Goal: Navigation & Orientation: Find specific page/section

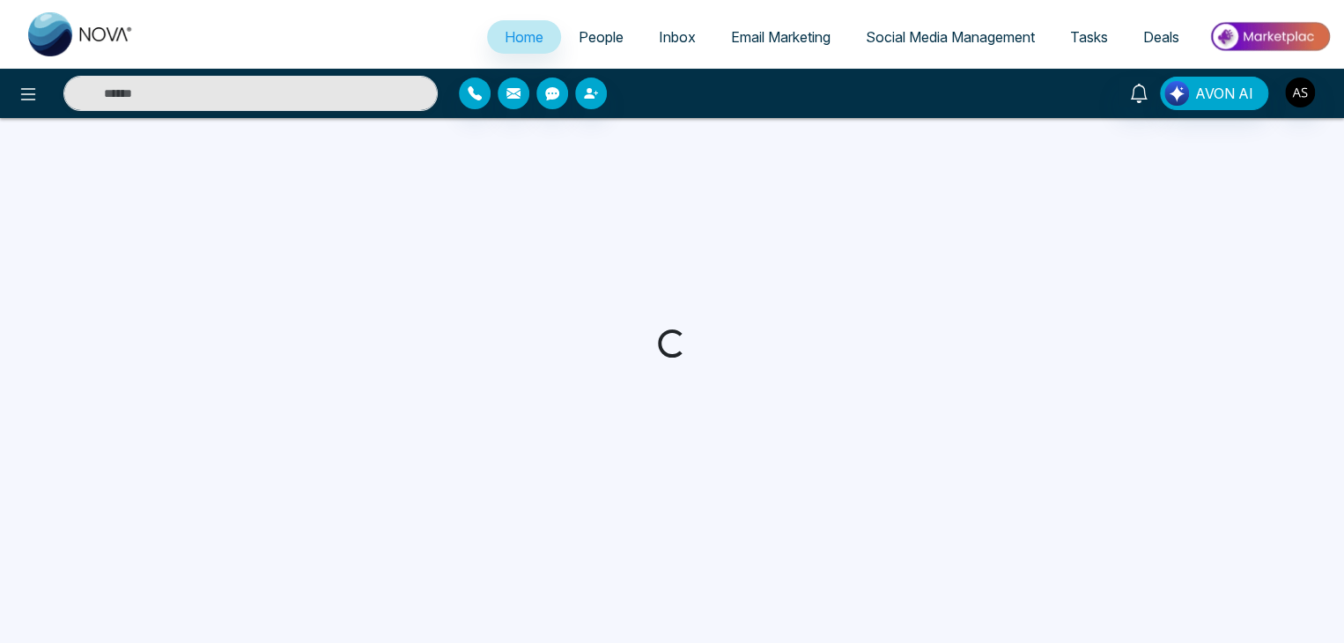
select select "*"
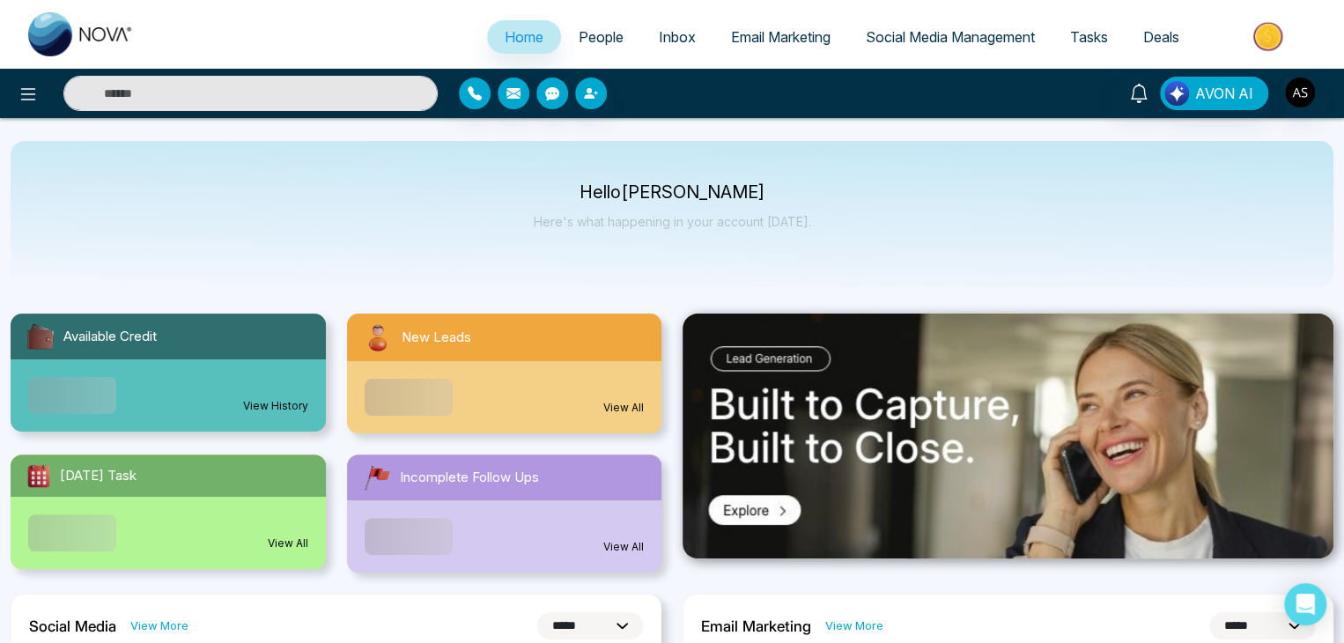
click at [618, 32] on link "People" at bounding box center [601, 36] width 80 height 33
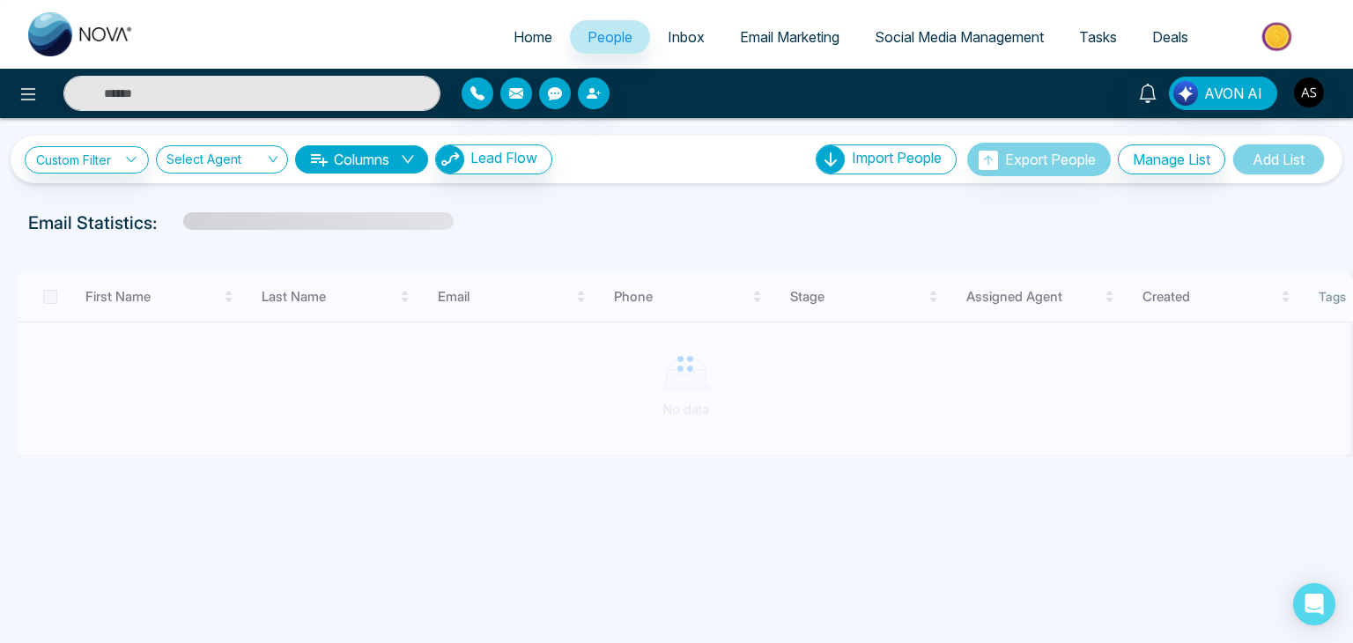
click at [668, 34] on span "Inbox" at bounding box center [686, 37] width 37 height 18
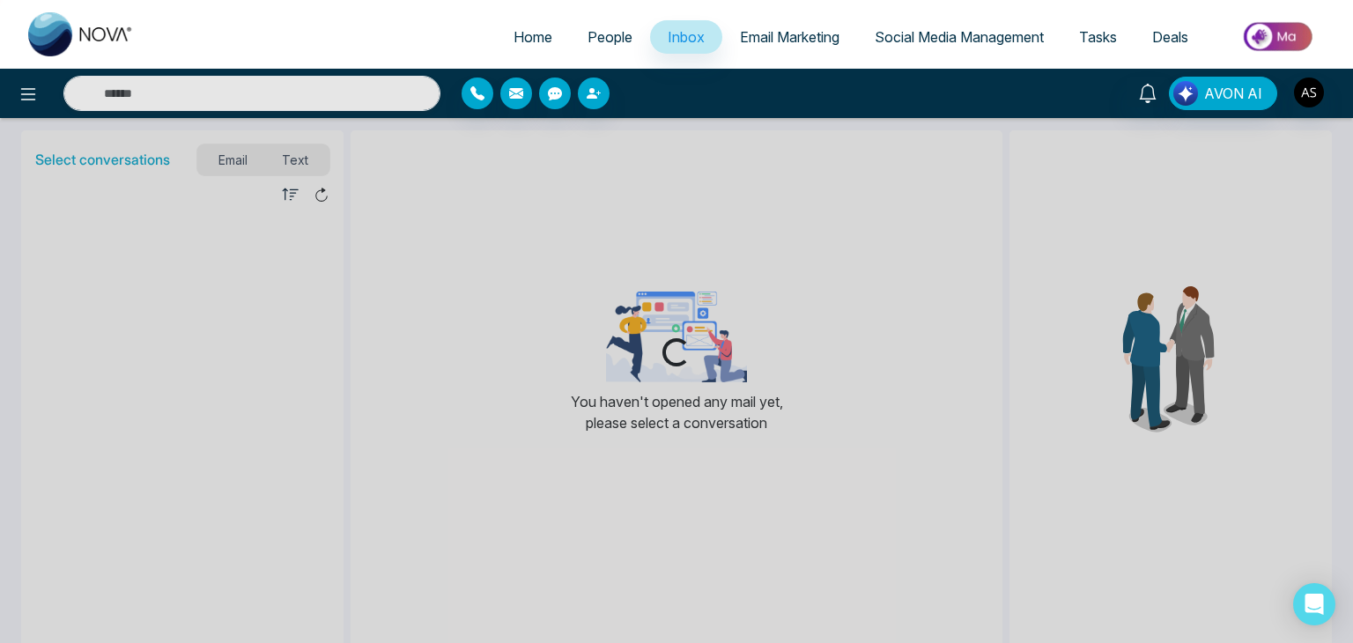
click at [542, 44] on link "Home" at bounding box center [533, 36] width 74 height 33
select select "*"
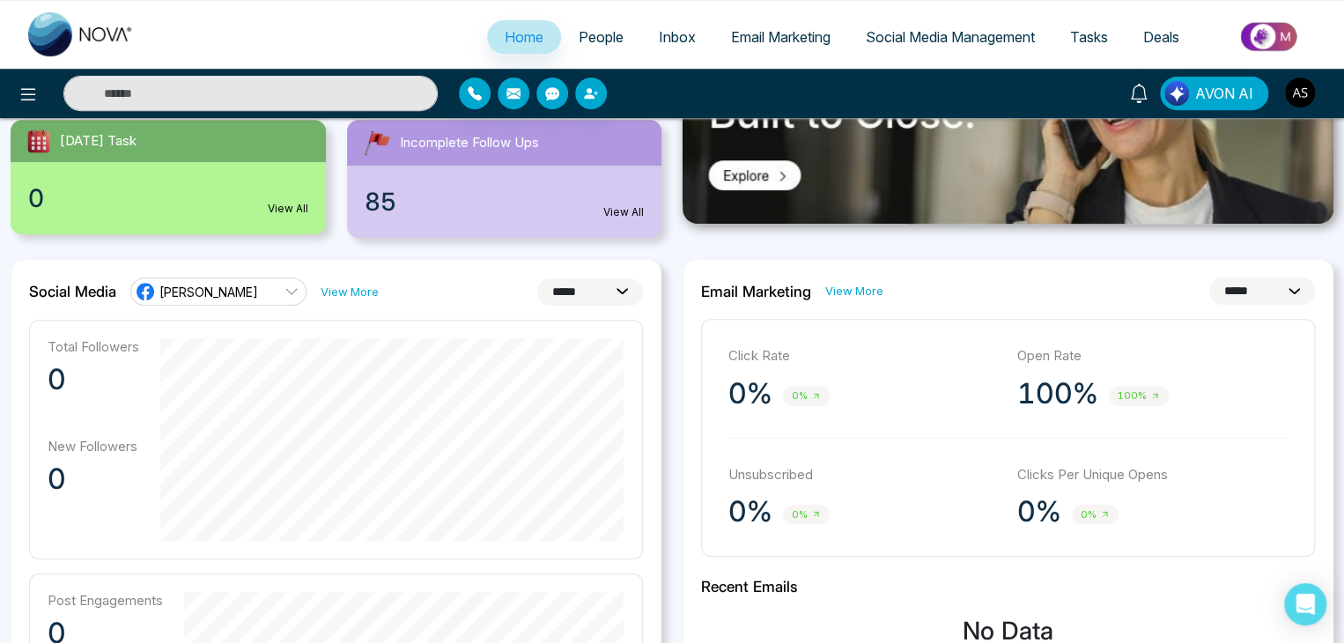
scroll to position [335, 0]
click at [1275, 281] on select "**********" at bounding box center [1262, 290] width 106 height 27
select select "**"
click at [1209, 277] on select "**********" at bounding box center [1262, 290] width 106 height 27
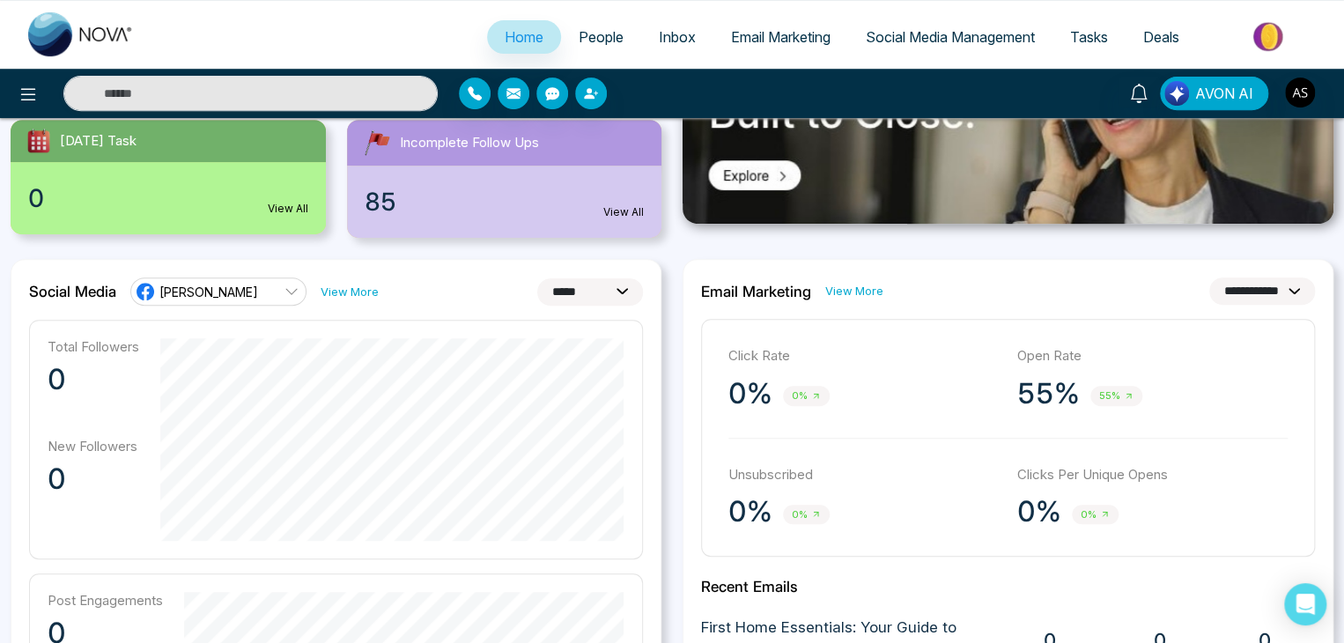
click at [1104, 281] on div "**********" at bounding box center [1008, 290] width 614 height 27
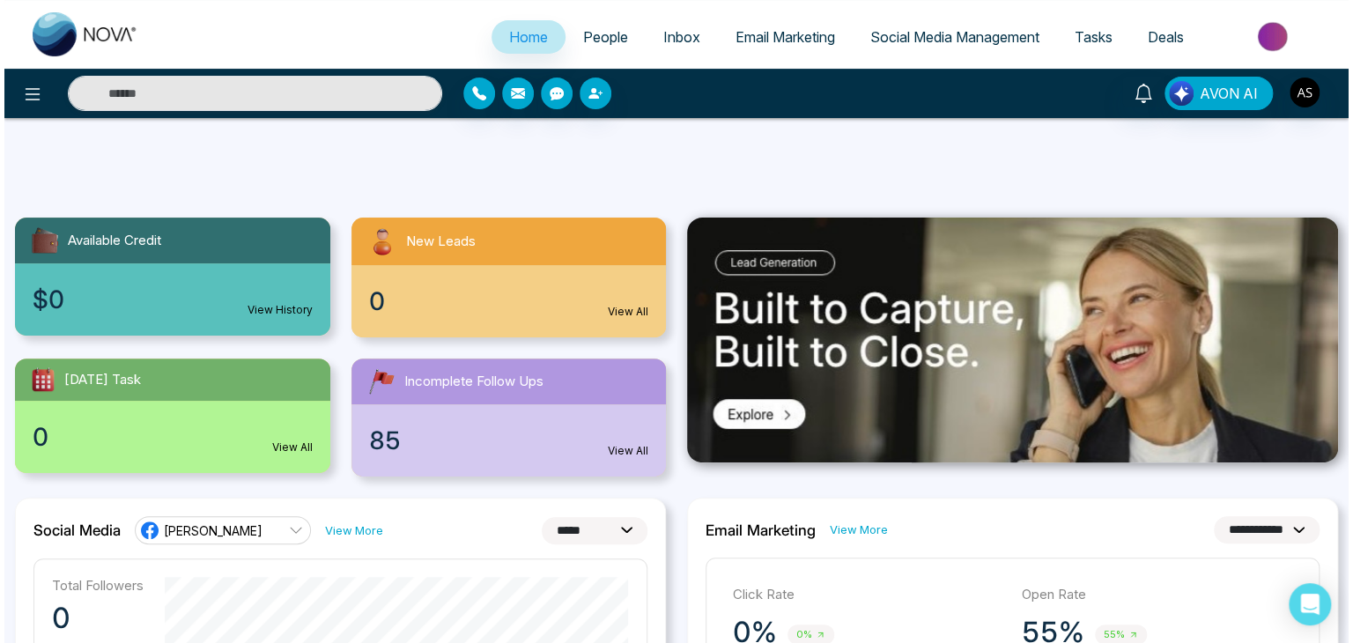
scroll to position [0, 0]
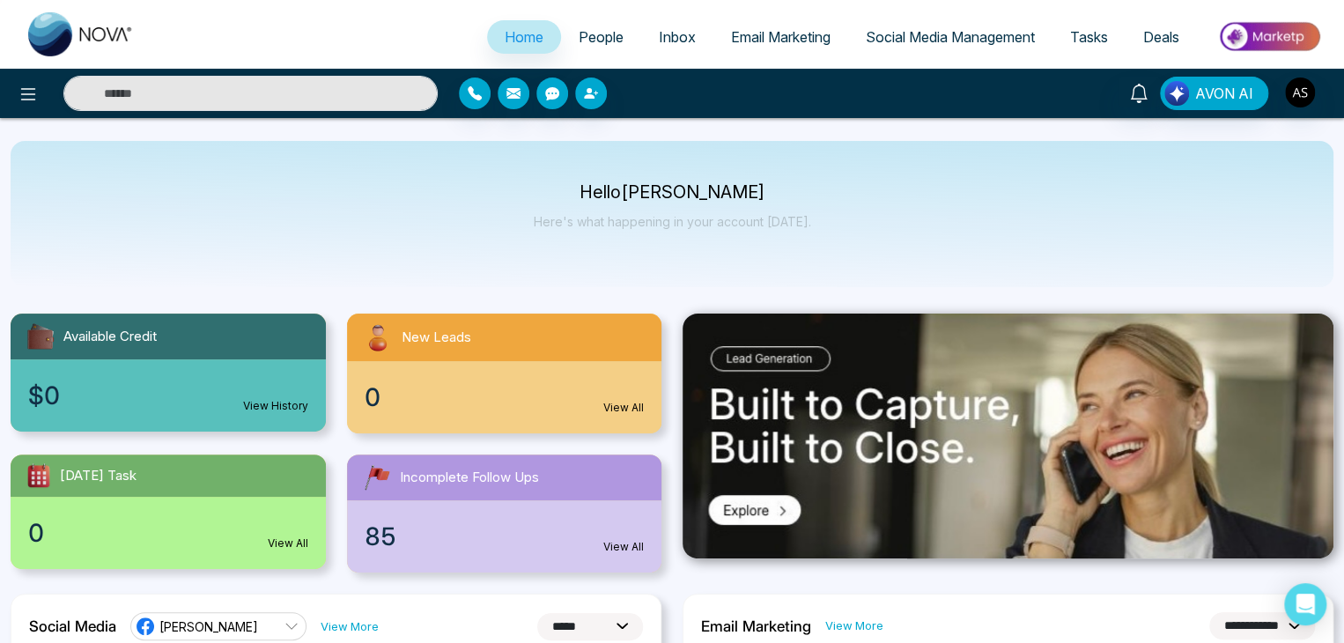
click at [1321, 99] on div "AVON AI" at bounding box center [1063, 93] width 539 height 33
click at [1311, 99] on img "button" at bounding box center [1300, 93] width 30 height 30
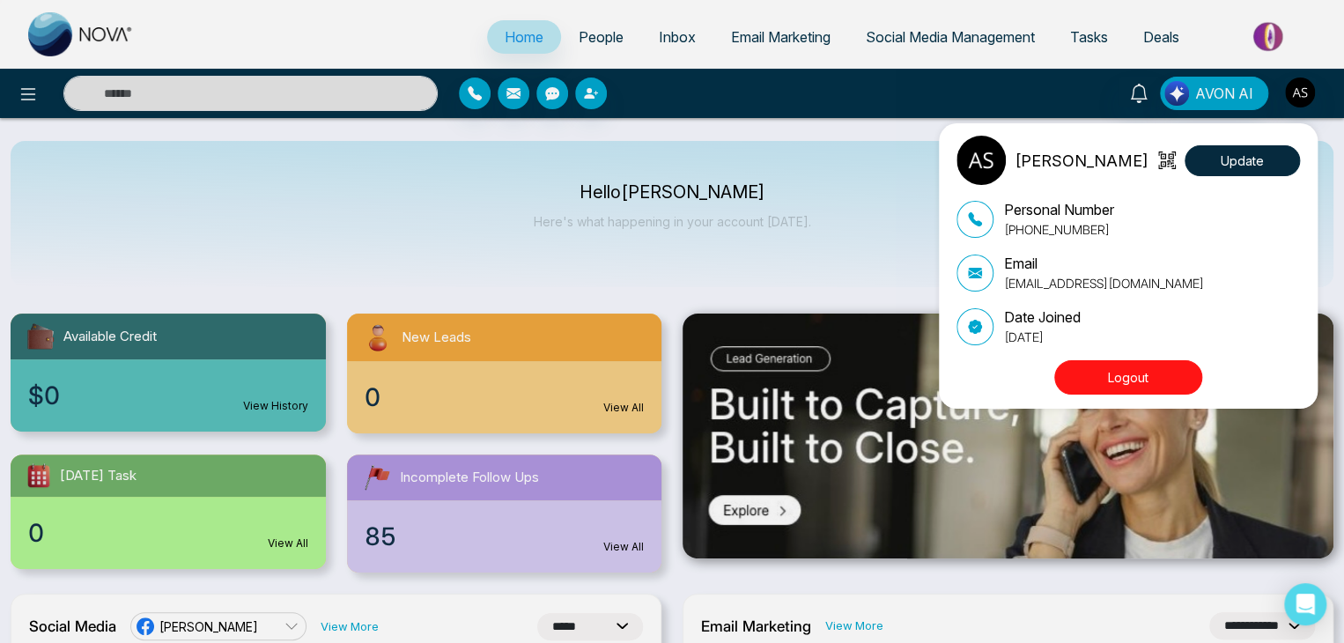
click at [1311, 99] on div "Alin Shah Update Personal Number +14376616013 Email alin@mmnovatech.com Date Jo…" at bounding box center [672, 321] width 1344 height 643
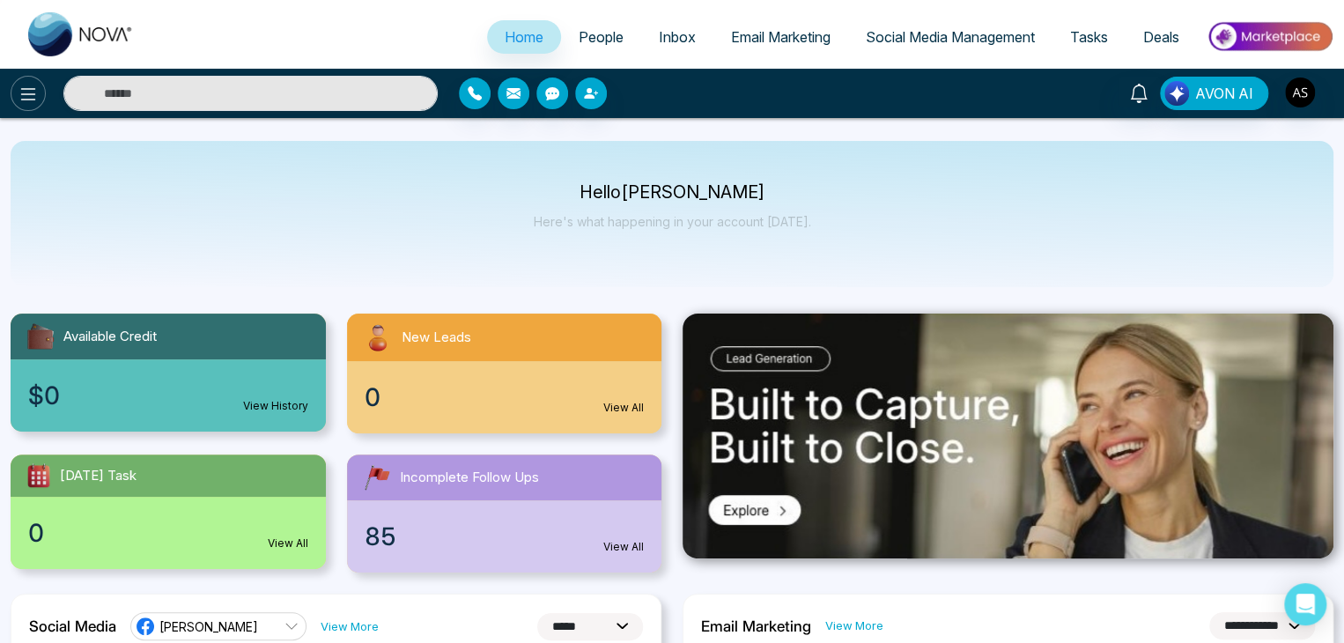
click at [20, 100] on icon at bounding box center [28, 94] width 21 height 21
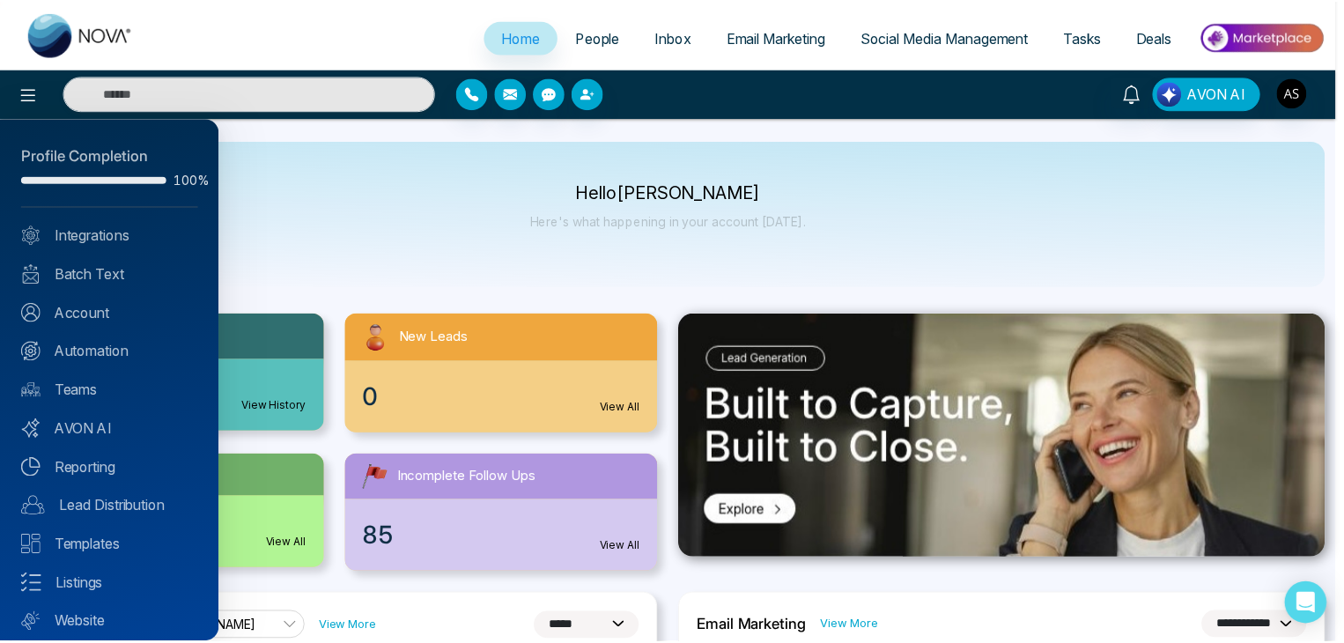
scroll to position [49, 0]
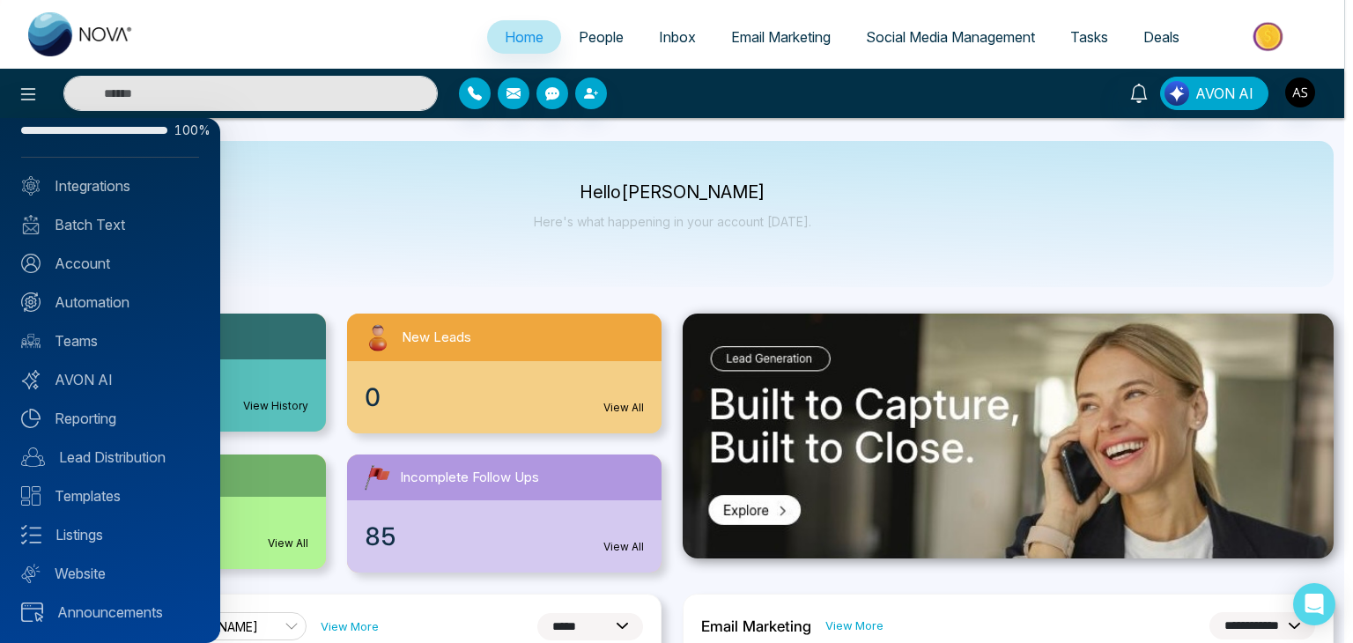
click at [506, 202] on div at bounding box center [676, 321] width 1353 height 643
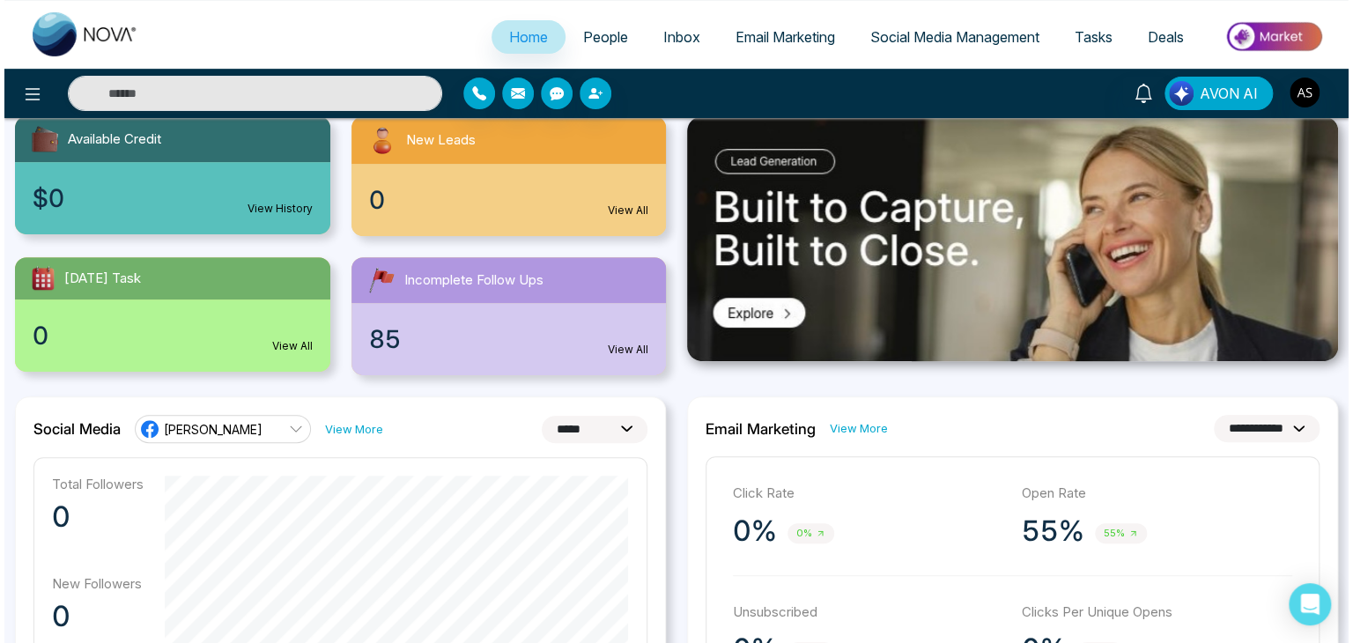
scroll to position [0, 0]
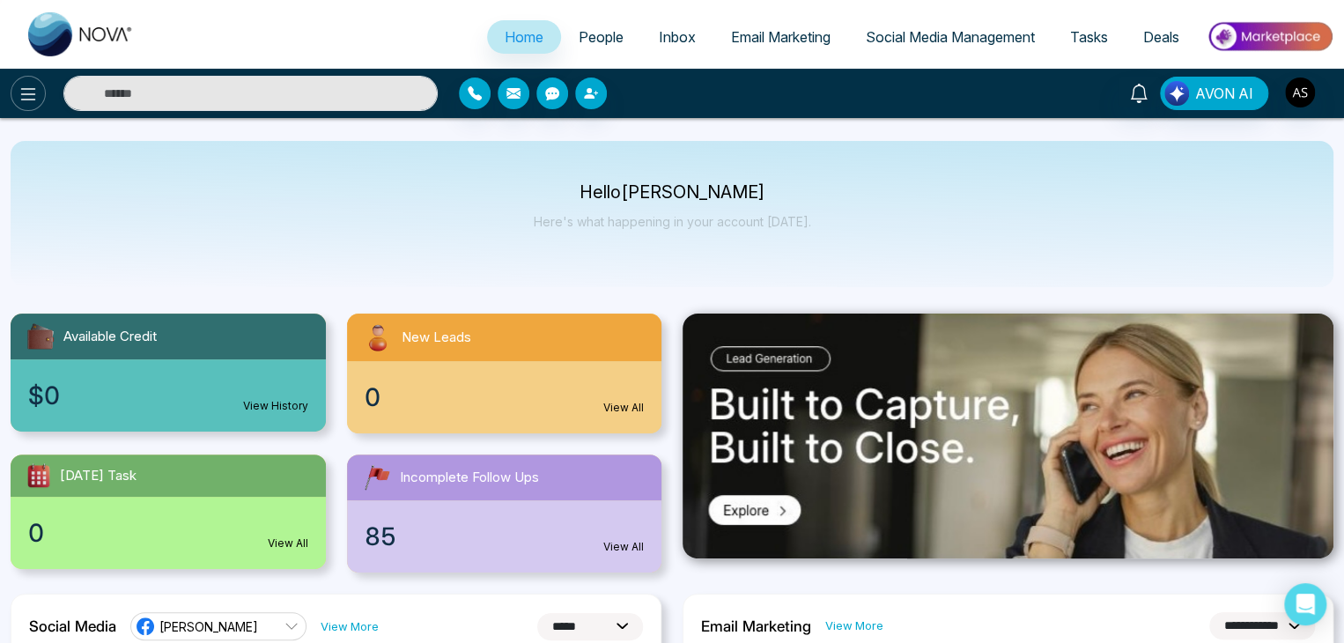
click at [17, 90] on button at bounding box center [28, 93] width 35 height 35
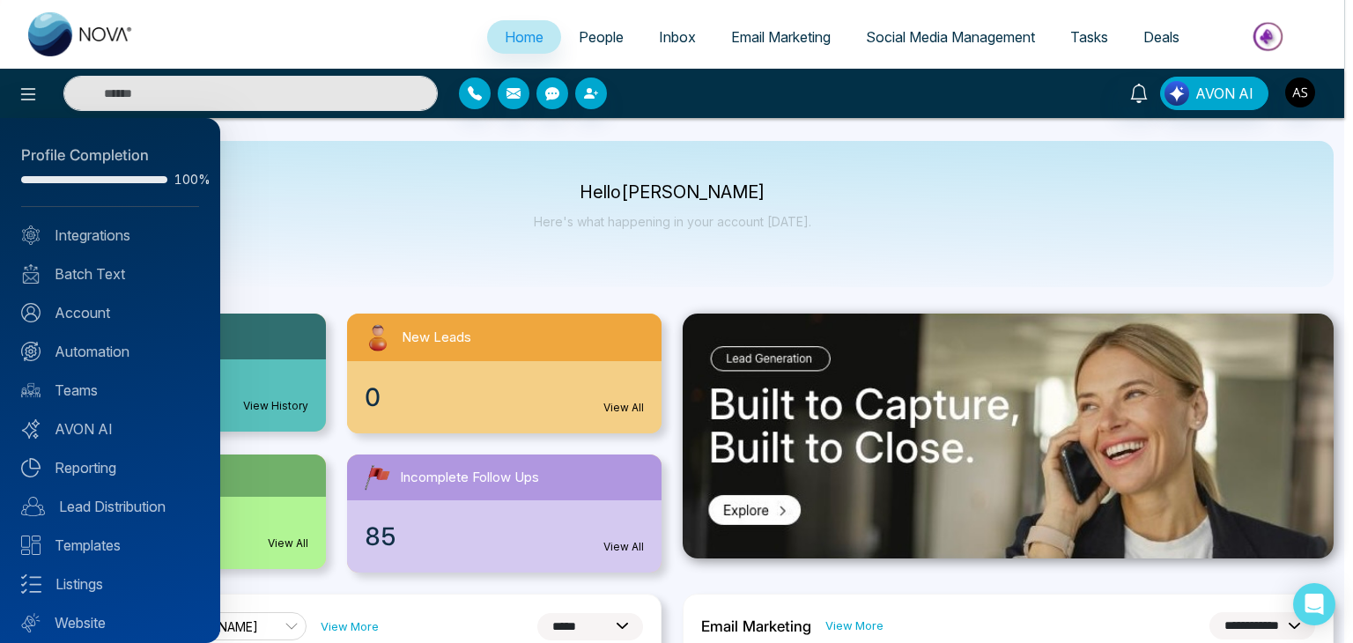
click at [416, 206] on div at bounding box center [676, 321] width 1353 height 643
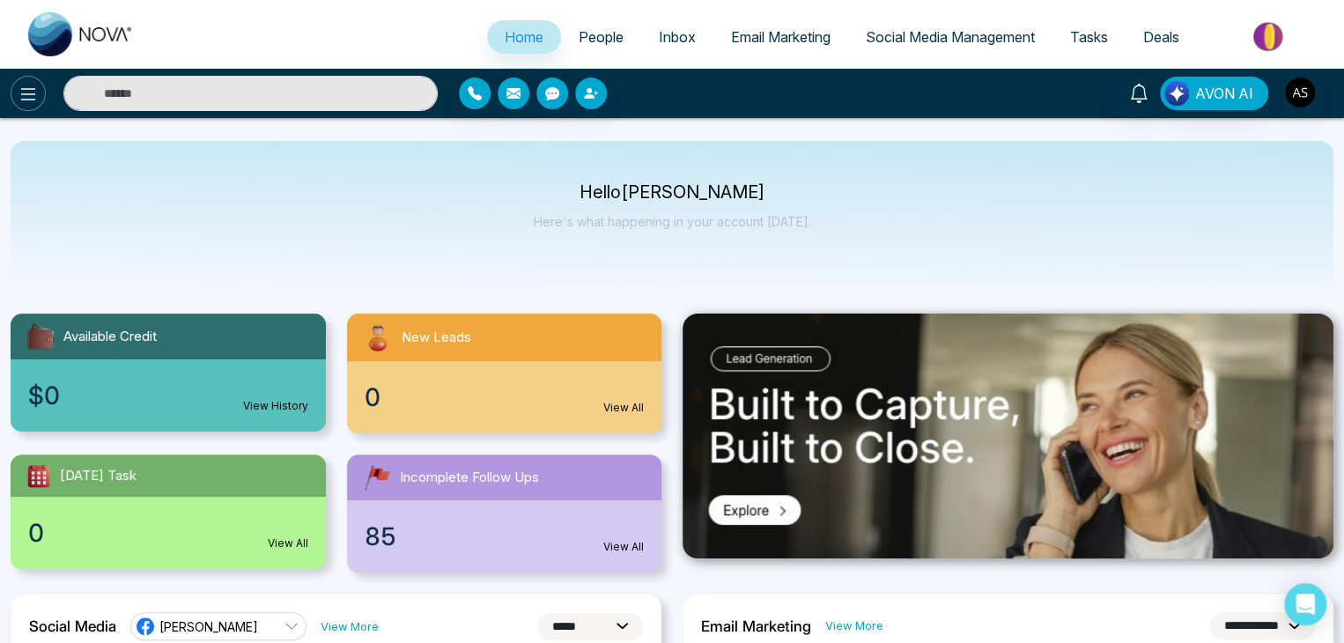
click at [19, 94] on icon at bounding box center [28, 94] width 21 height 21
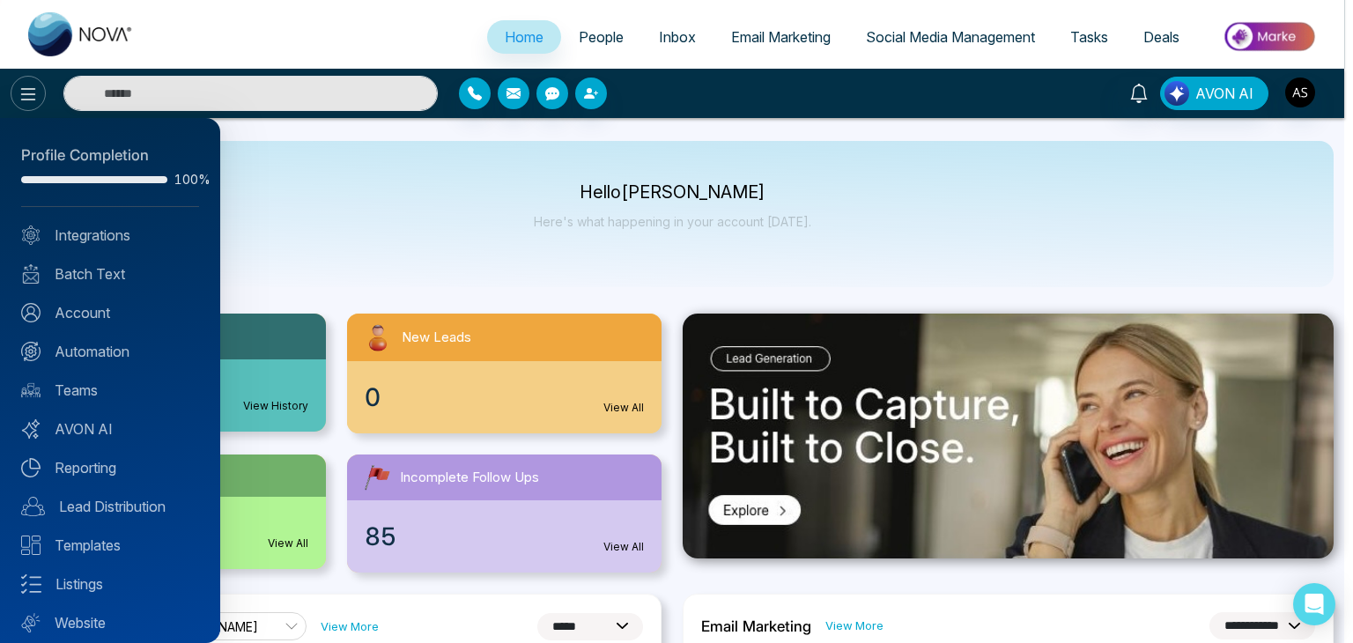
click at [19, 94] on div at bounding box center [676, 321] width 1353 height 643
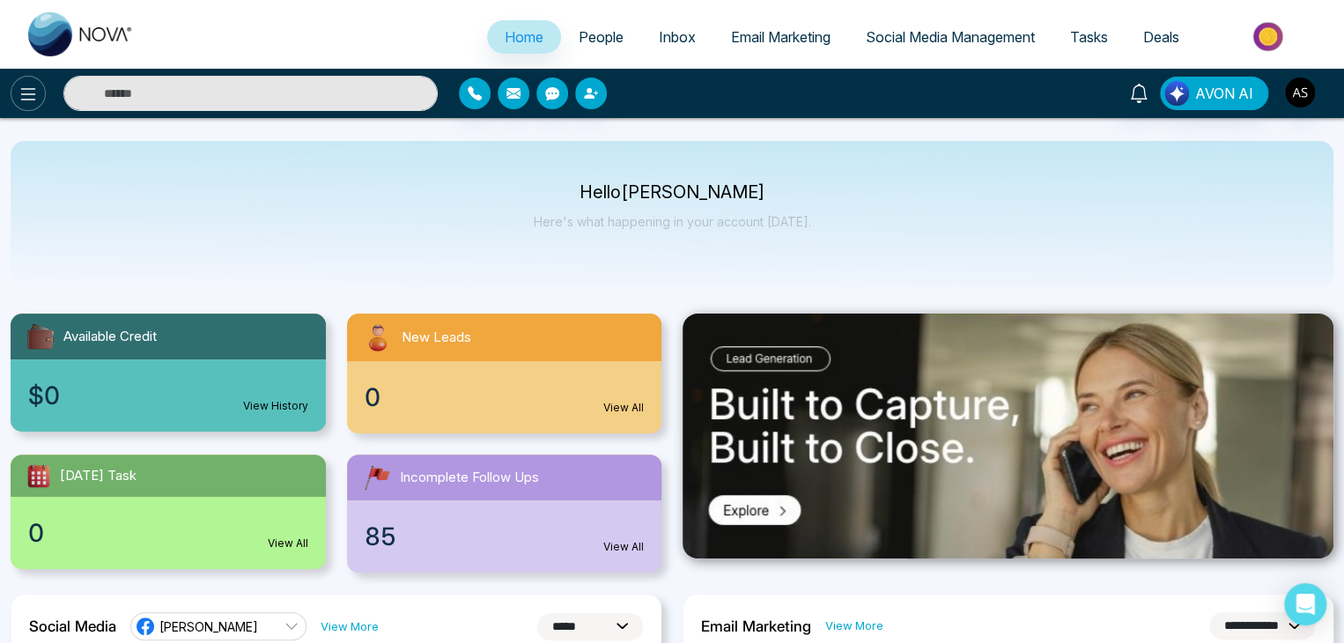
click at [27, 94] on icon at bounding box center [28, 94] width 21 height 21
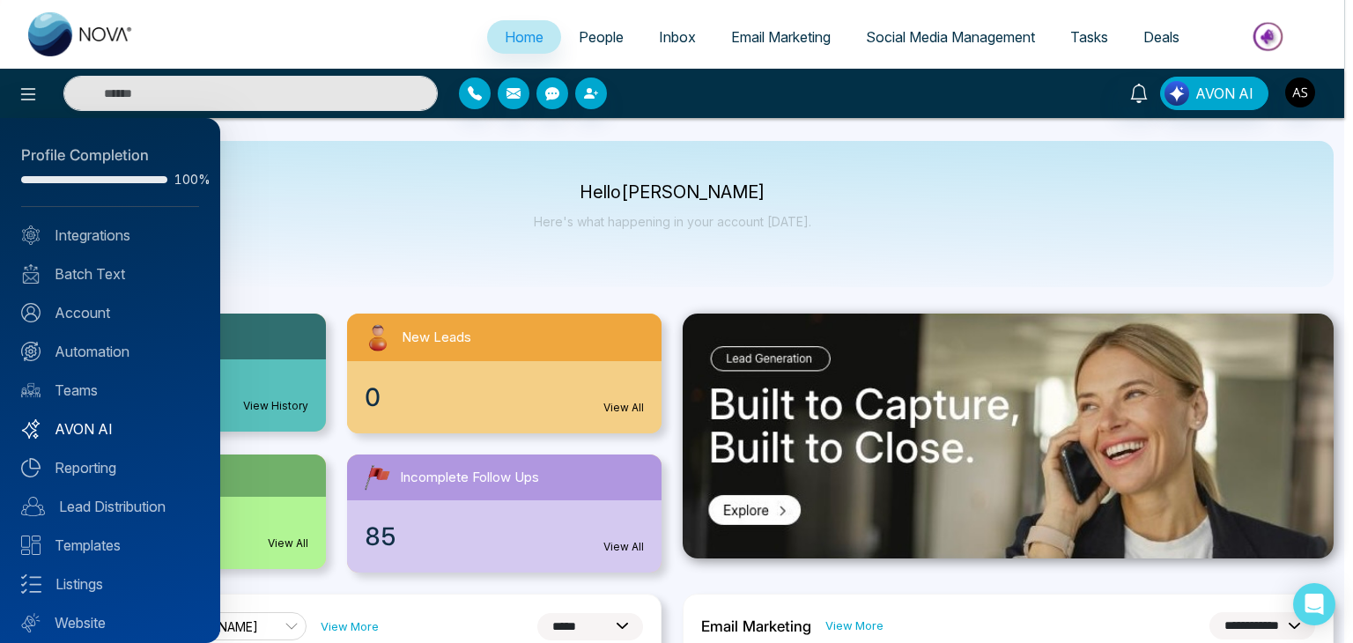
scroll to position [49, 0]
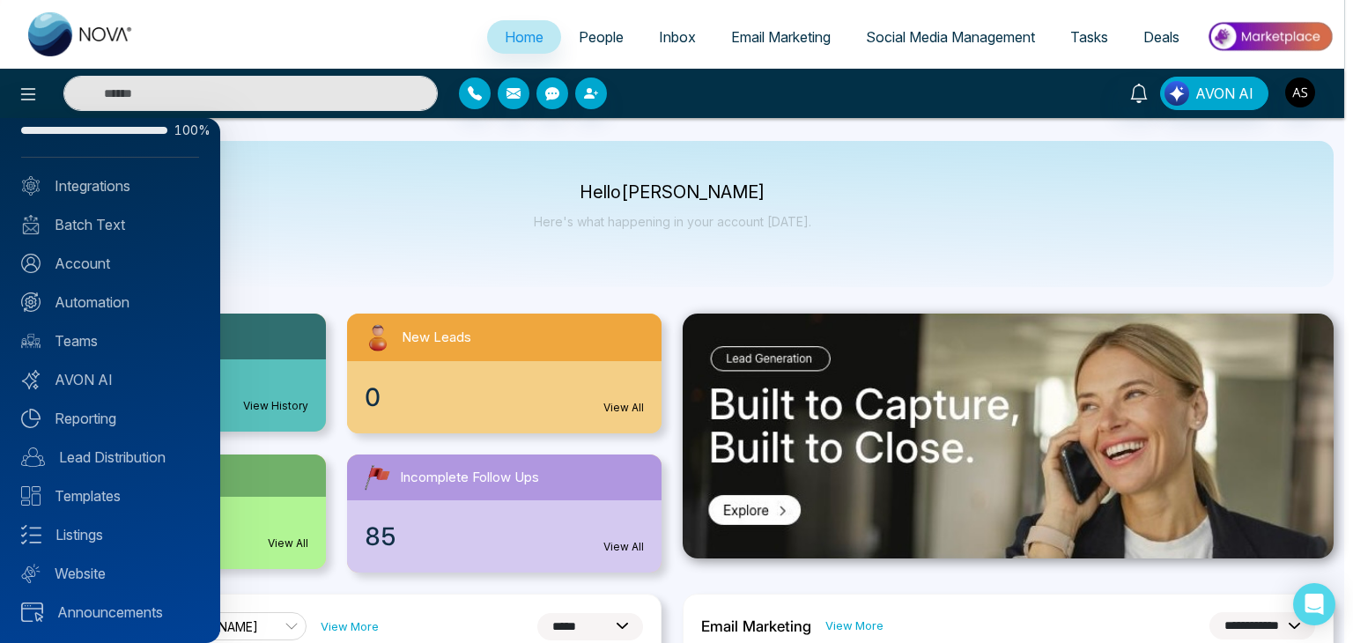
click at [468, 153] on div at bounding box center [676, 321] width 1353 height 643
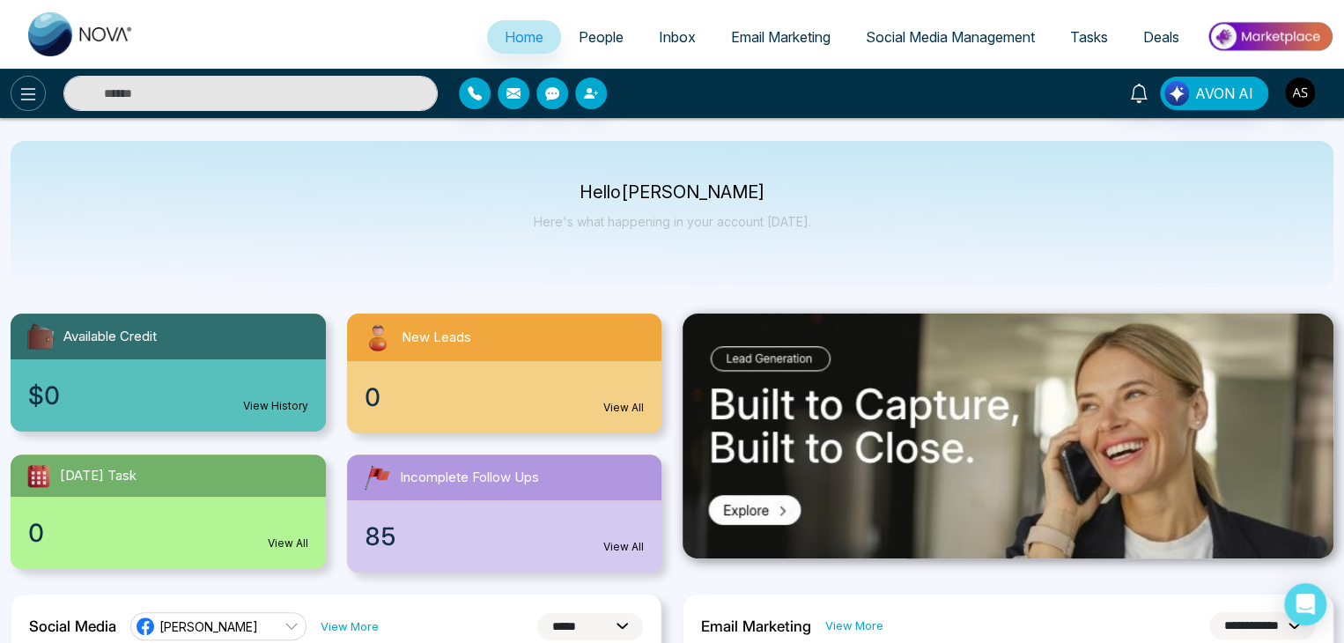
click at [18, 103] on icon at bounding box center [28, 94] width 21 height 21
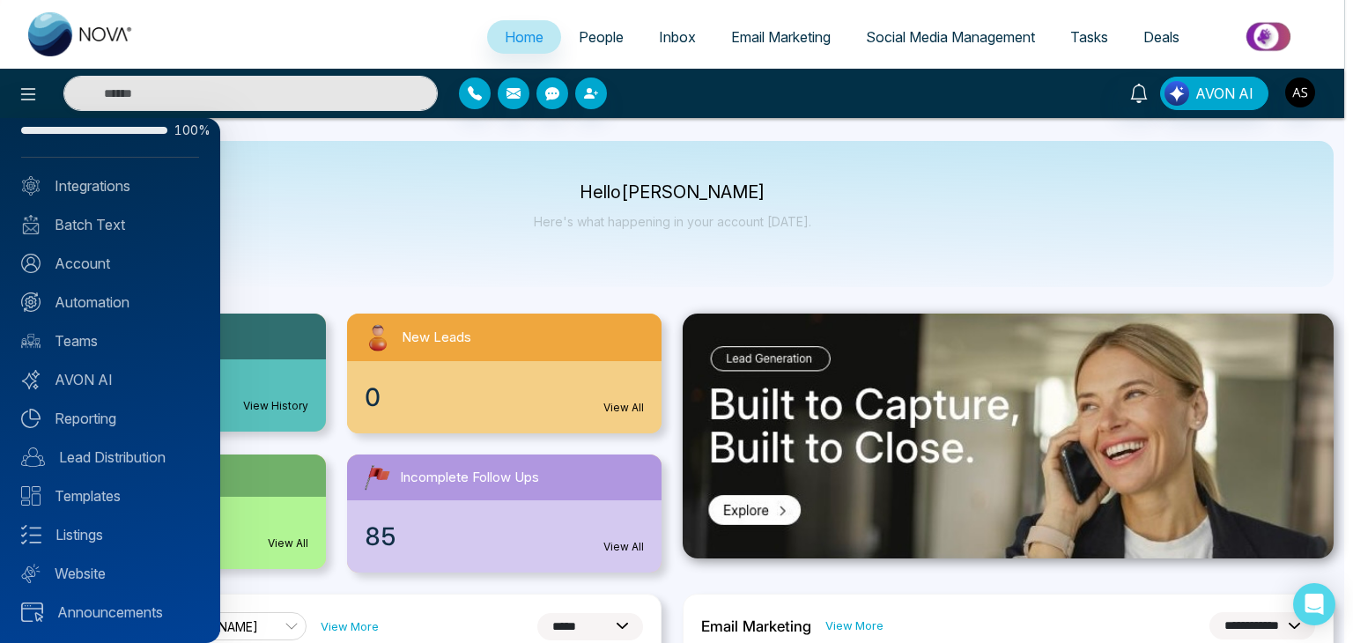
scroll to position [0, 0]
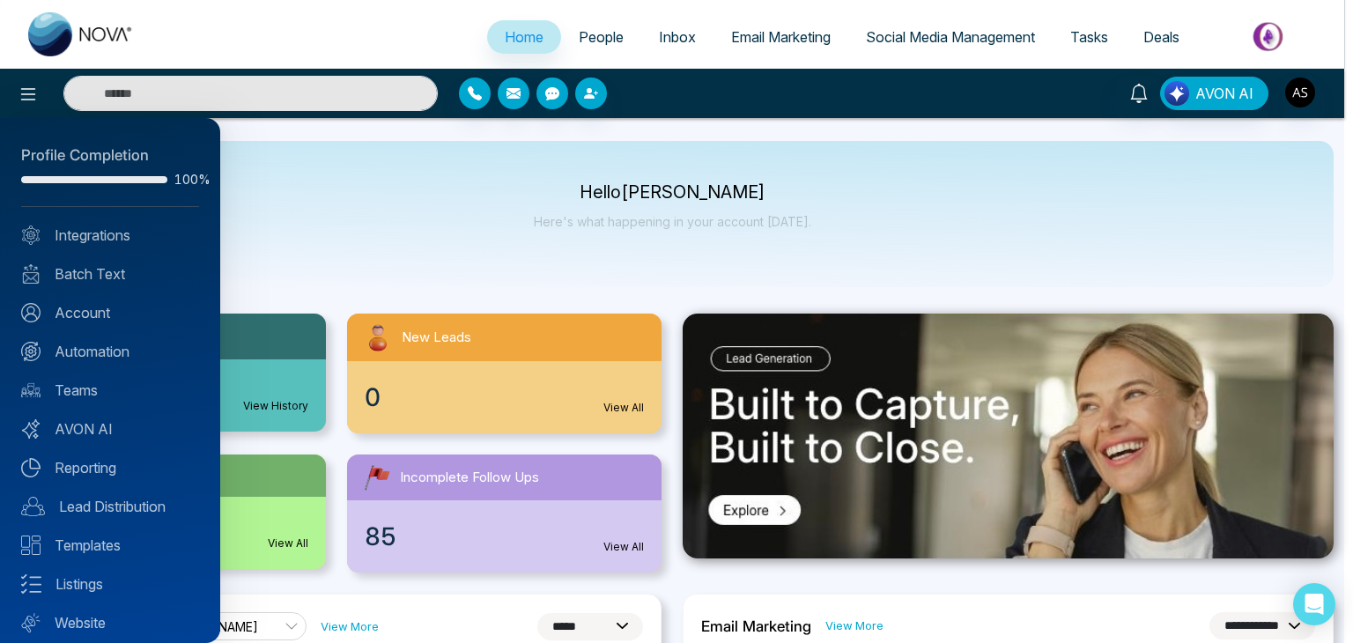
click at [405, 180] on div at bounding box center [676, 321] width 1353 height 643
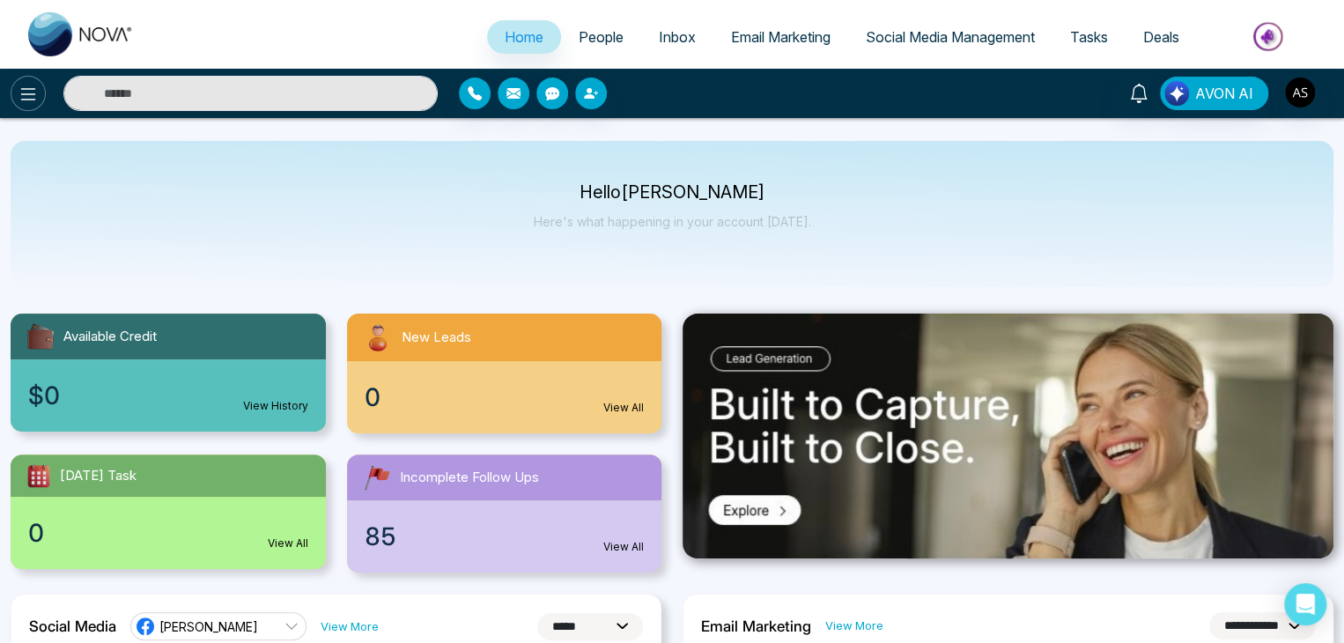
click at [39, 85] on button at bounding box center [28, 93] width 35 height 35
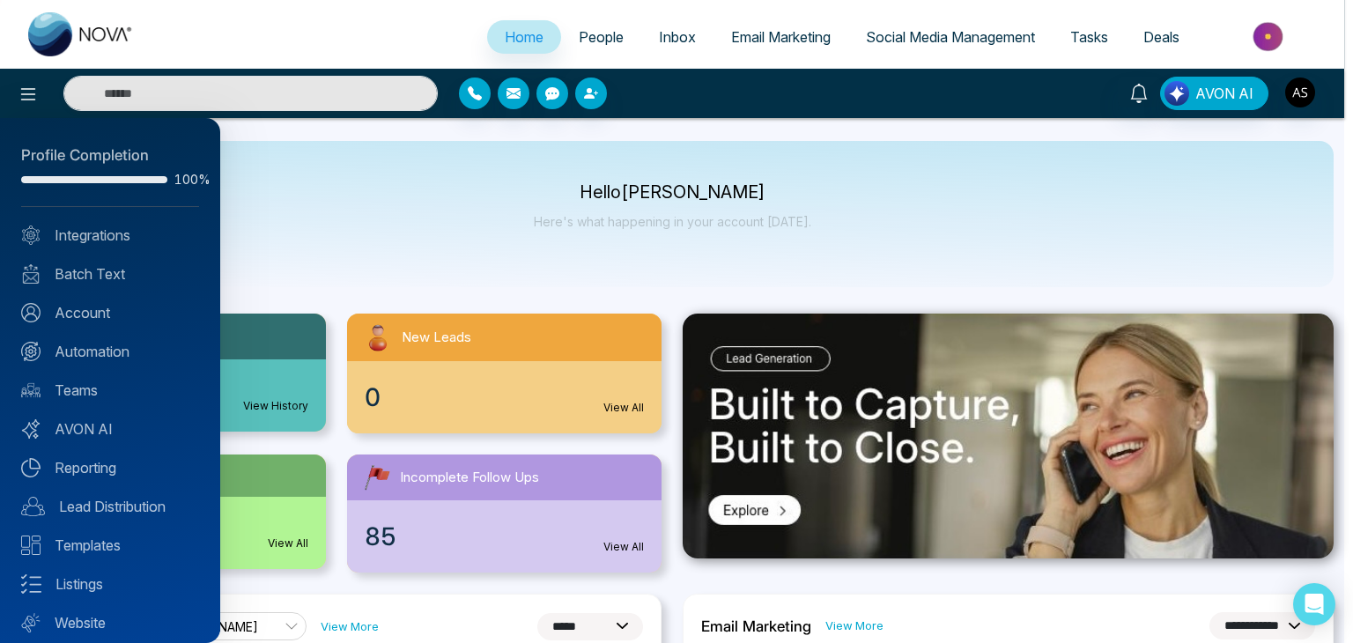
click at [520, 211] on div at bounding box center [676, 321] width 1353 height 643
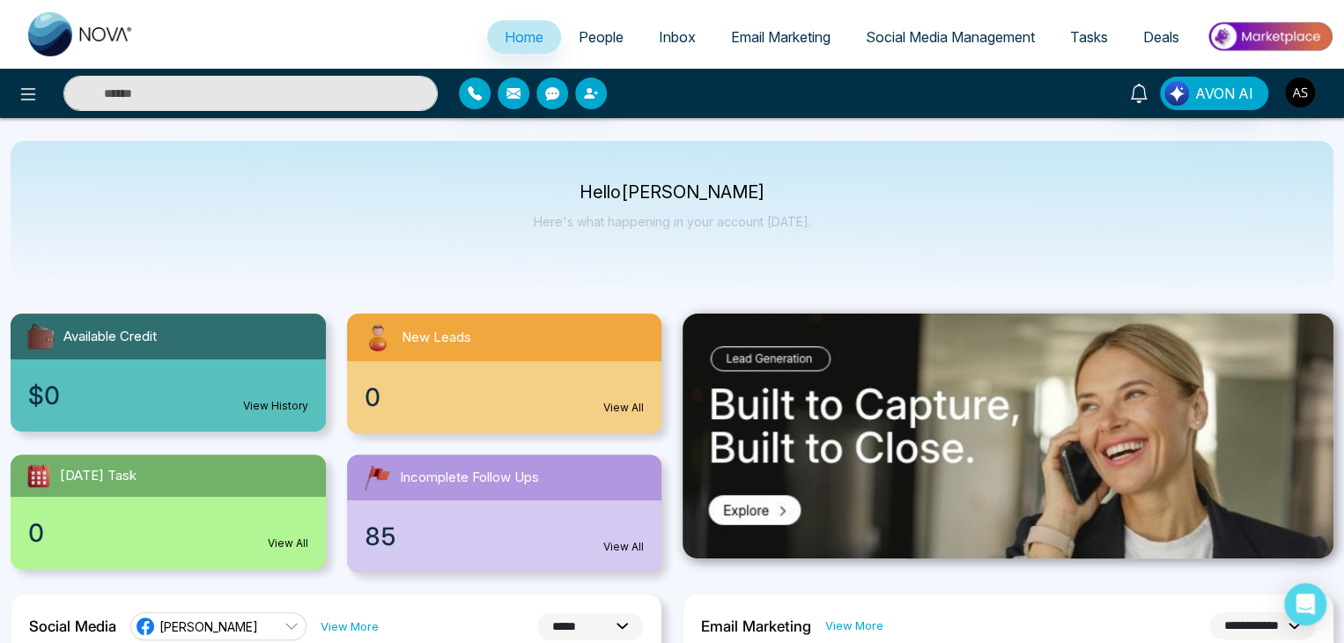
click at [796, 32] on span "Email Marketing" at bounding box center [781, 37] width 100 height 18
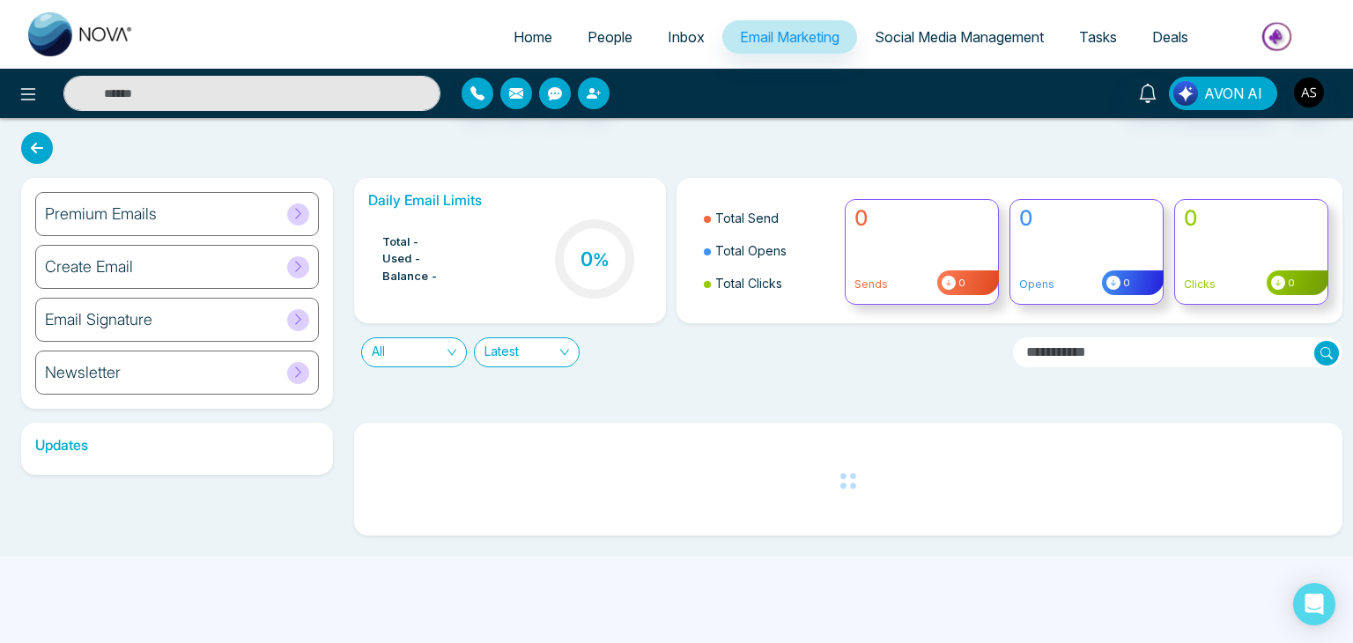
click at [1001, 39] on span "Social Media Management" at bounding box center [959, 37] width 169 height 18
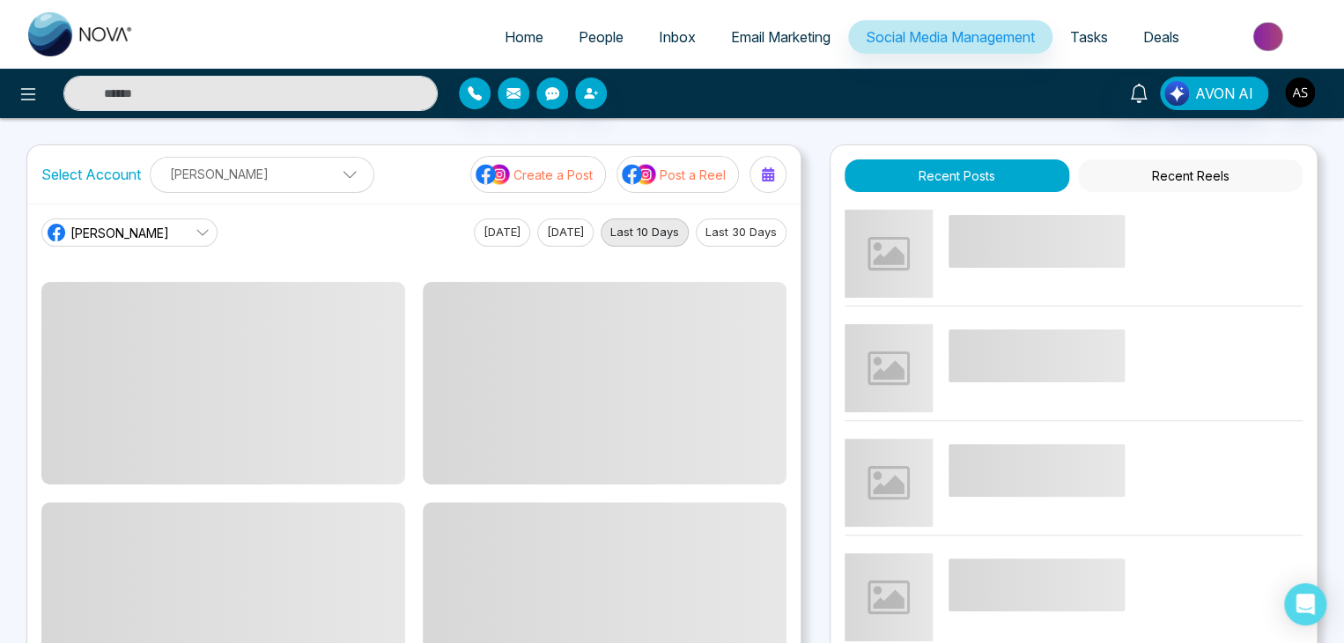
click at [1071, 41] on span "Tasks" at bounding box center [1089, 37] width 38 height 18
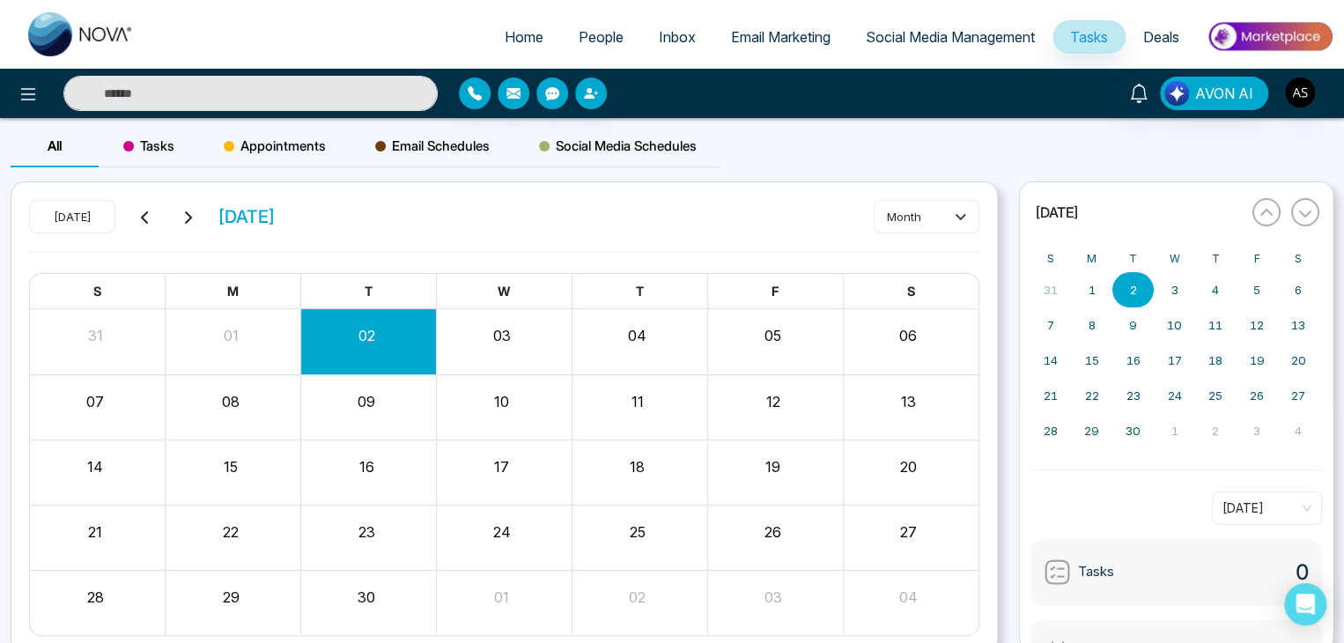
click at [1170, 33] on span "Deals" at bounding box center [1161, 37] width 36 height 18
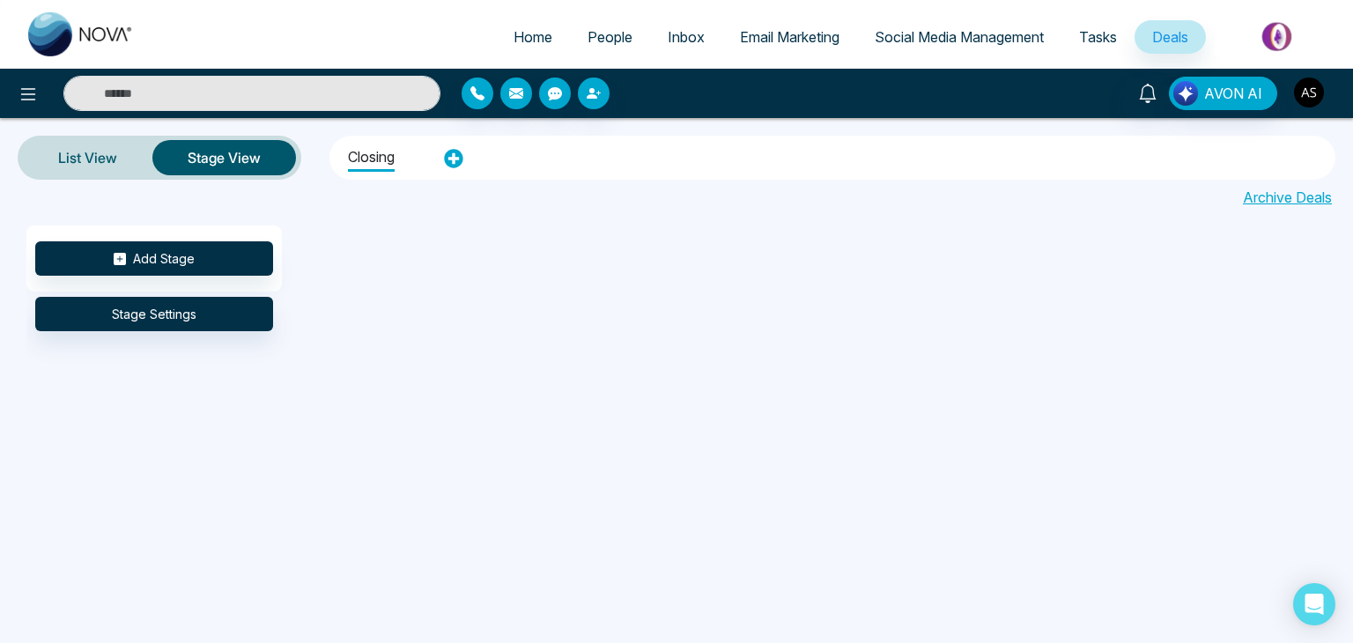
click at [1296, 107] on button "button" at bounding box center [1309, 93] width 32 height 32
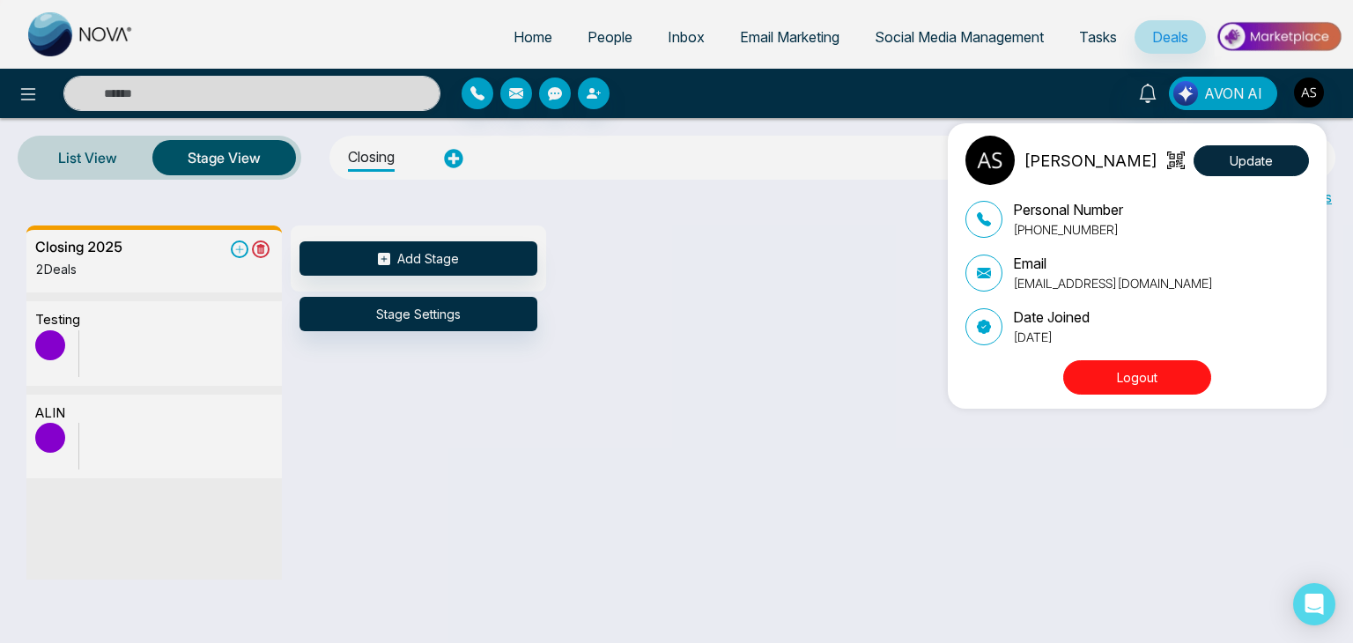
click at [1296, 107] on div "Alin Shah Update Personal Number +14376616013 Email alin@mmnovatech.com Date Jo…" at bounding box center [676, 321] width 1353 height 643
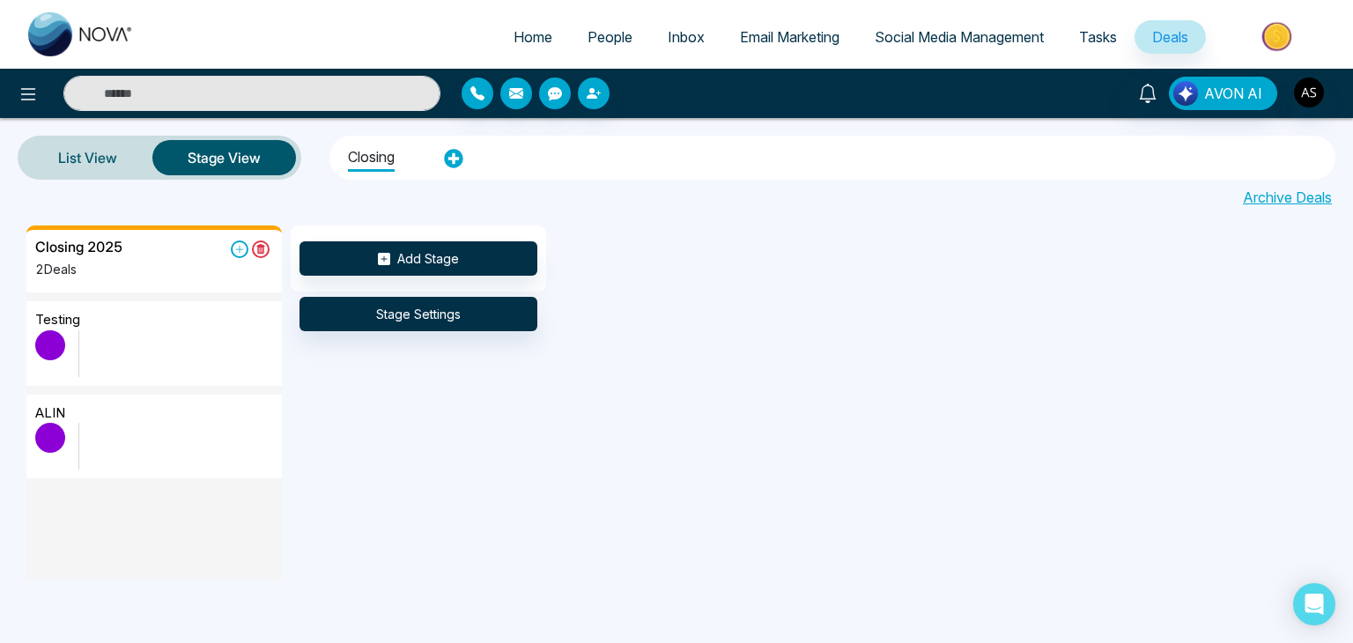
click at [1272, 46] on img at bounding box center [1279, 37] width 128 height 40
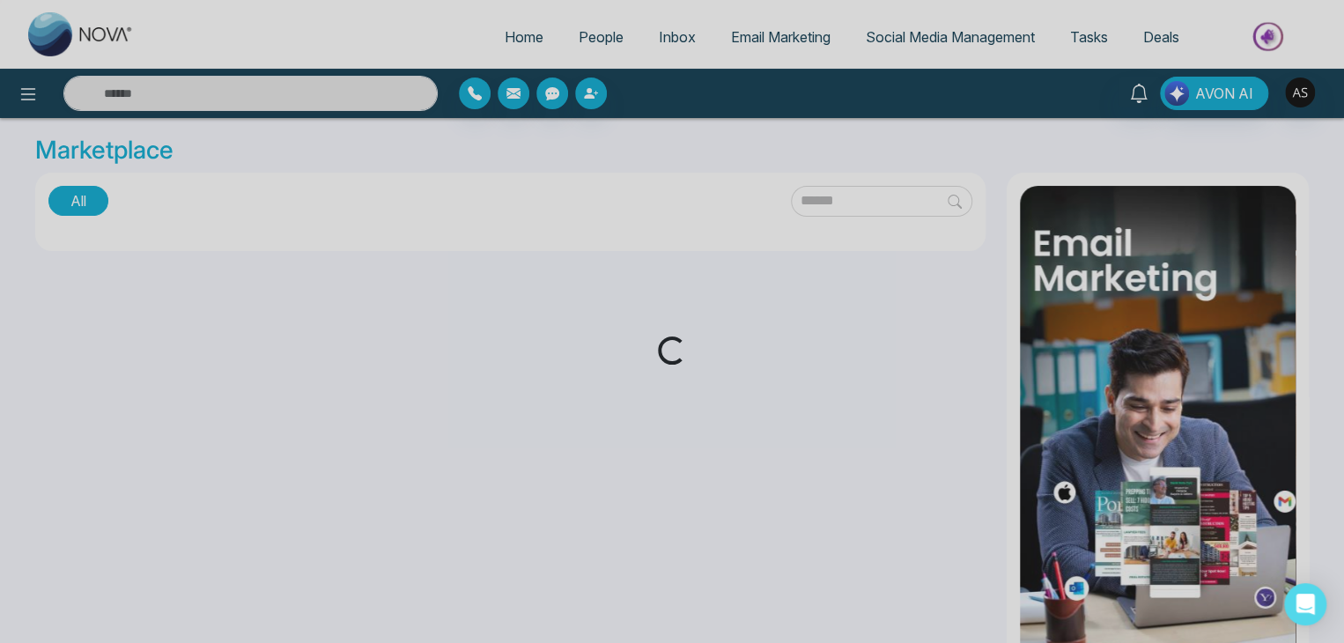
click at [699, 29] on div "Loading..." at bounding box center [672, 321] width 1344 height 643
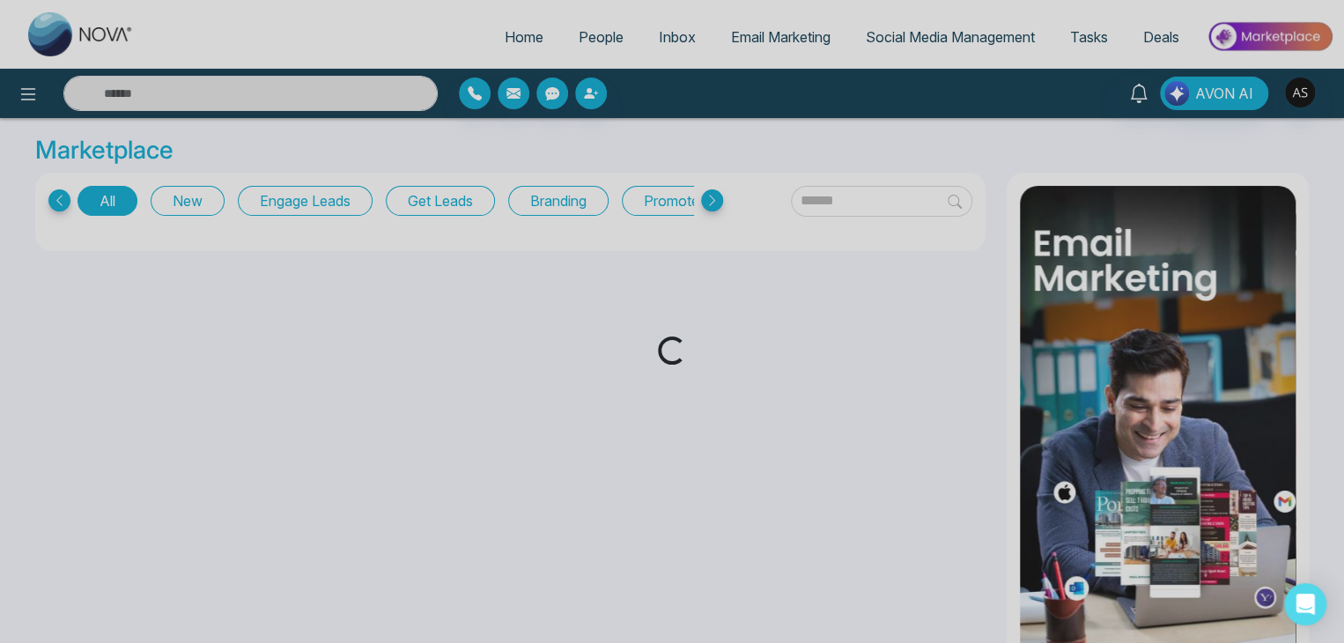
click at [676, 27] on div "Loading..." at bounding box center [672, 321] width 1344 height 643
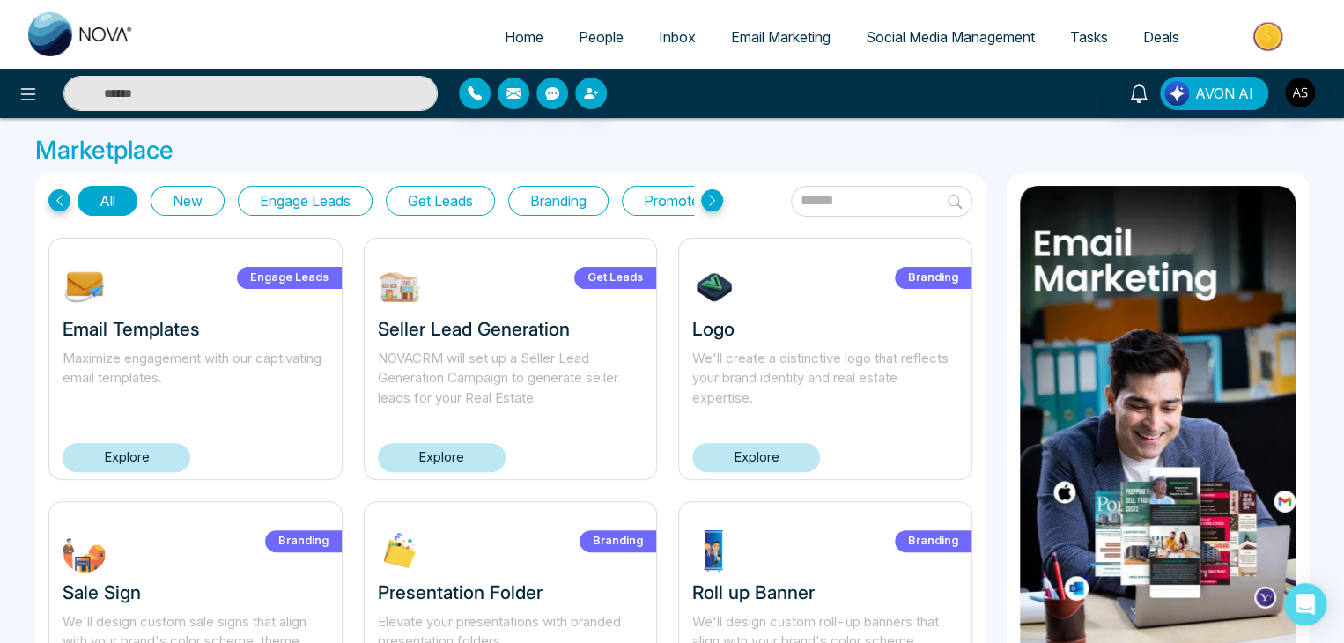
click at [676, 27] on link "Inbox" at bounding box center [677, 36] width 72 height 33
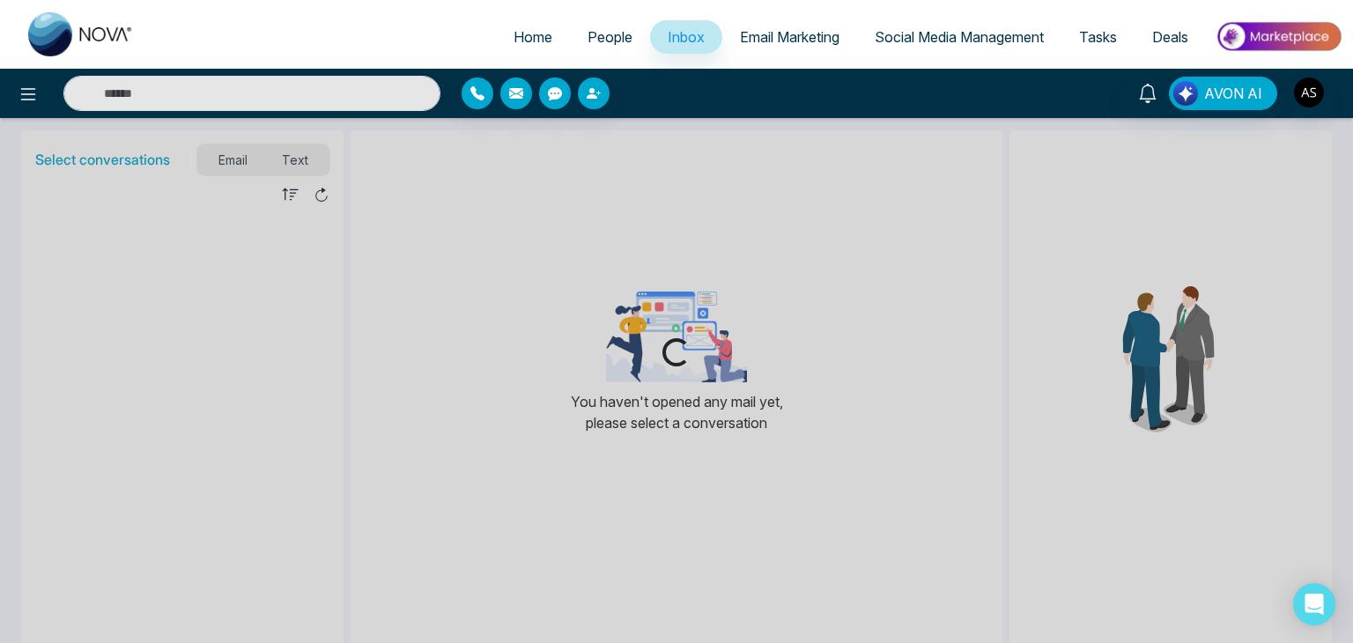
click at [515, 43] on span "Home" at bounding box center [532, 37] width 39 height 18
select select "*"
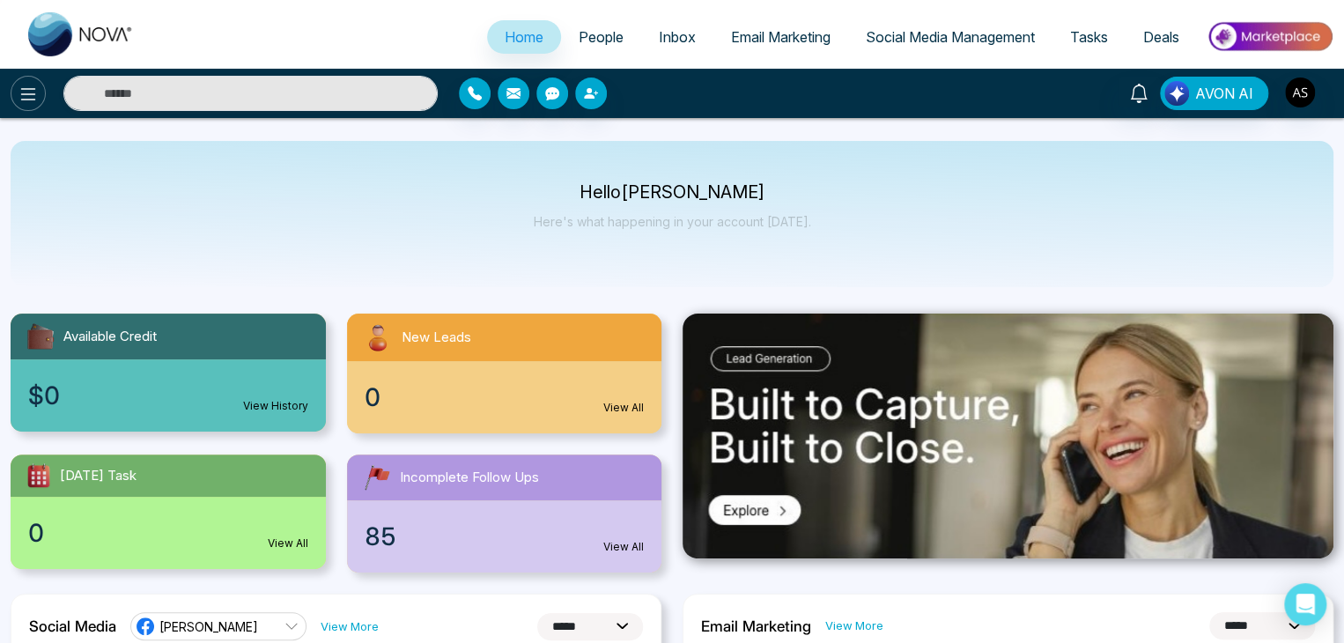
click at [12, 89] on button at bounding box center [28, 93] width 35 height 35
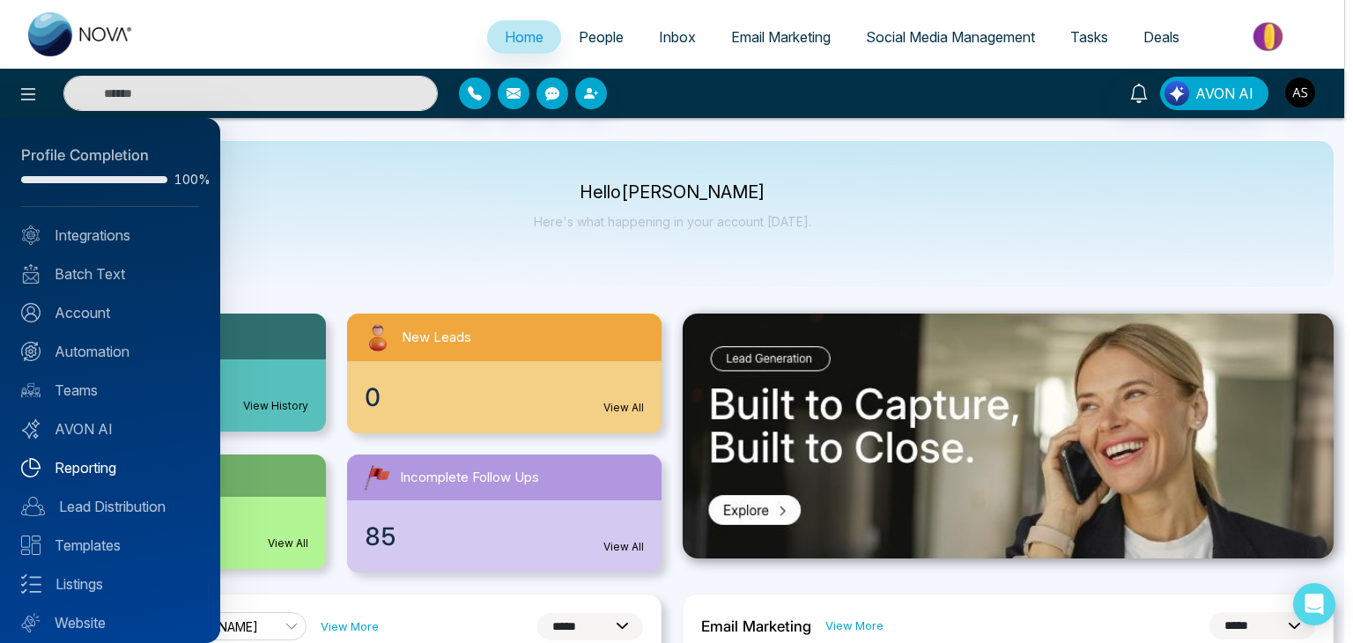
scroll to position [49, 0]
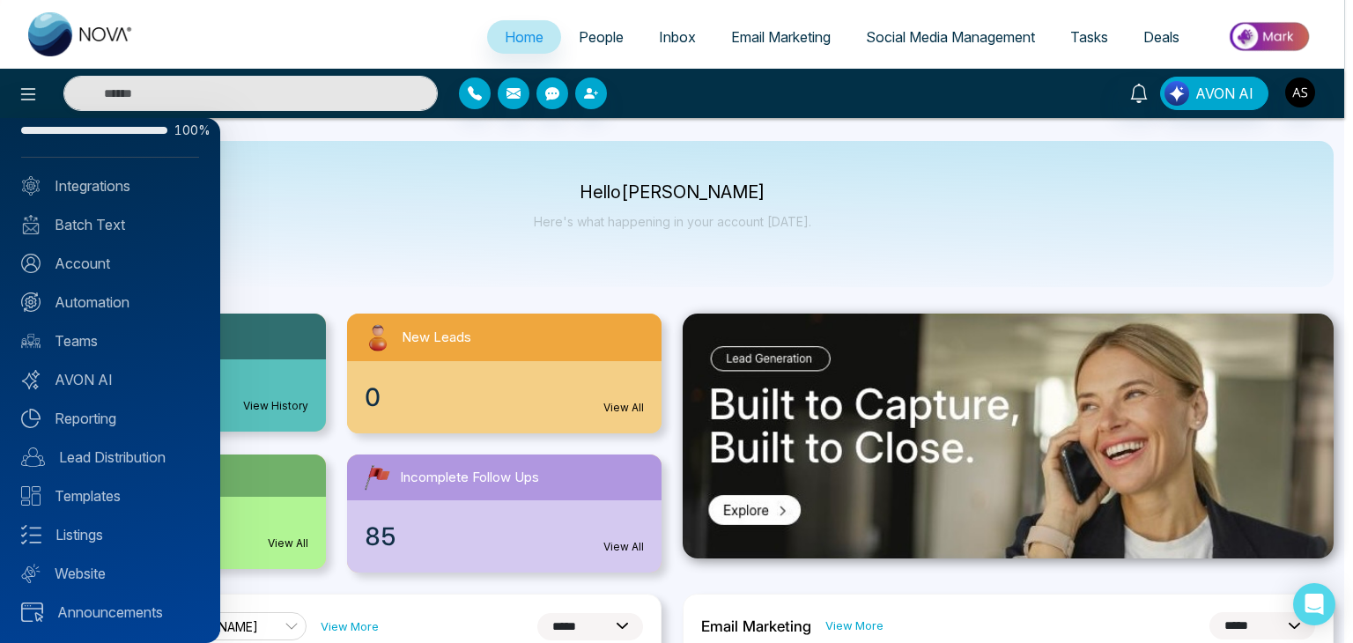
click at [334, 254] on div at bounding box center [676, 321] width 1353 height 643
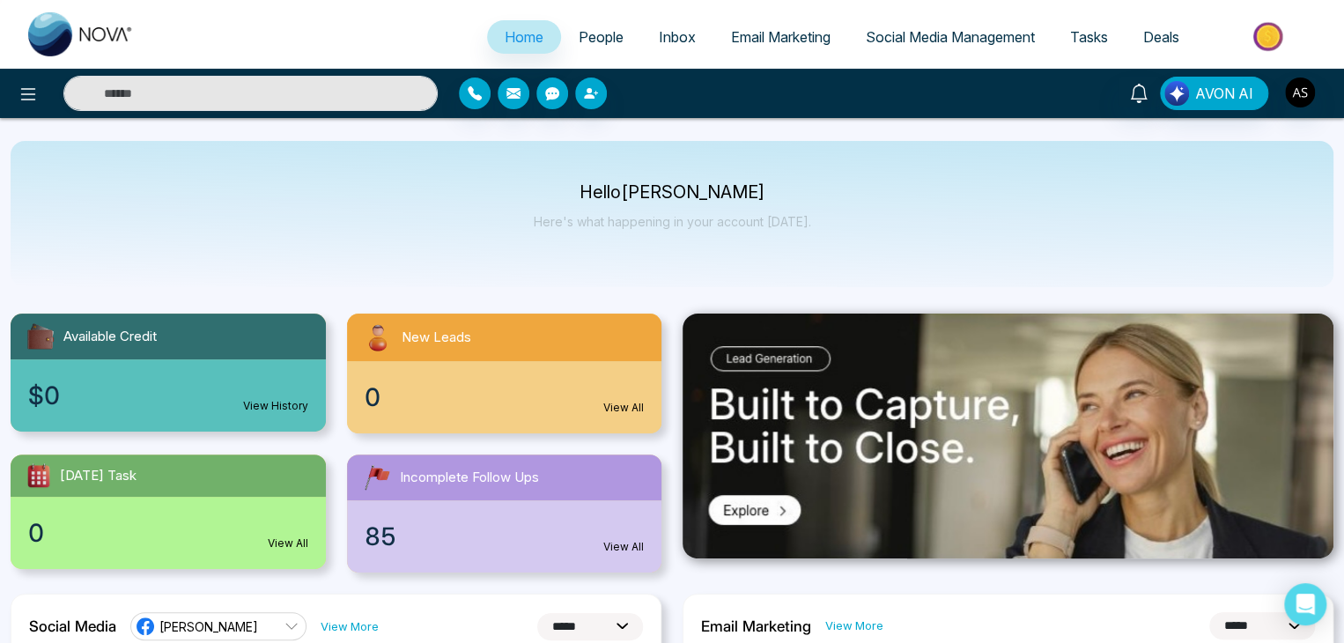
click at [49, 87] on div at bounding box center [242, 93] width 392 height 35
click at [28, 92] on icon at bounding box center [28, 94] width 21 height 21
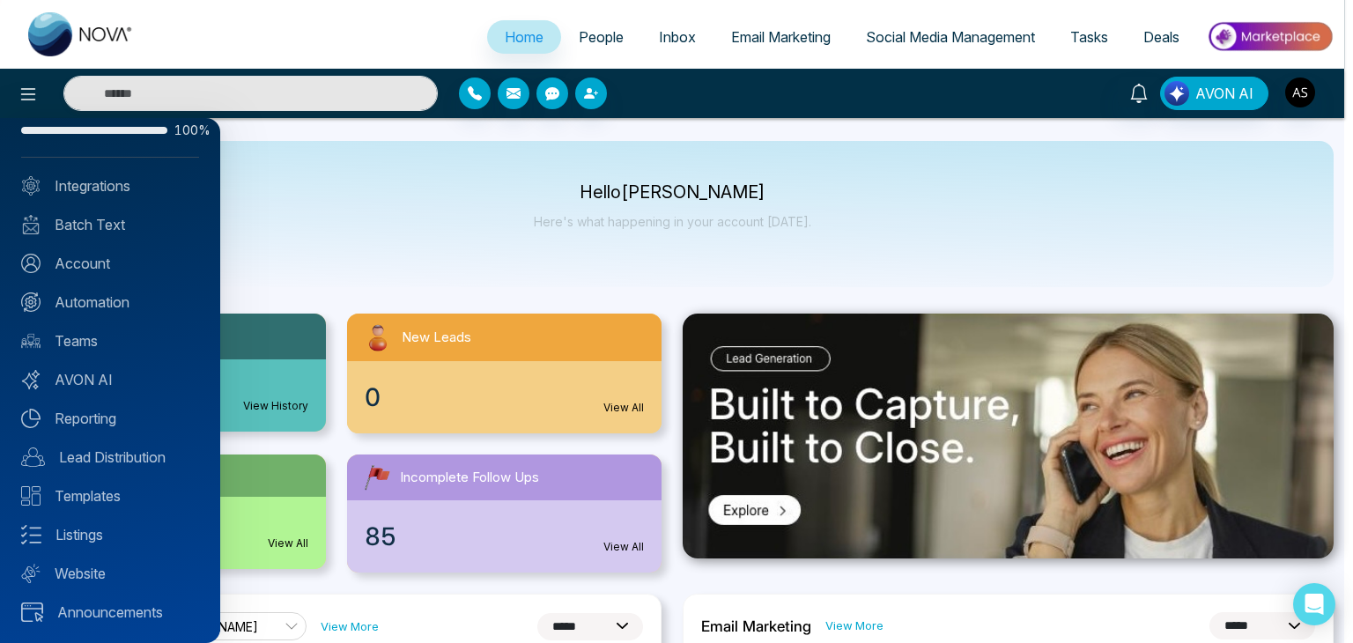
scroll to position [0, 0]
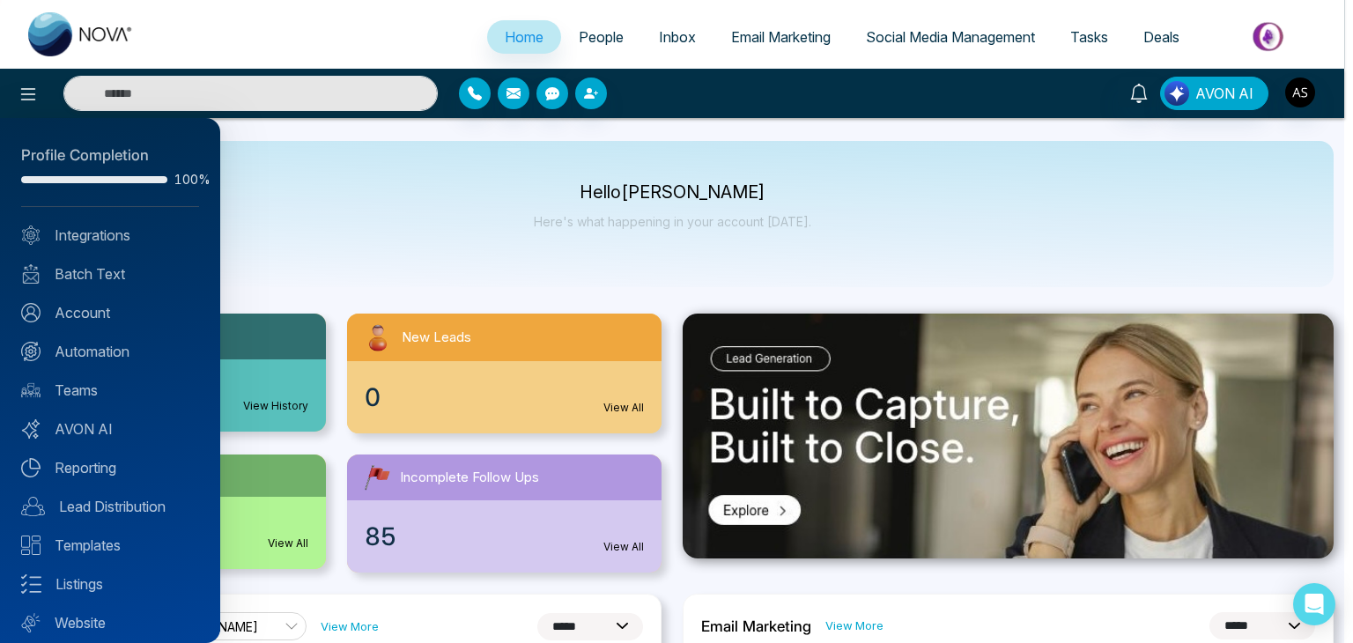
click at [384, 170] on div at bounding box center [676, 321] width 1353 height 643
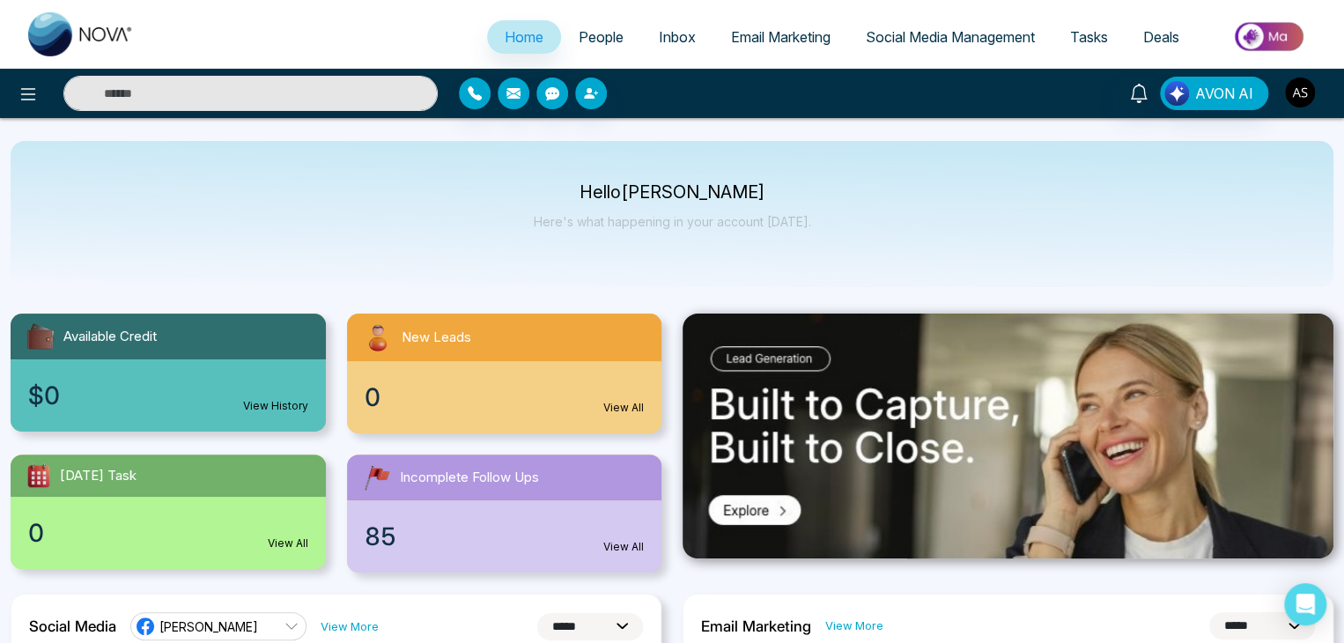
click at [1297, 89] on img "button" at bounding box center [1300, 93] width 30 height 30
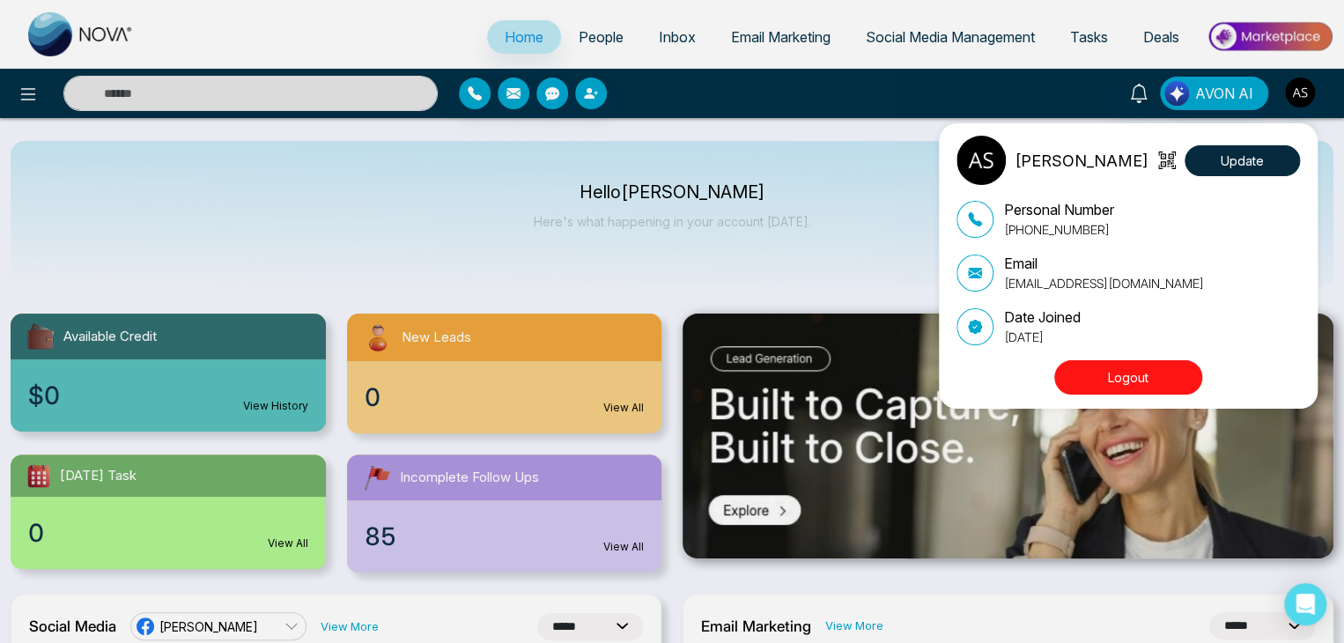
click at [1297, 89] on div "Alin Shah Update Personal Number +14376616013 Email alin@mmnovatech.com Date Jo…" at bounding box center [672, 321] width 1344 height 643
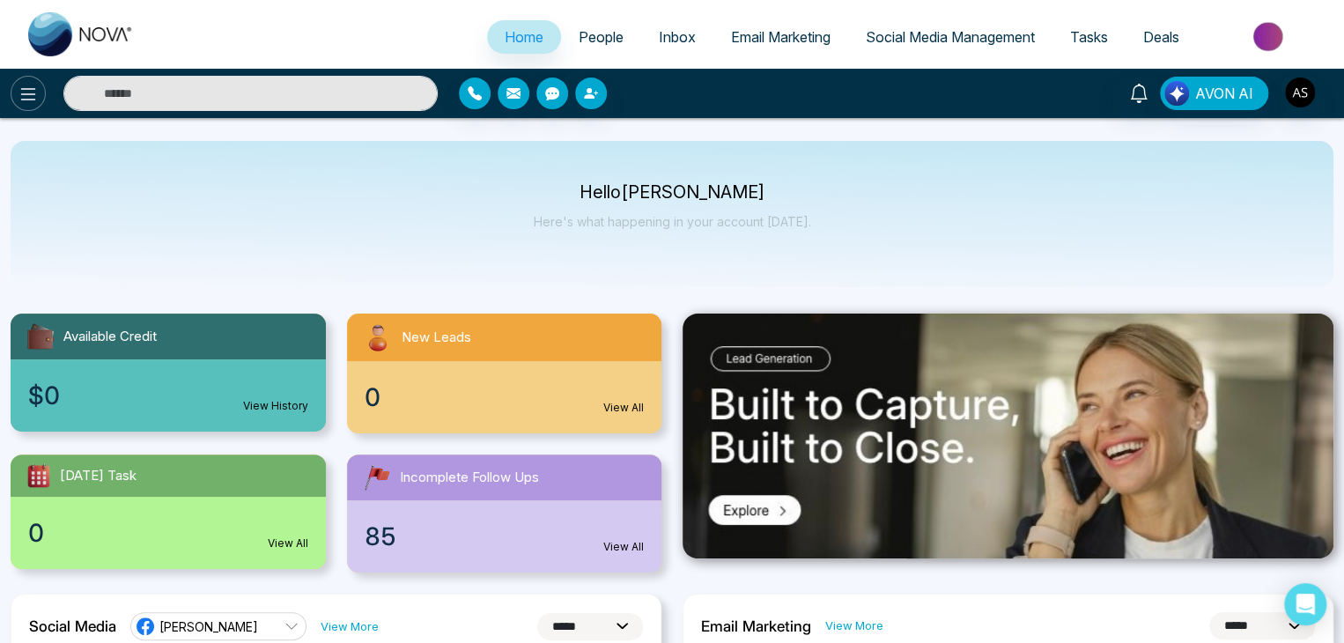
click at [20, 89] on icon at bounding box center [28, 94] width 21 height 21
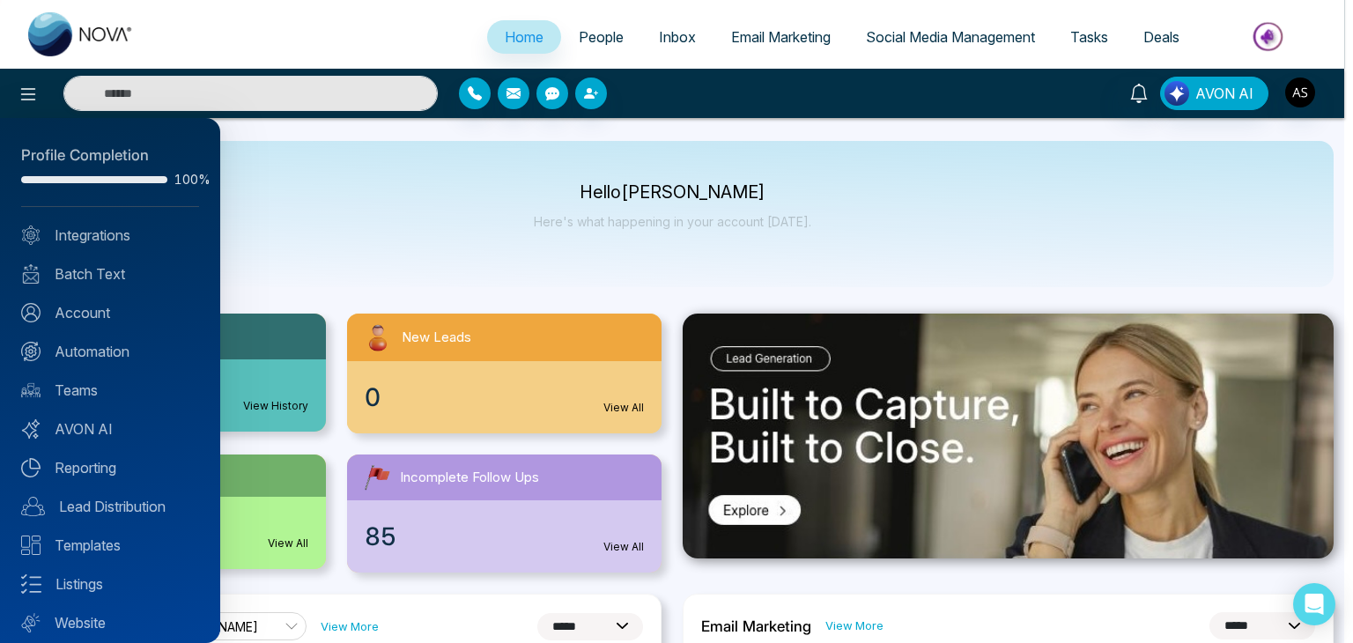
scroll to position [49, 0]
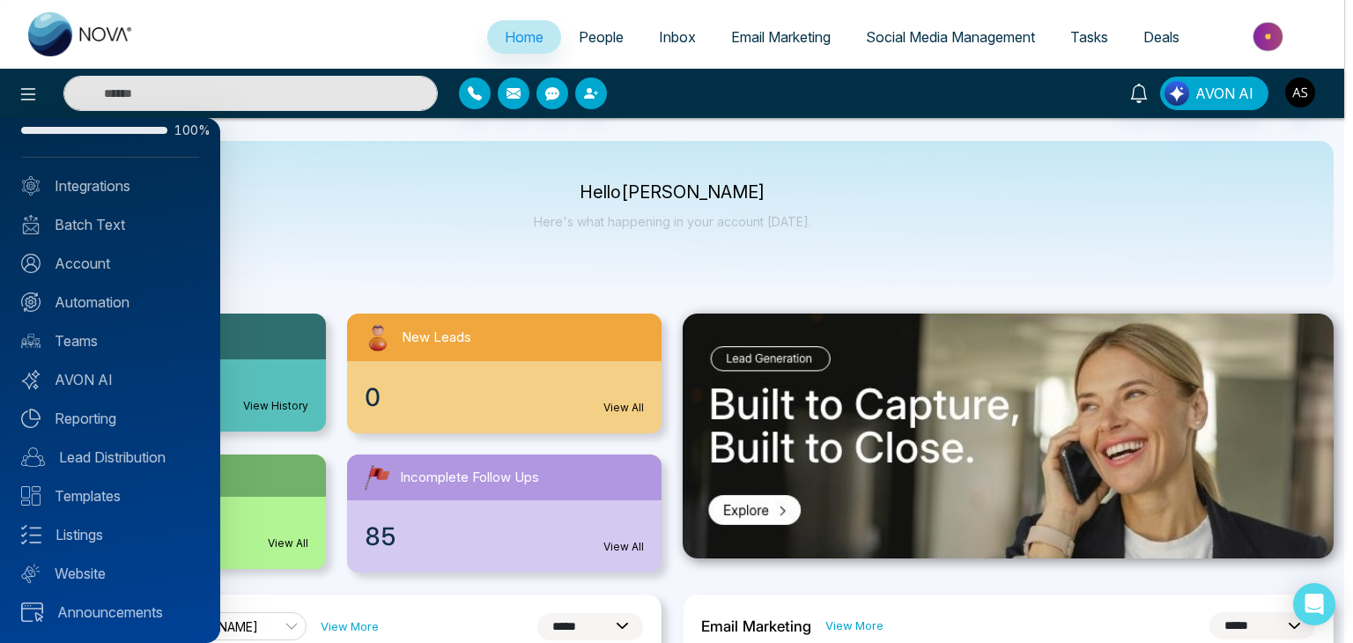
click at [321, 312] on div at bounding box center [676, 321] width 1353 height 643
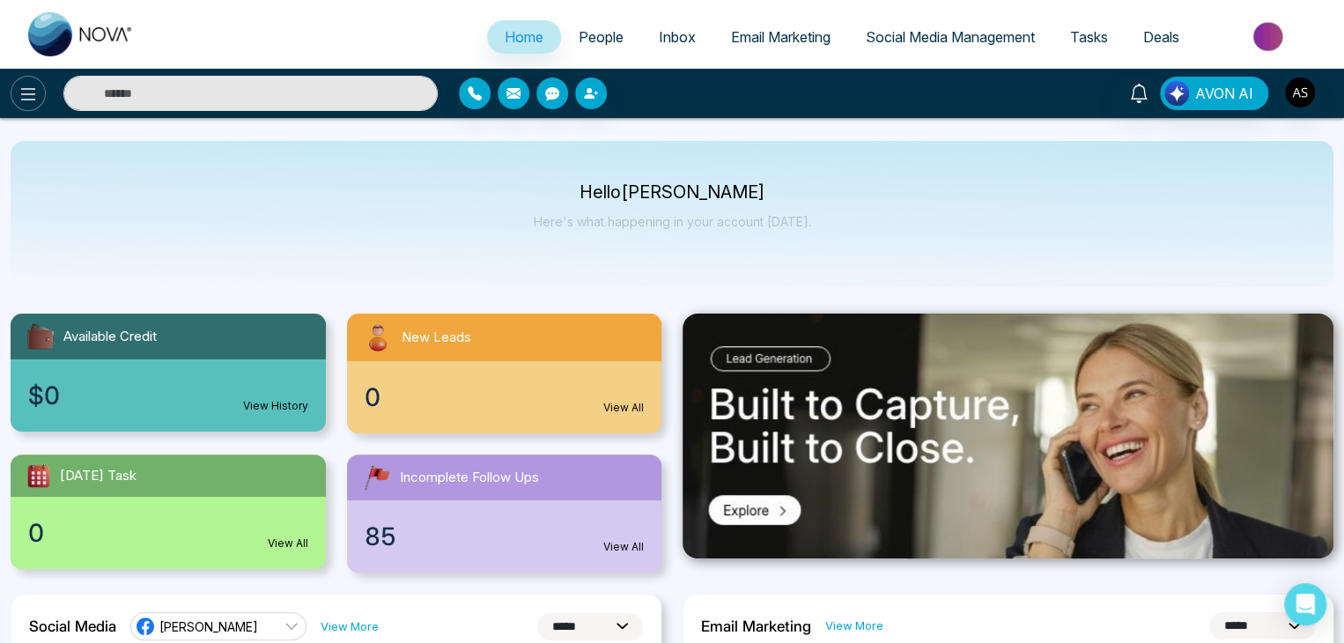
click at [37, 89] on icon at bounding box center [28, 94] width 21 height 21
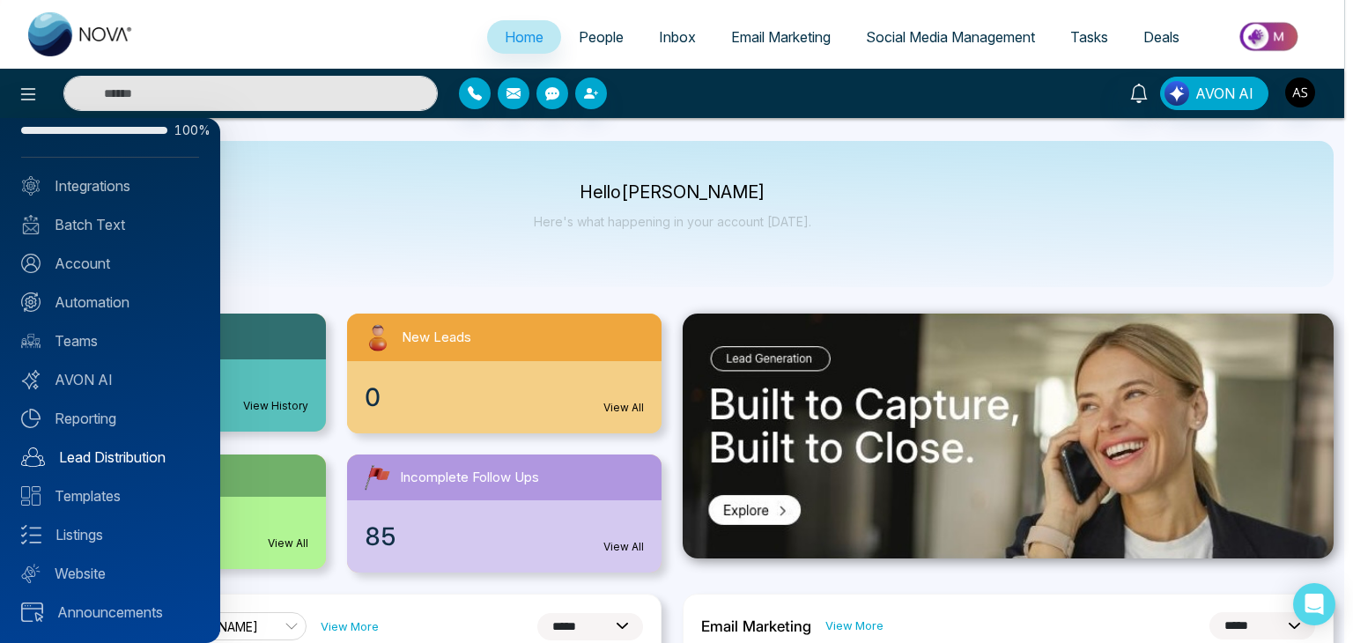
scroll to position [0, 0]
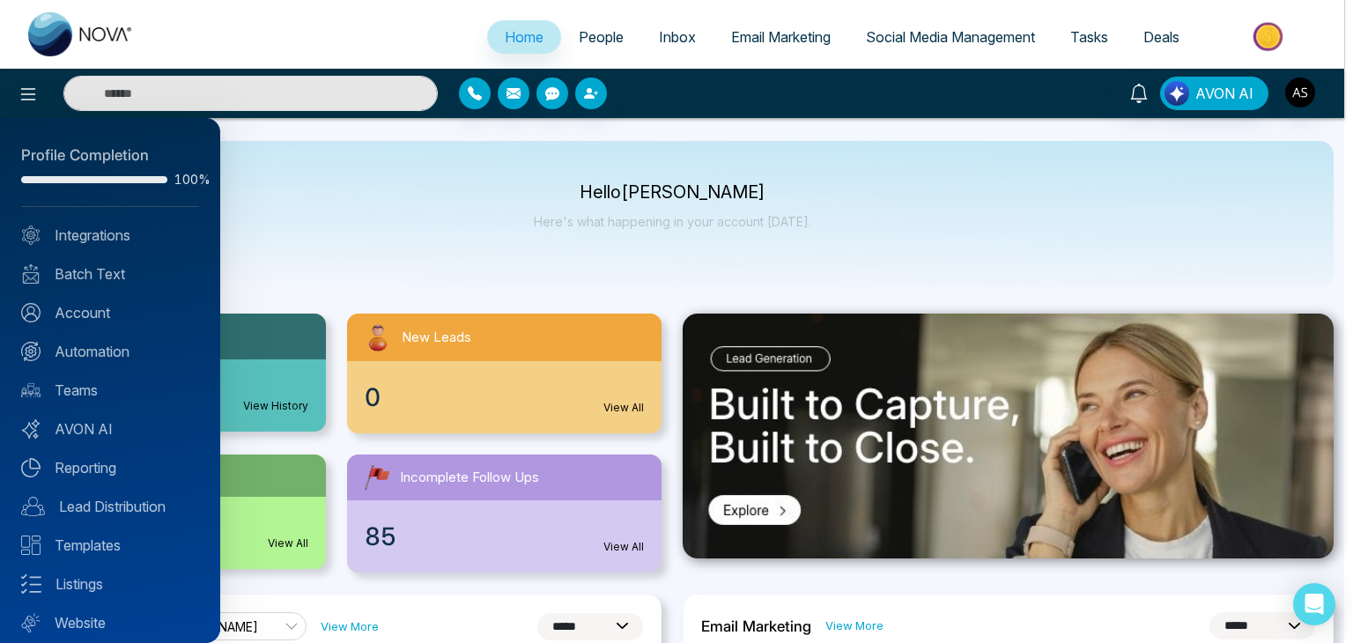
click at [526, 243] on div at bounding box center [676, 321] width 1353 height 643
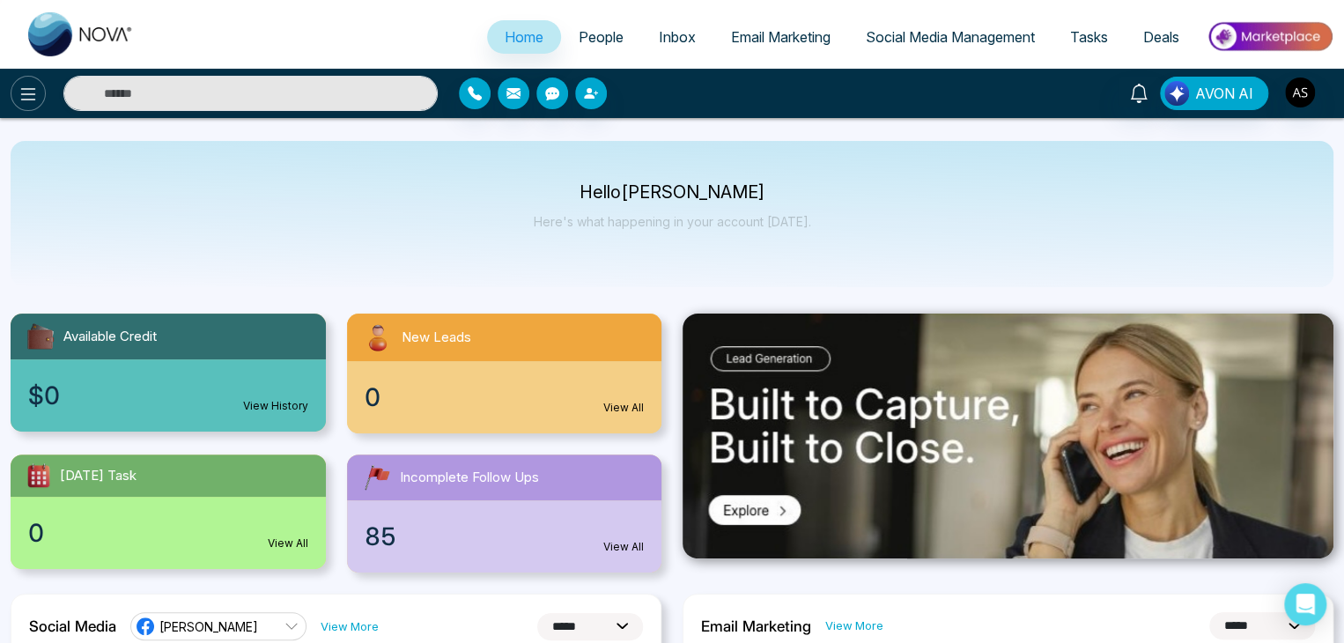
click at [32, 95] on icon at bounding box center [28, 94] width 21 height 21
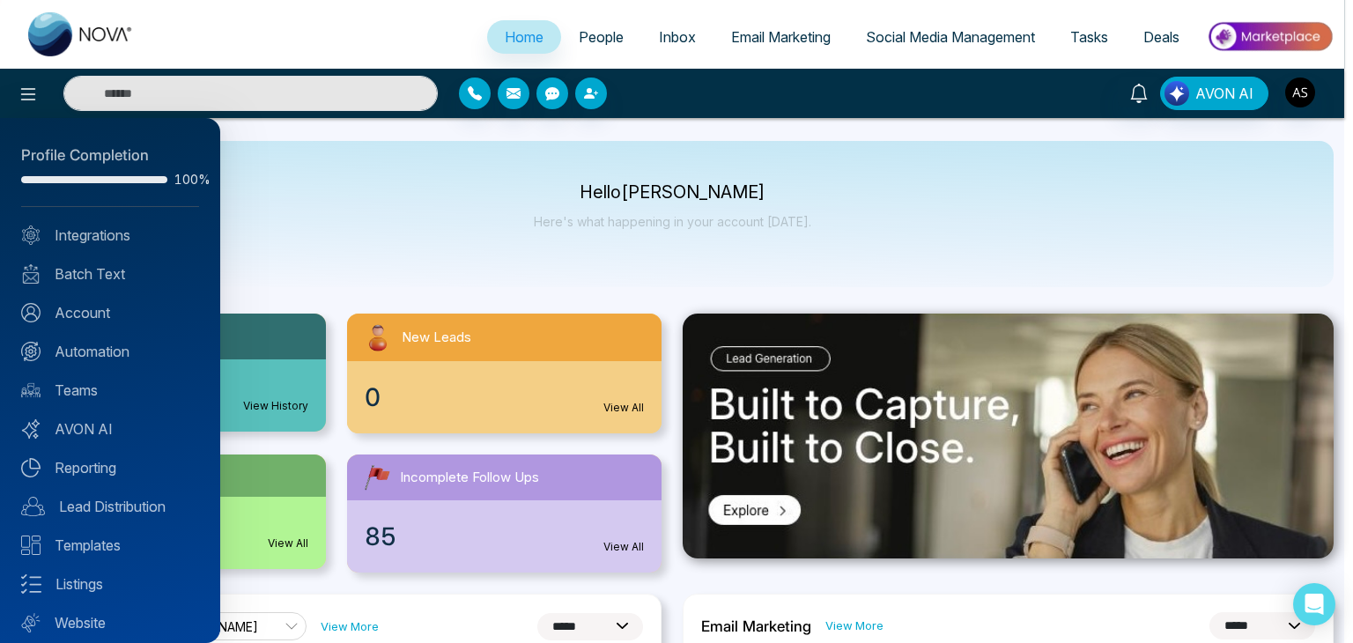
click at [416, 223] on div at bounding box center [676, 321] width 1353 height 643
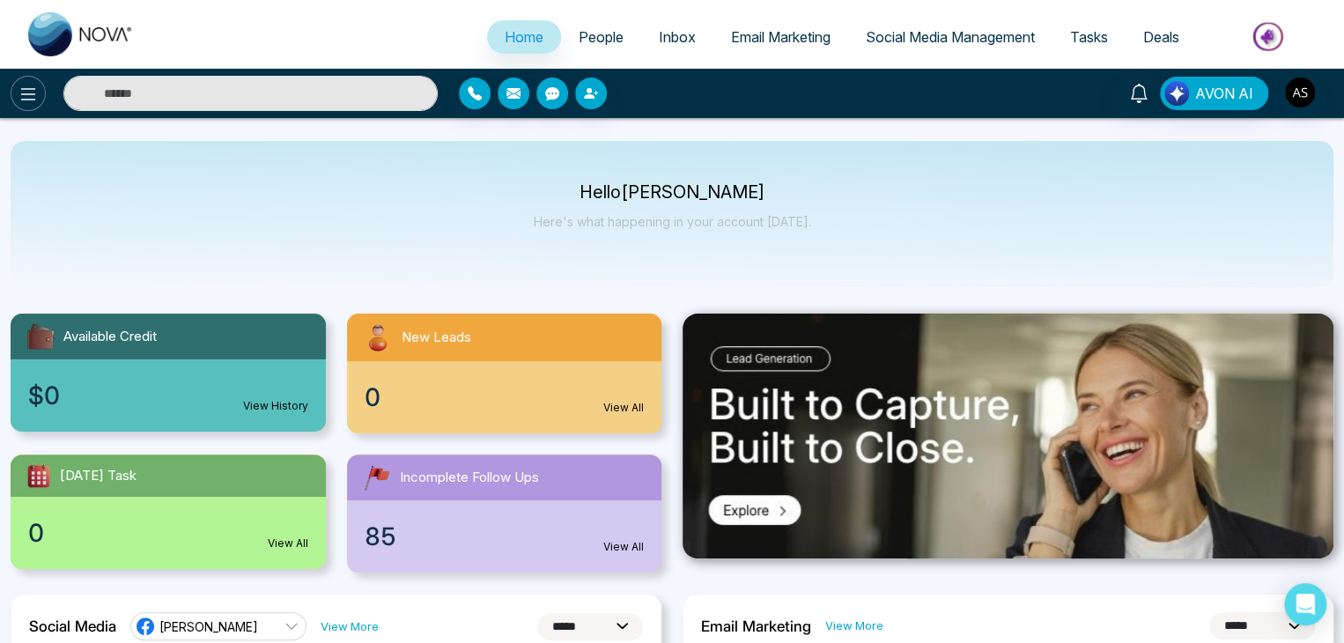
click at [18, 104] on icon at bounding box center [28, 94] width 21 height 21
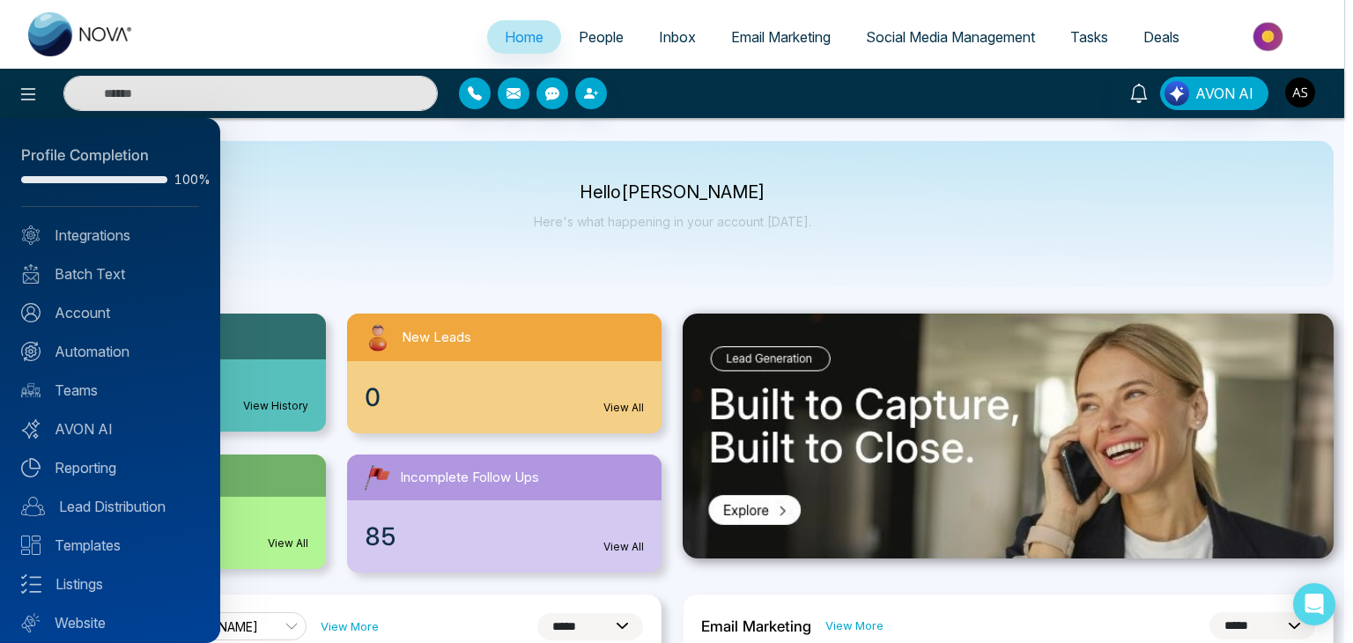
click at [292, 251] on div at bounding box center [676, 321] width 1353 height 643
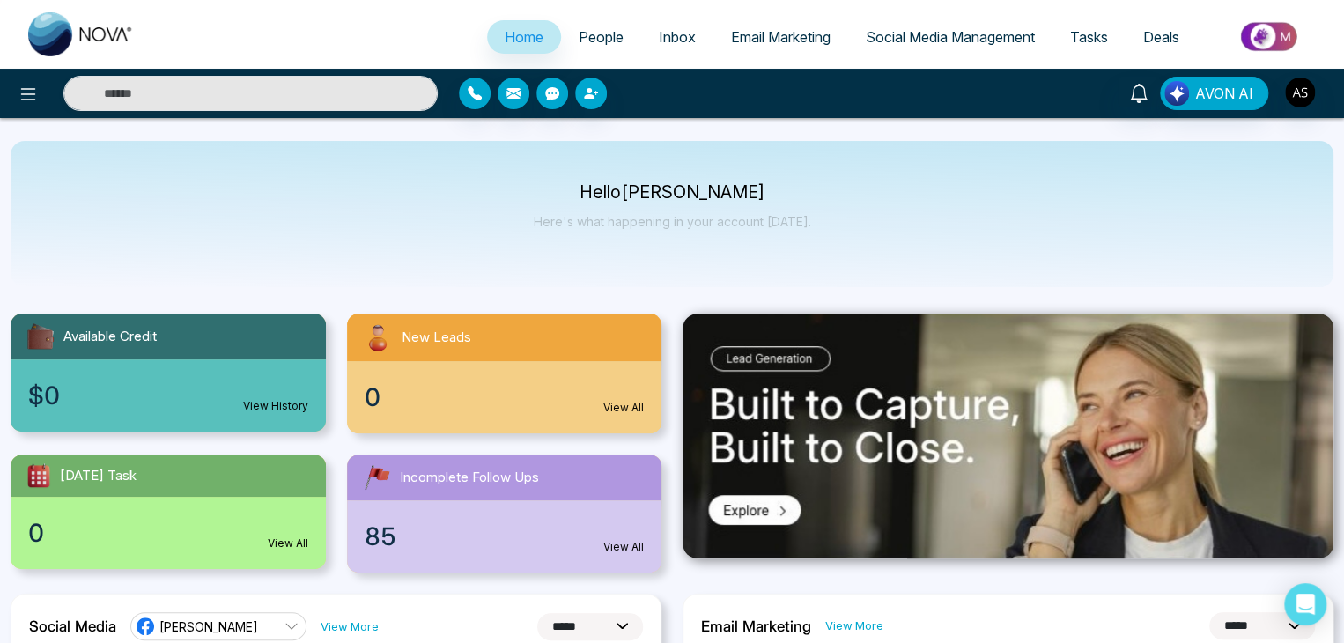
click at [32, 75] on div "AVON AI" at bounding box center [672, 93] width 1344 height 49
click at [33, 91] on icon at bounding box center [28, 94] width 21 height 21
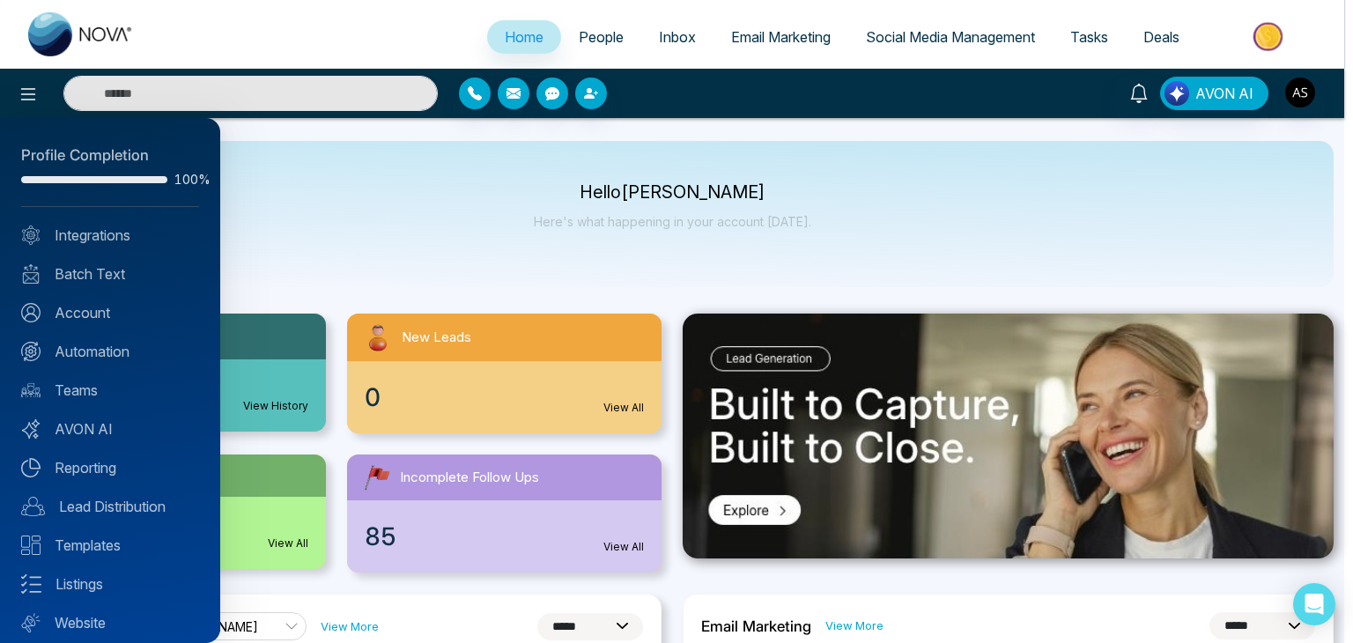
click at [357, 226] on div at bounding box center [676, 321] width 1353 height 643
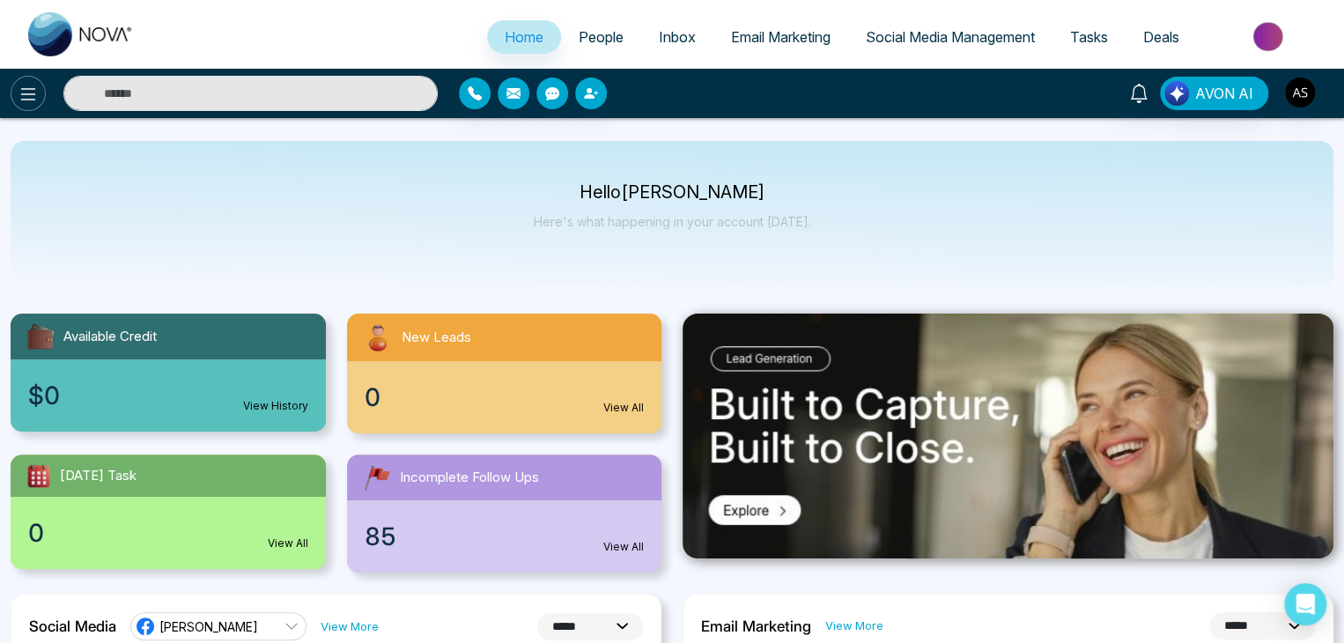
click at [11, 90] on button at bounding box center [28, 93] width 35 height 35
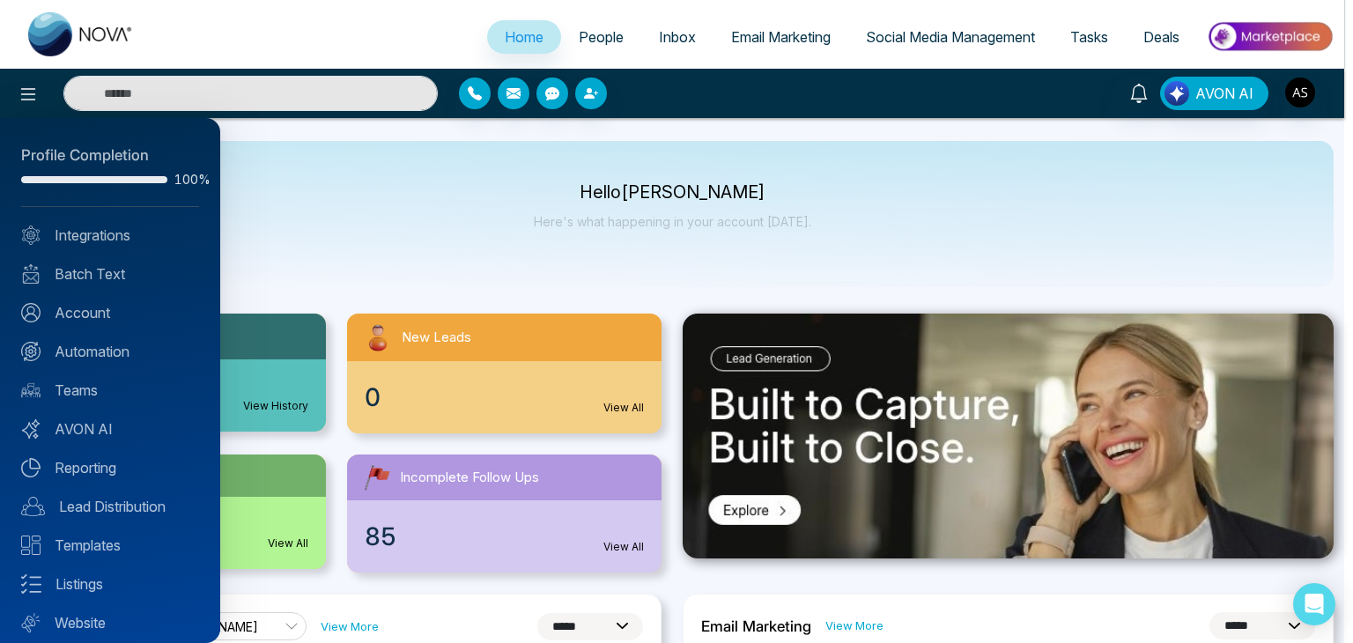
click at [398, 269] on div at bounding box center [676, 321] width 1353 height 643
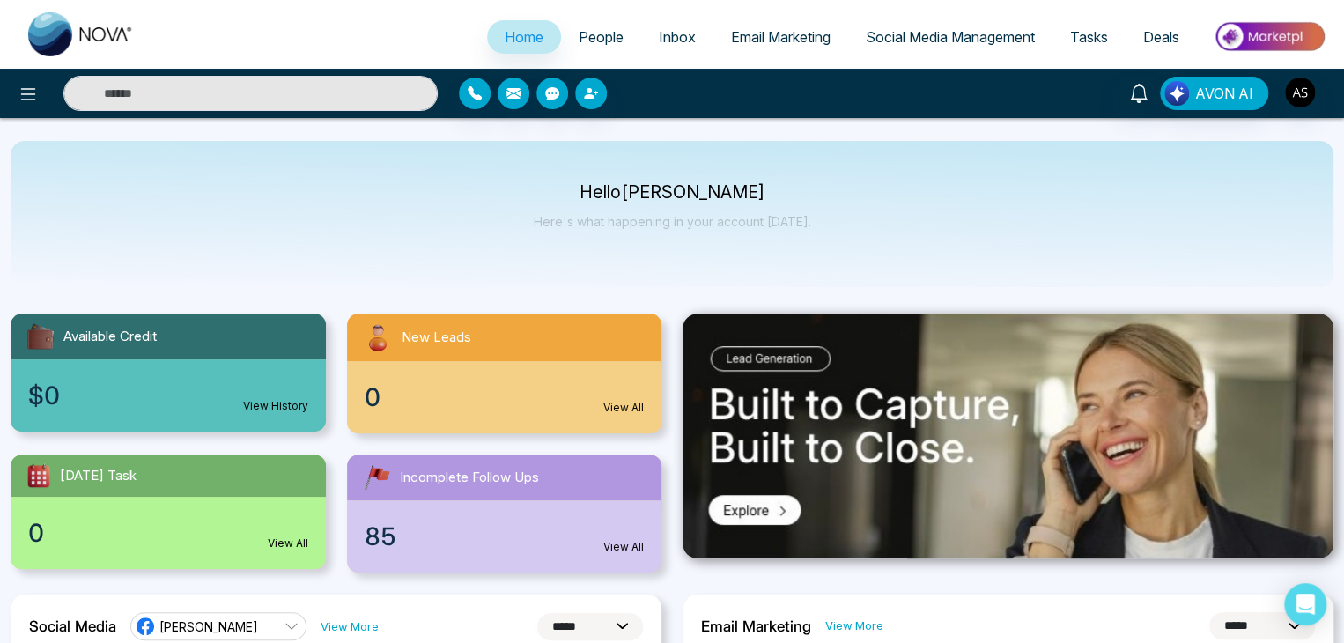
click at [815, 227] on div "Hello Alin Shah Here's what happening in your account today." at bounding box center [672, 214] width 1323 height 146
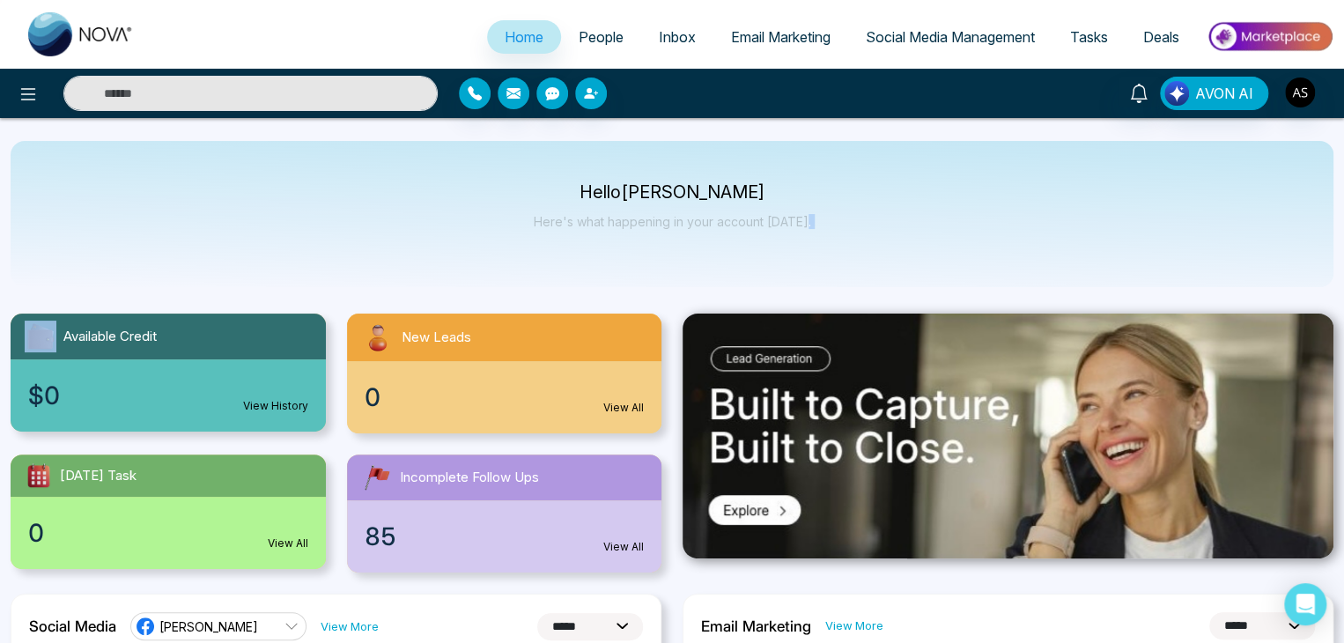
click at [815, 227] on div "Hello Alin Shah Here's what happening in your account today." at bounding box center [672, 214] width 1323 height 146
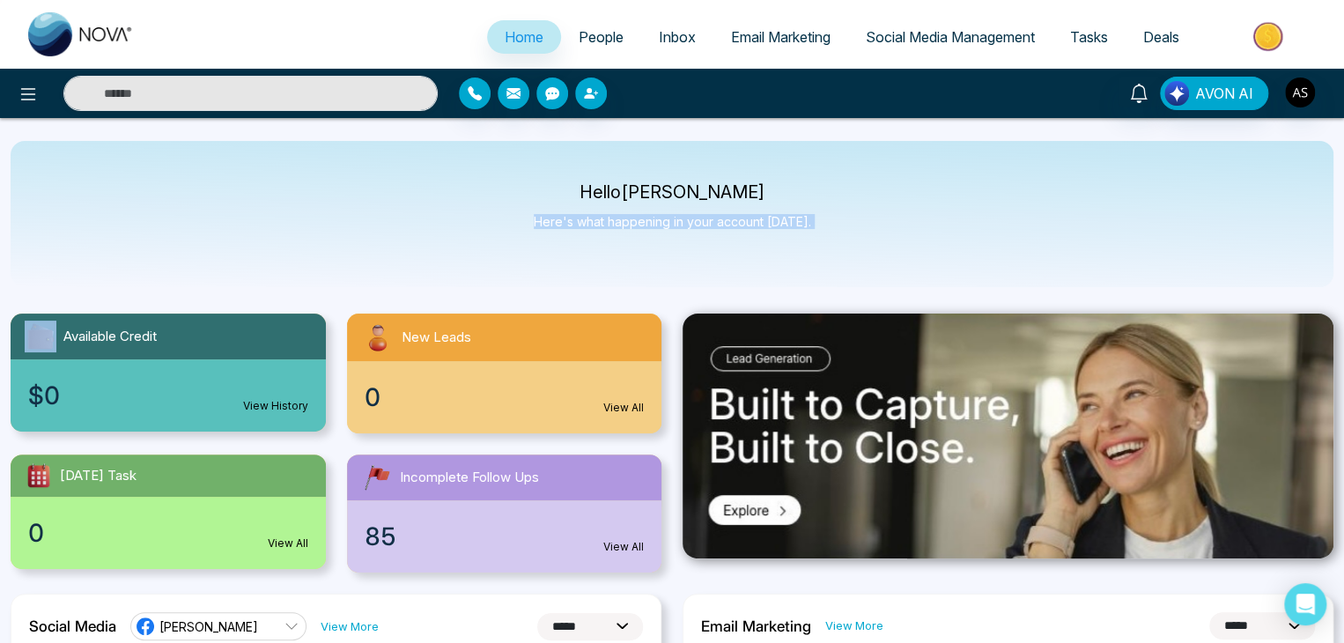
click at [815, 227] on div "Hello Alin Shah Here's what happening in your account today." at bounding box center [672, 214] width 1323 height 146
drag, startPoint x: 809, startPoint y: 219, endPoint x: 579, endPoint y: 179, distance: 234.3
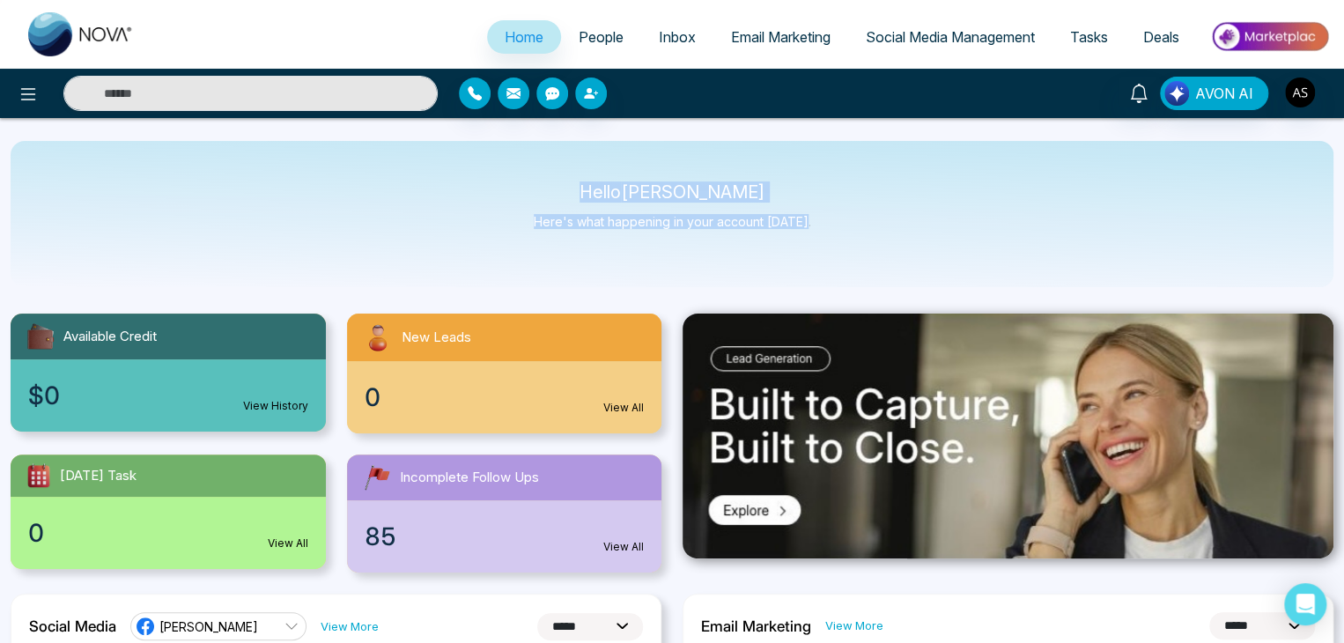
click at [579, 179] on div "Hello Alin Shah Here's what happening in your account today." at bounding box center [672, 214] width 1323 height 146
drag, startPoint x: 579, startPoint y: 179, endPoint x: 821, endPoint y: 241, distance: 250.2
click at [821, 241] on div "Hello Alin Shah Here's what happening in your account today." at bounding box center [672, 214] width 1323 height 146
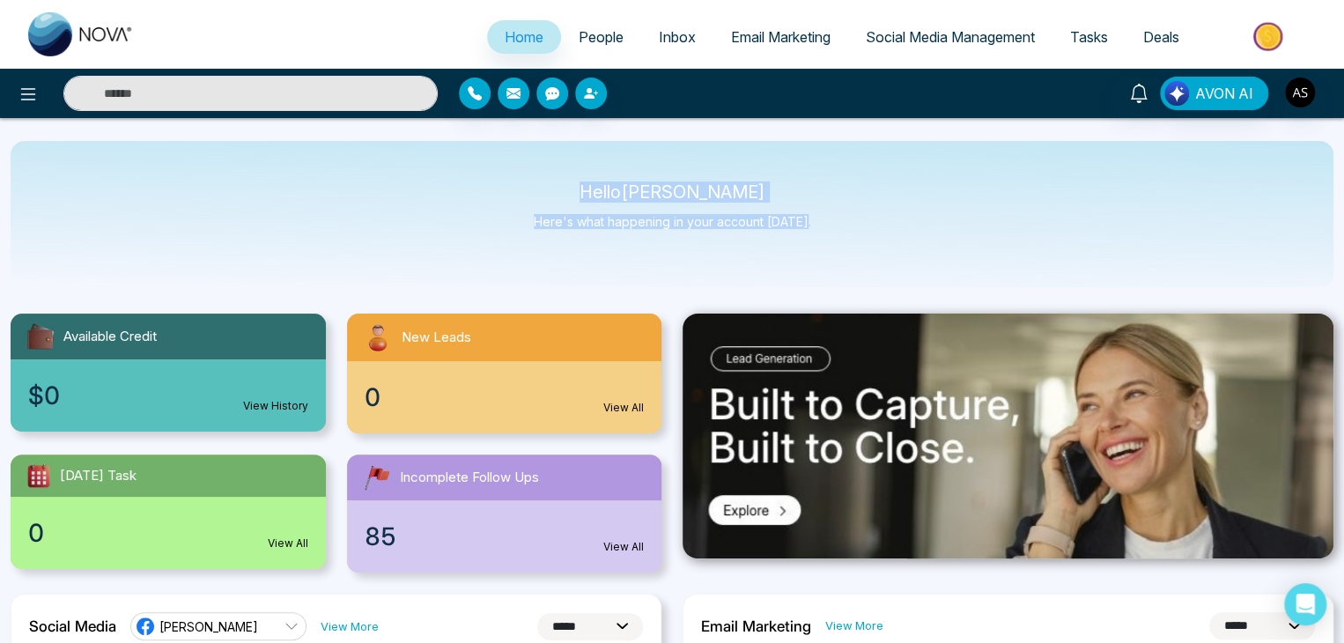
drag, startPoint x: 821, startPoint y: 241, endPoint x: 550, endPoint y: 184, distance: 277.3
click at [550, 184] on div "Hello Alin Shah Here's what happening in your account today." at bounding box center [672, 214] width 1323 height 146
drag, startPoint x: 550, startPoint y: 184, endPoint x: 881, endPoint y: 255, distance: 338.6
click at [881, 255] on div "Hello Alin Shah Here's what happening in your account today." at bounding box center [672, 214] width 1323 height 146
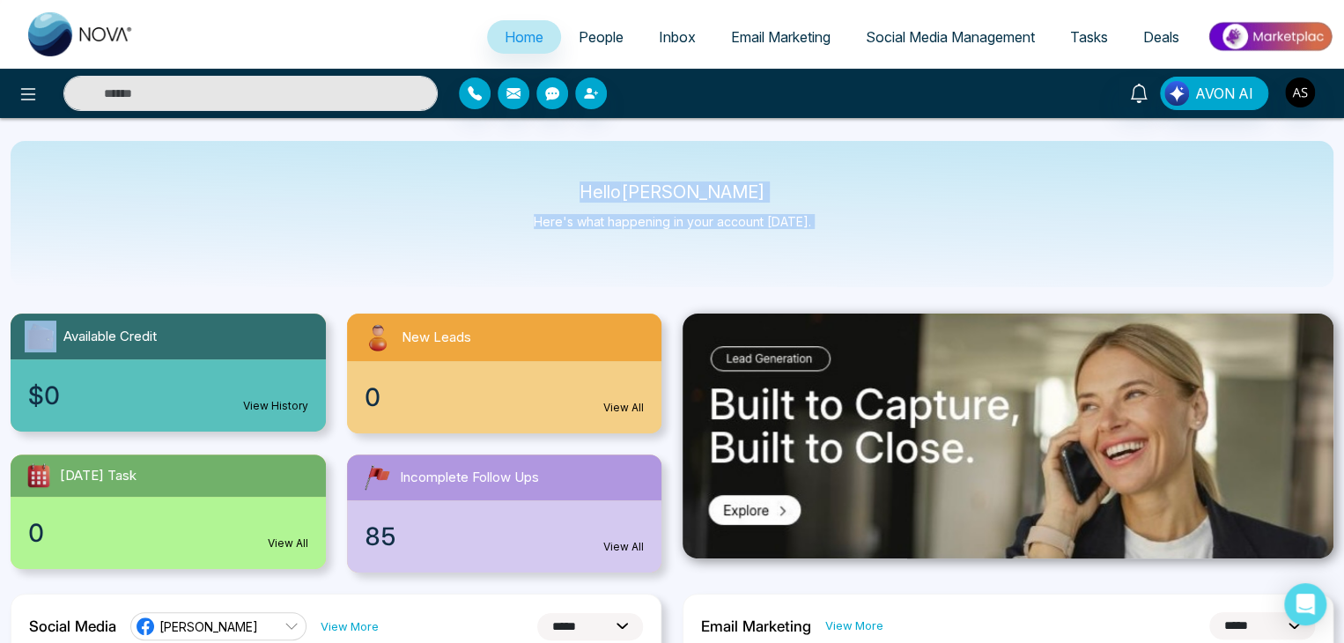
click at [881, 255] on div "Hello Alin Shah Here's what happening in your account today." at bounding box center [672, 214] width 1323 height 146
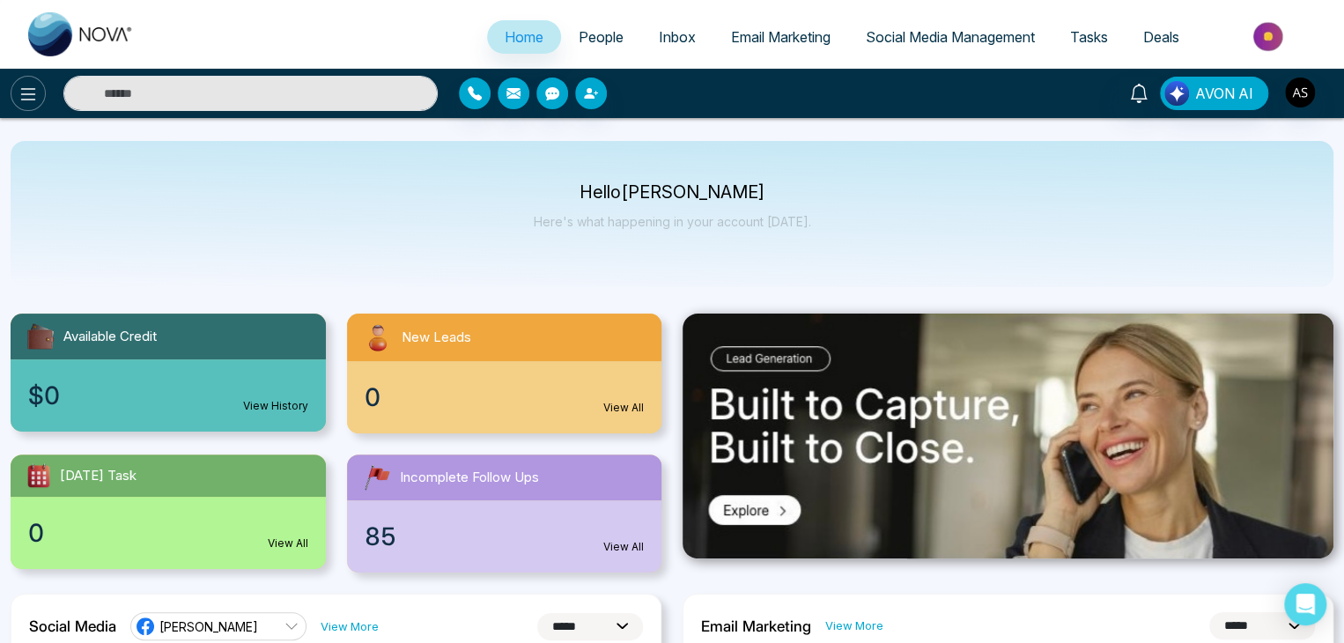
click at [28, 94] on icon at bounding box center [28, 94] width 21 height 21
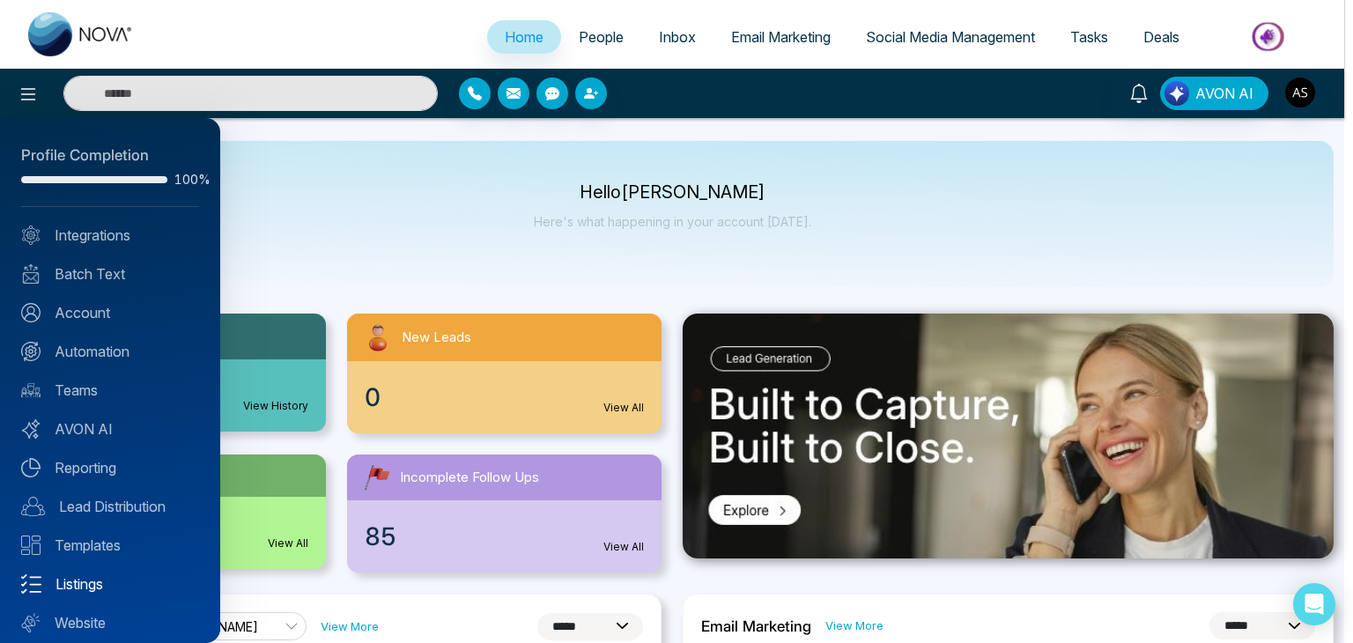
scroll to position [49, 0]
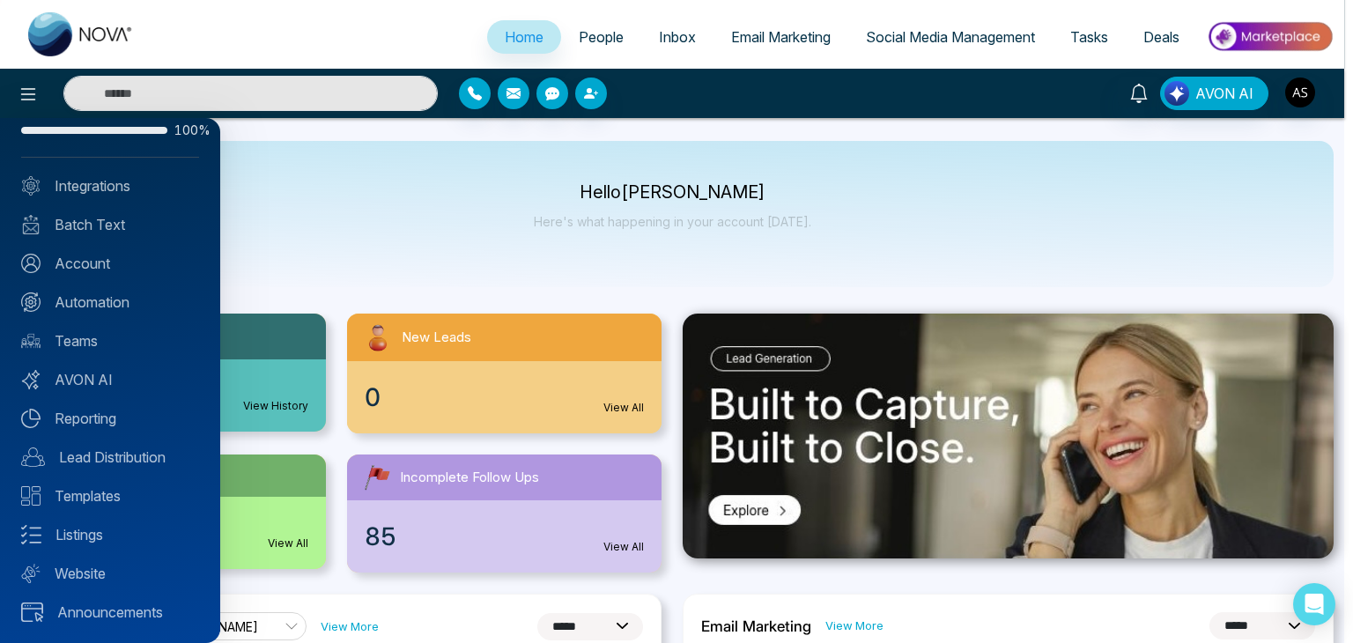
click at [331, 265] on div at bounding box center [676, 321] width 1353 height 643
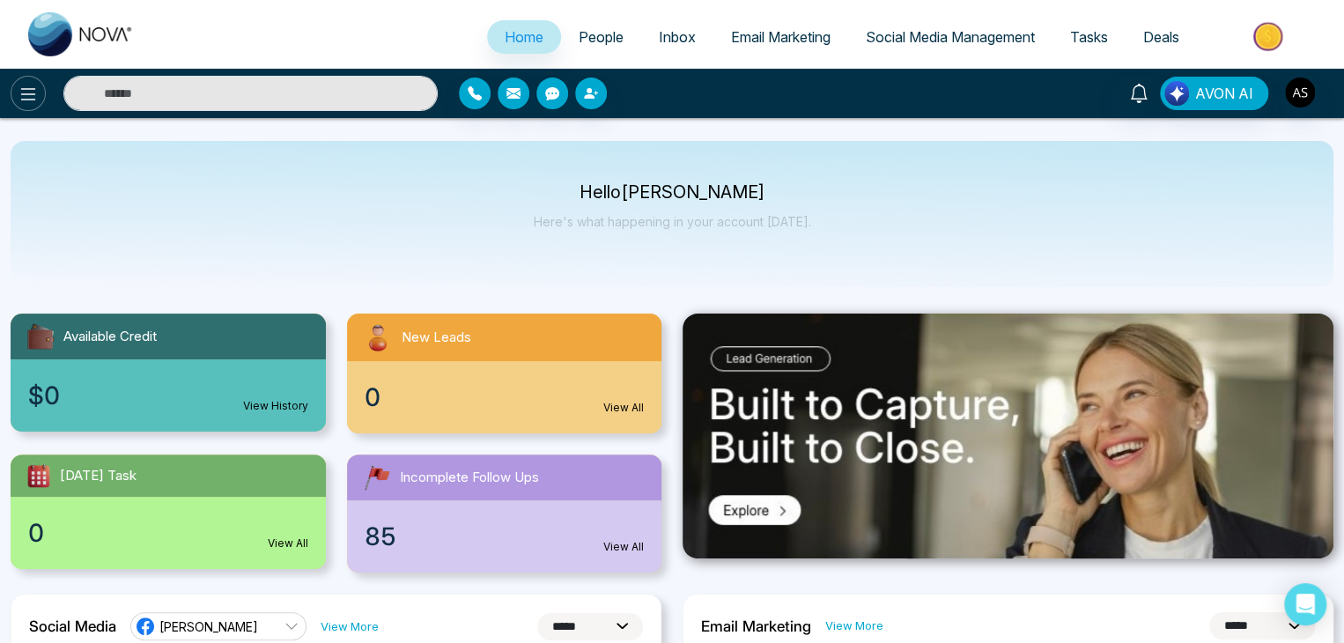
click at [25, 103] on icon at bounding box center [28, 94] width 21 height 21
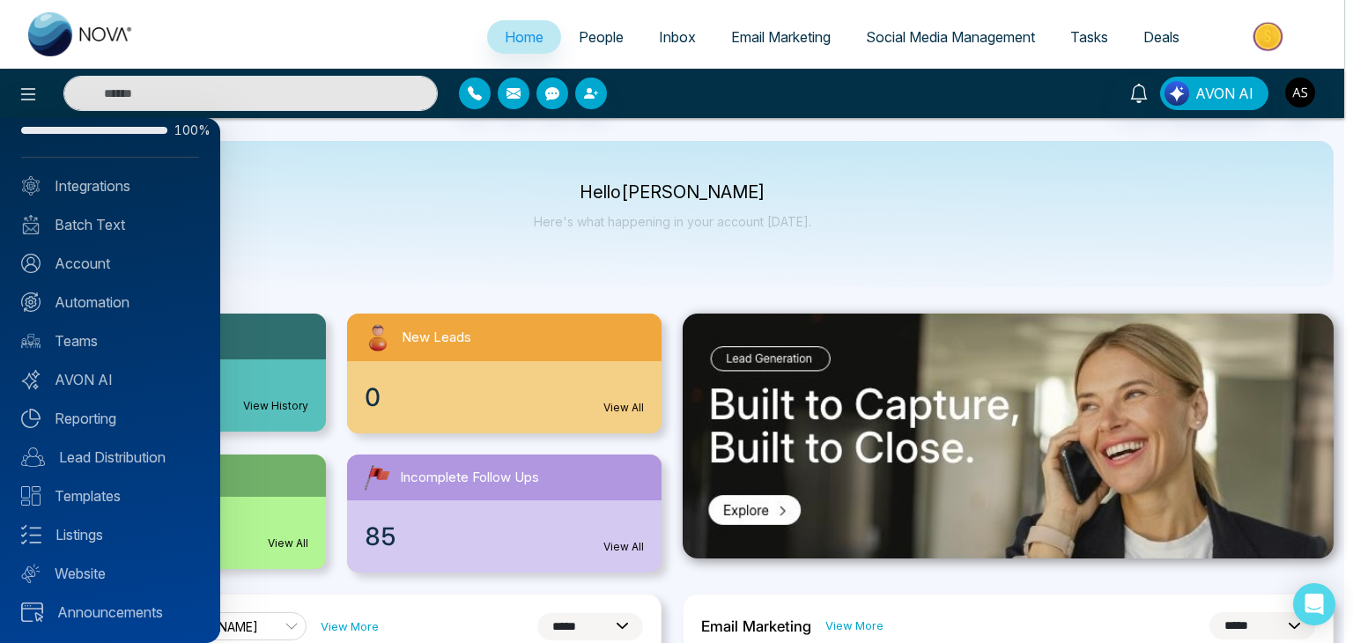
scroll to position [0, 0]
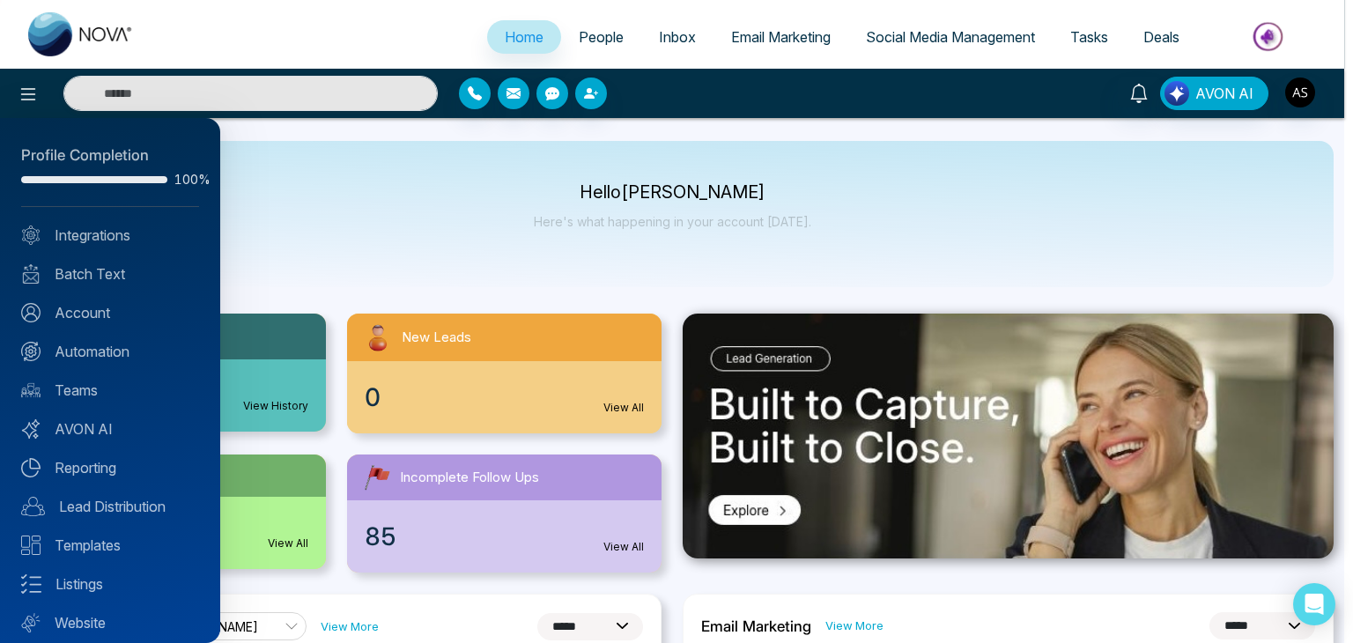
click at [387, 212] on div at bounding box center [676, 321] width 1353 height 643
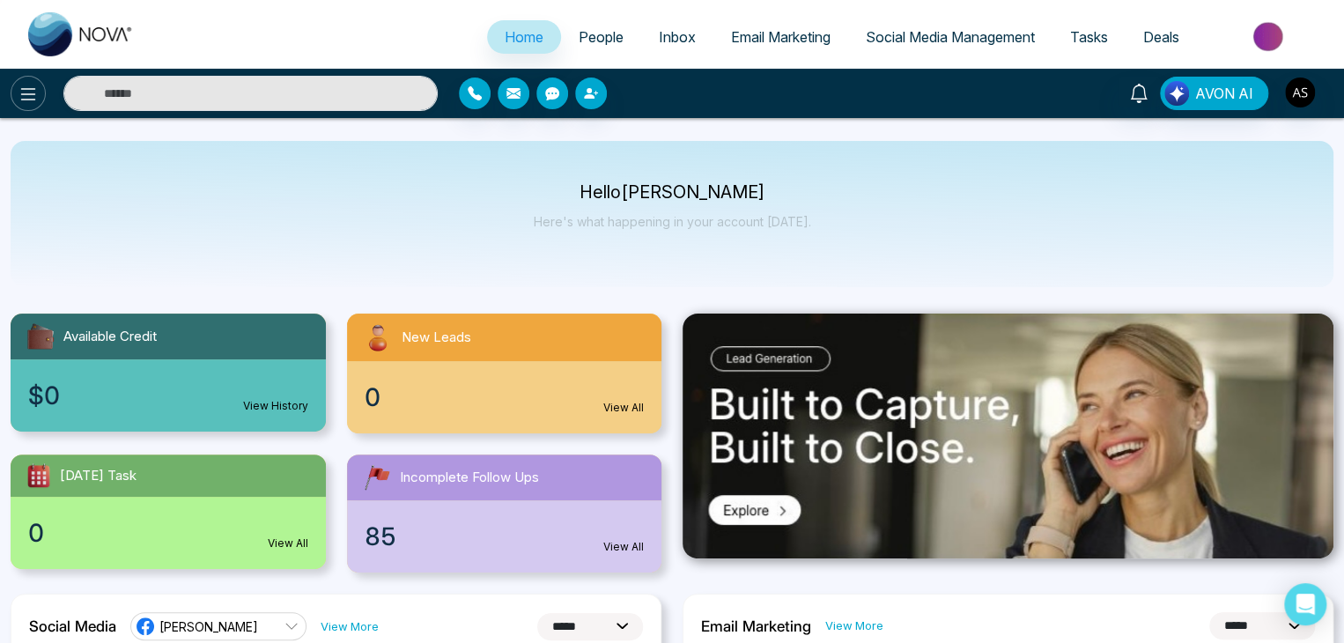
click at [32, 100] on icon at bounding box center [28, 94] width 15 height 12
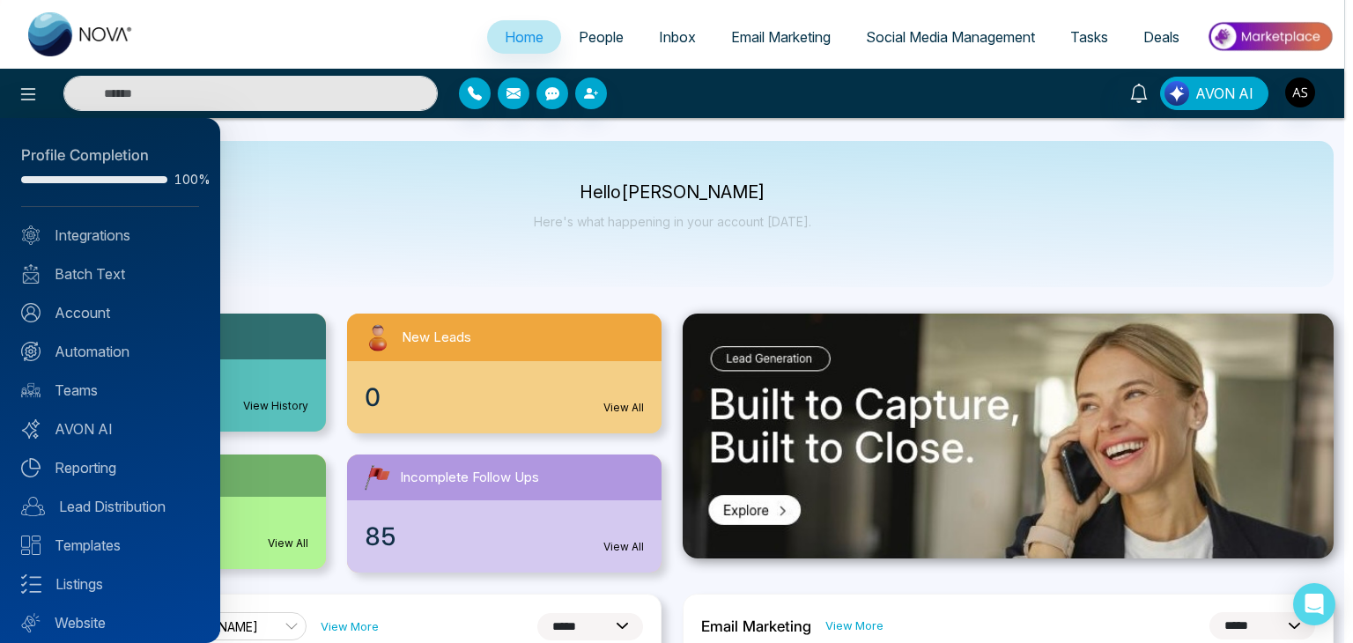
click at [385, 203] on div at bounding box center [676, 321] width 1353 height 643
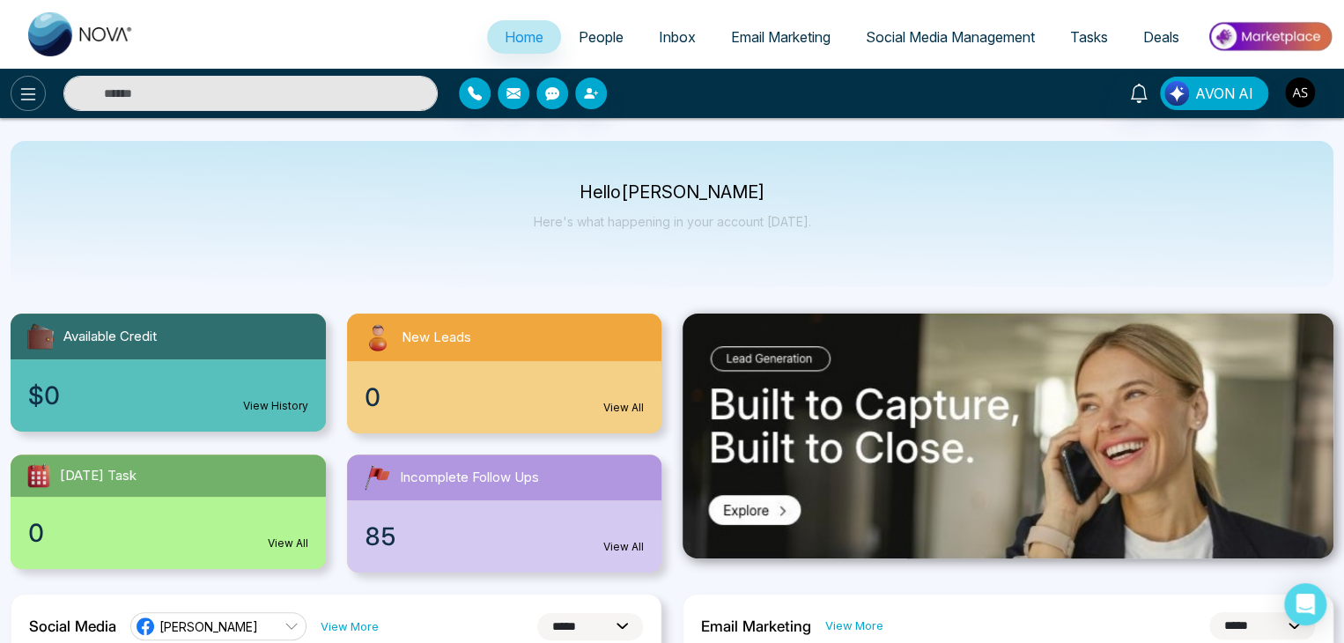
click at [17, 89] on button at bounding box center [28, 93] width 35 height 35
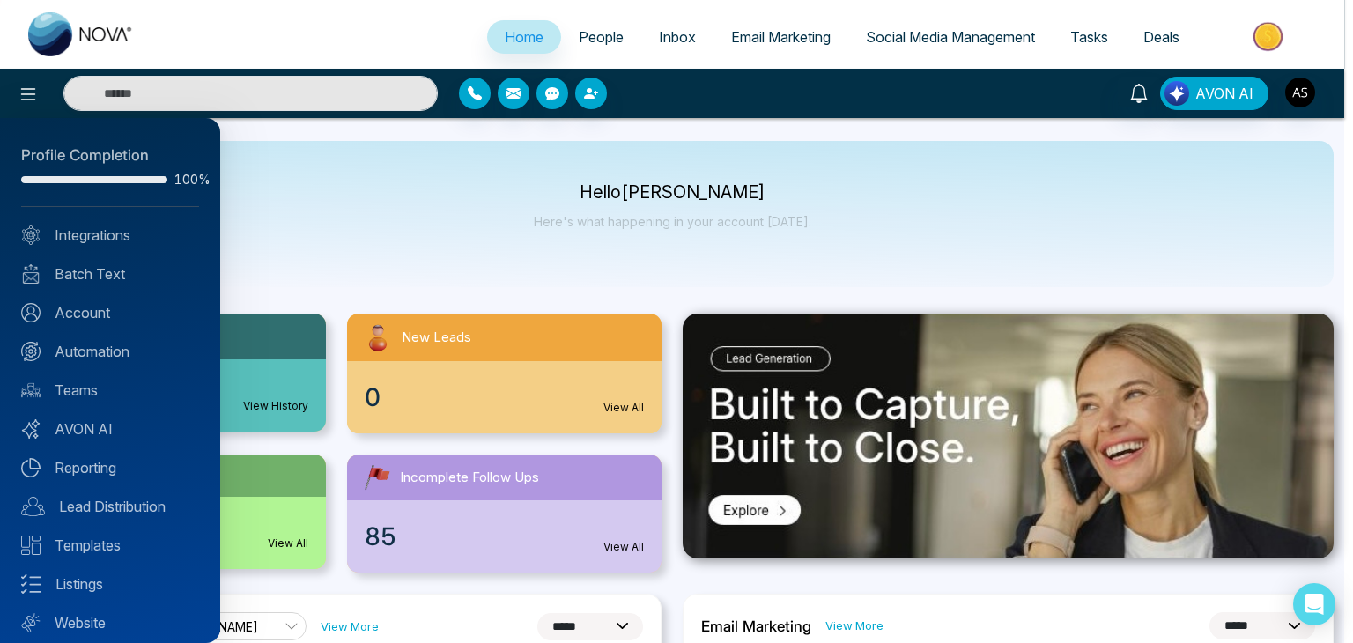
click at [433, 252] on div at bounding box center [676, 321] width 1353 height 643
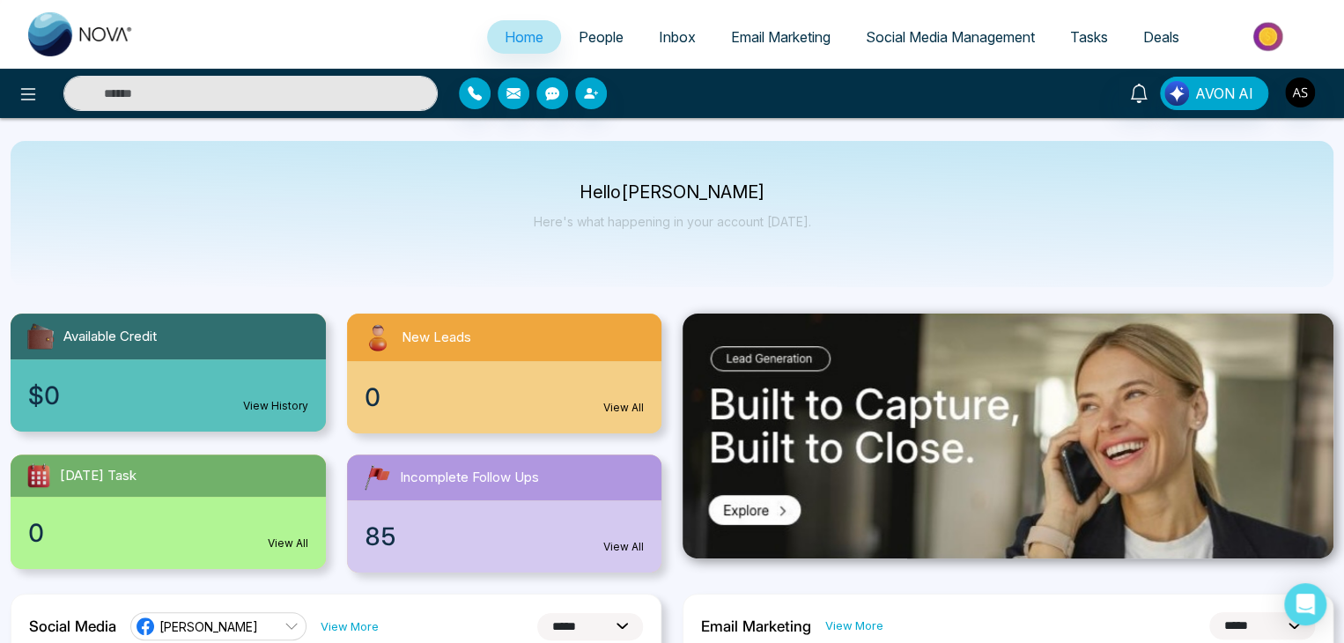
click at [821, 44] on span "Email Marketing" at bounding box center [781, 37] width 100 height 18
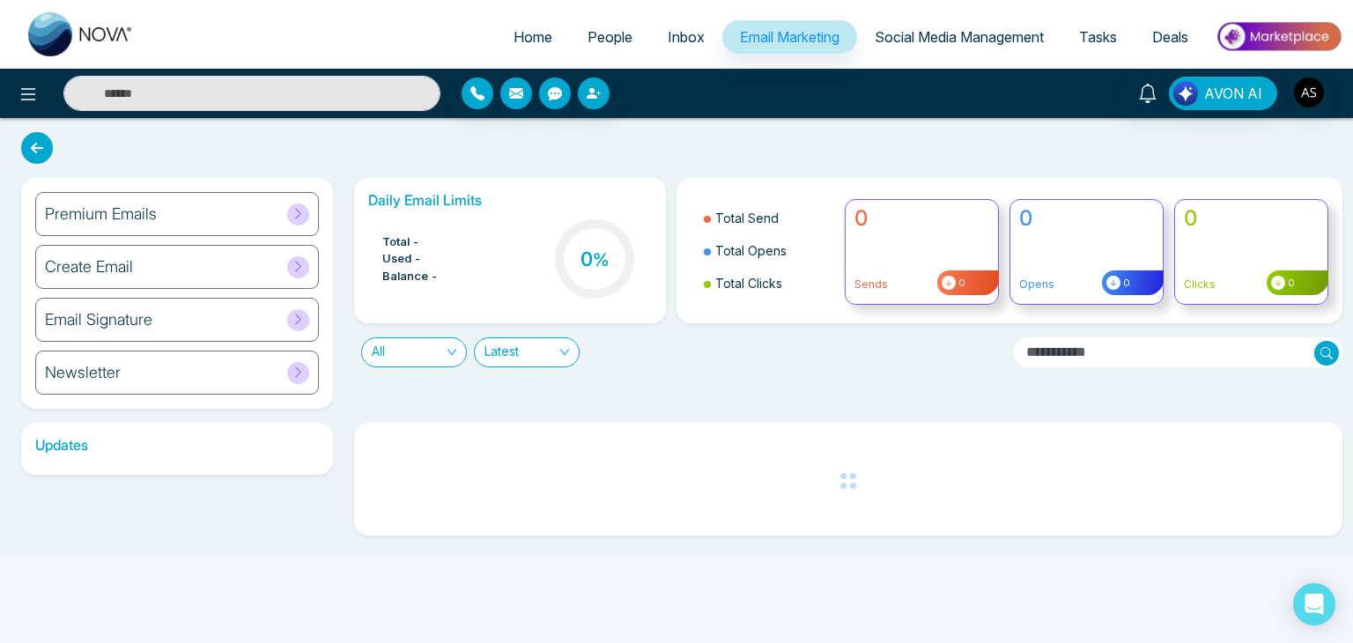
click at [942, 26] on link "Social Media Management" at bounding box center [959, 36] width 204 height 33
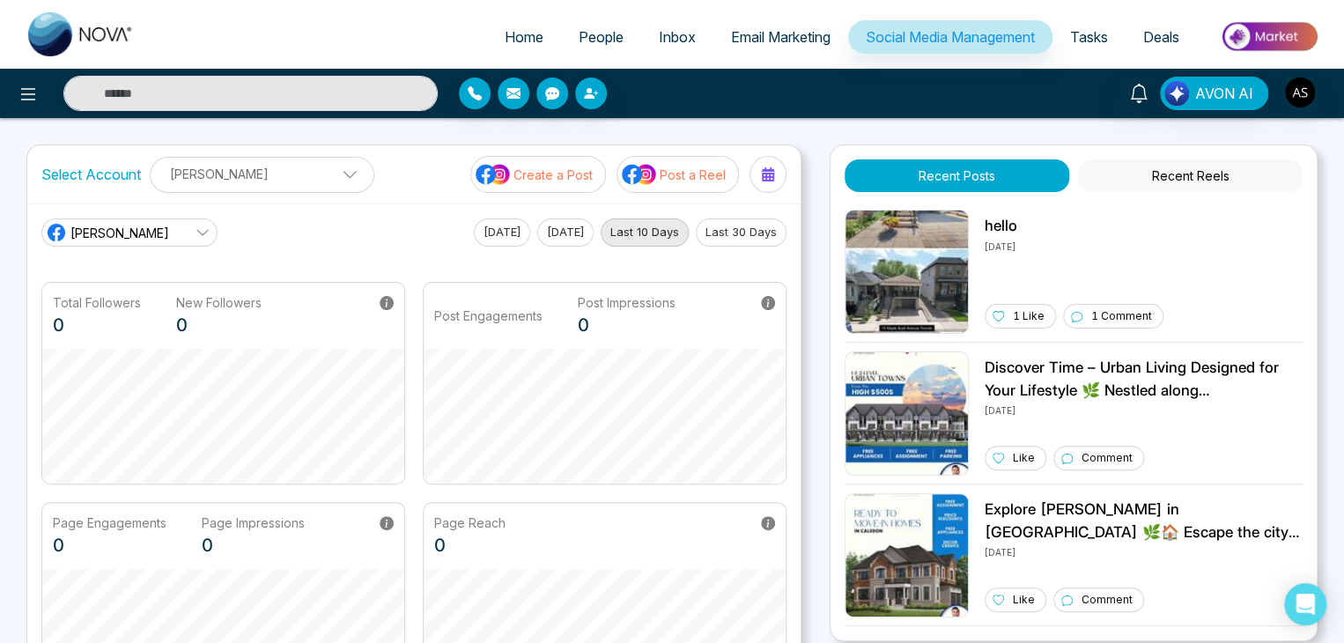
click at [1095, 42] on span "Tasks" at bounding box center [1089, 37] width 38 height 18
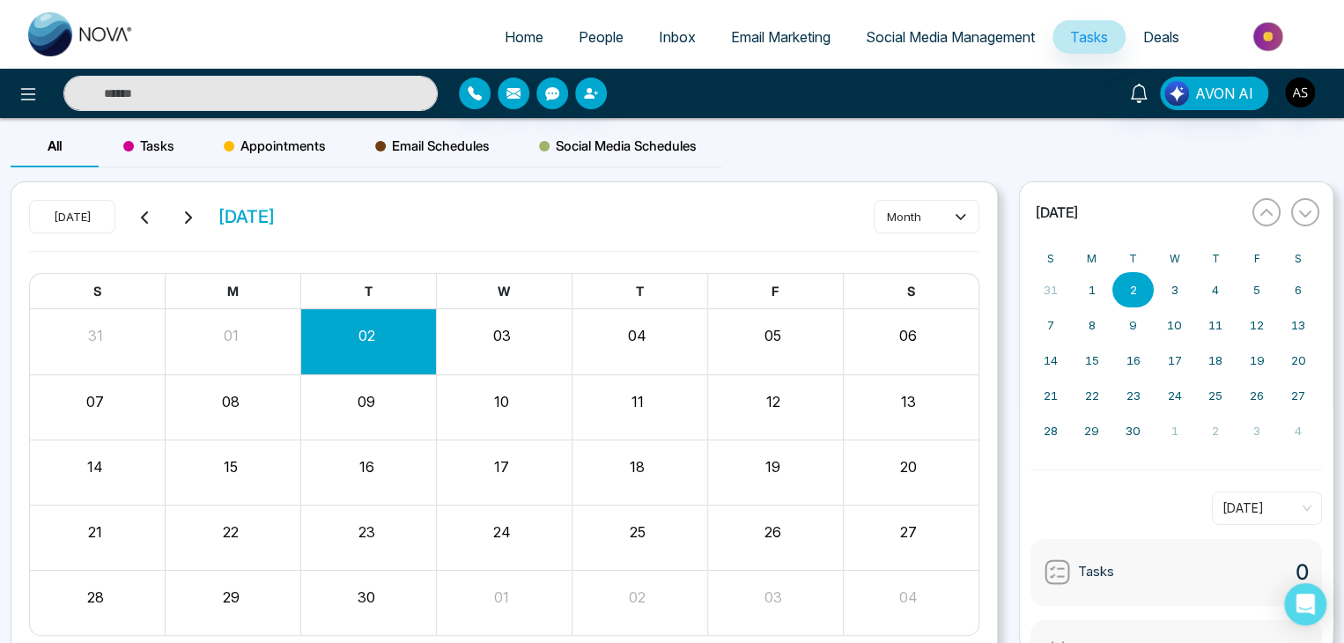
click at [1151, 33] on span "Deals" at bounding box center [1161, 37] width 36 height 18
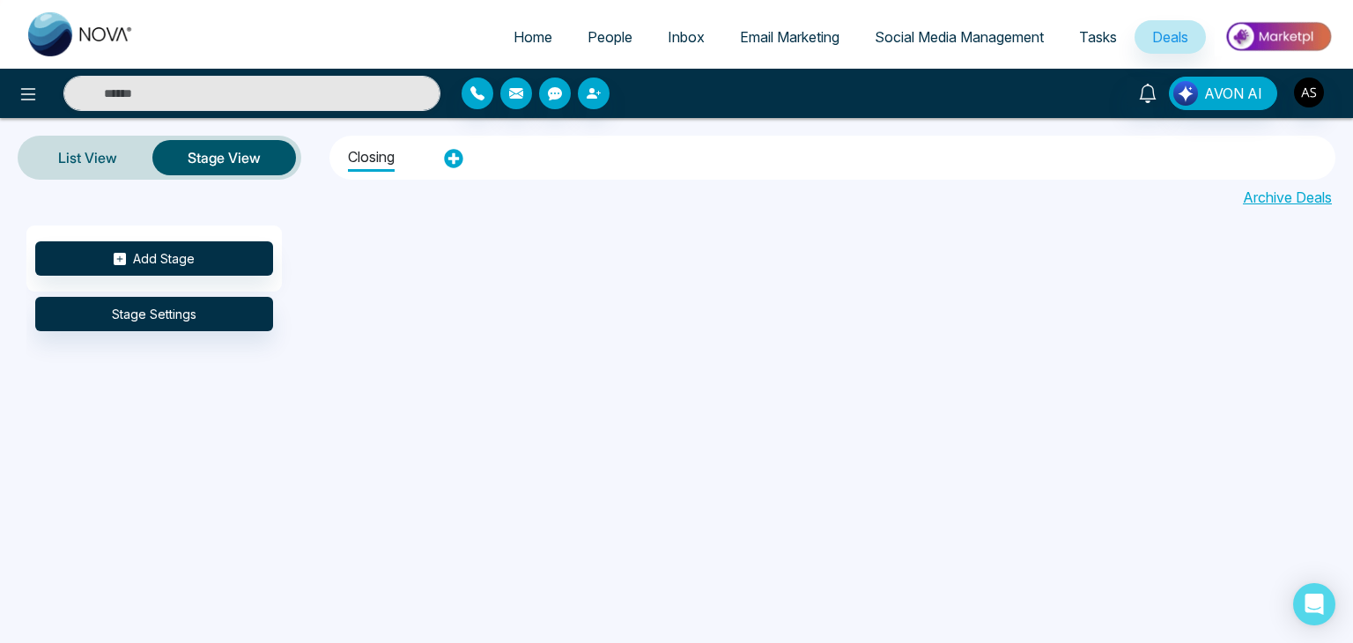
click at [534, 47] on link "Home" at bounding box center [533, 36] width 74 height 33
select select "*"
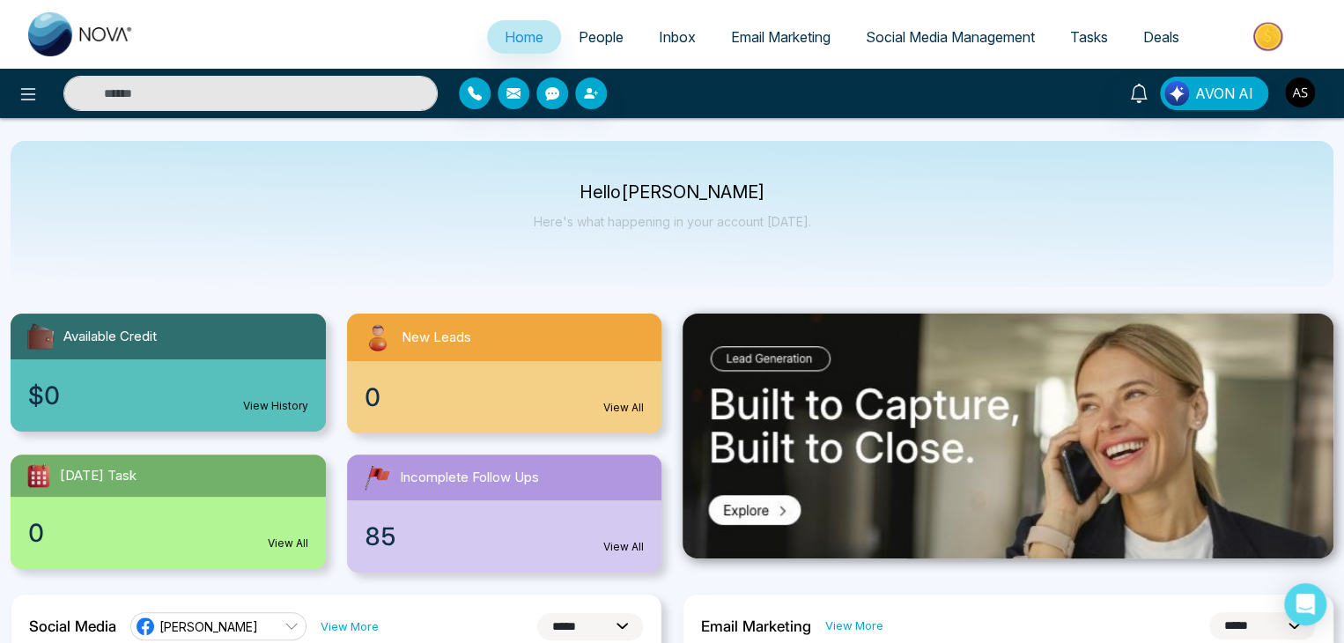
click at [27, 112] on div "AVON AI" at bounding box center [672, 93] width 1344 height 49
click at [31, 100] on icon at bounding box center [28, 94] width 21 height 21
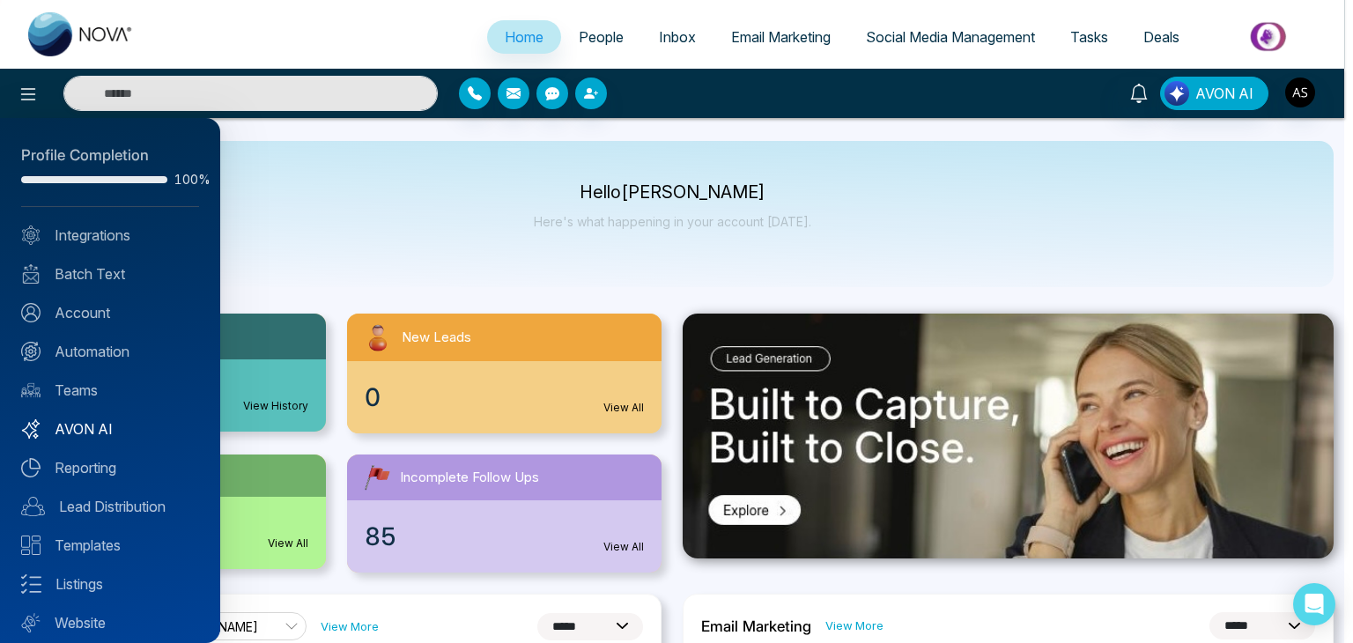
scroll to position [49, 0]
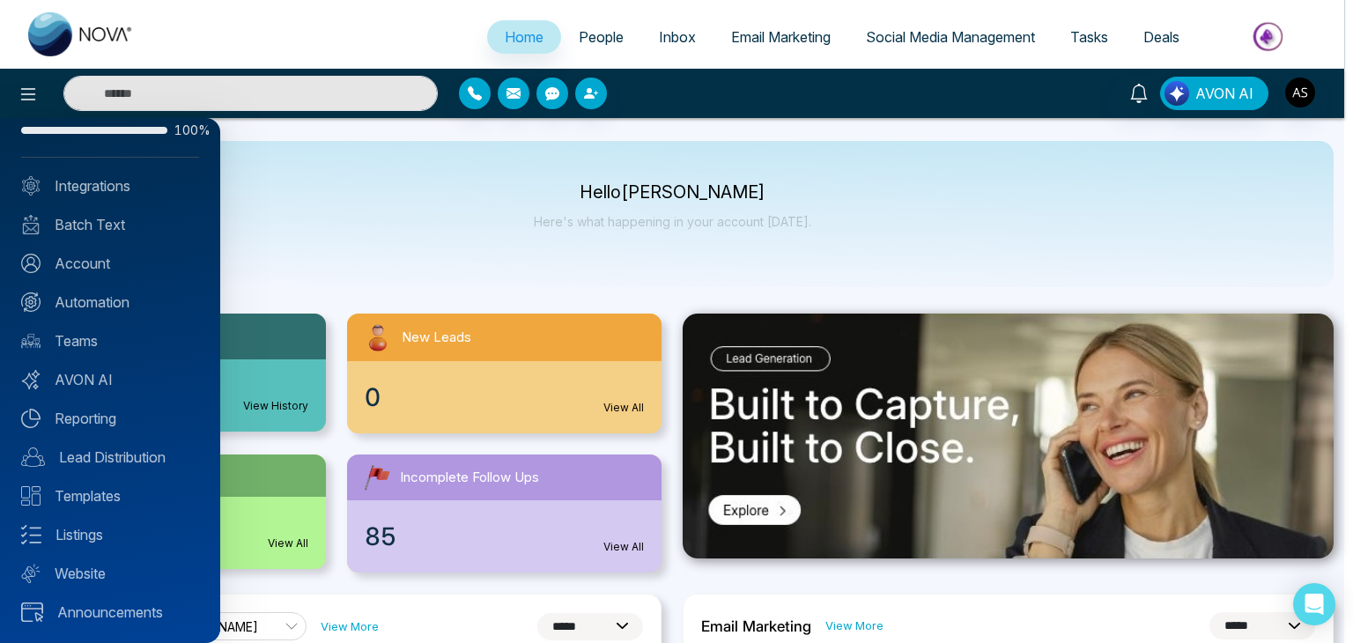
click at [321, 299] on div at bounding box center [676, 321] width 1353 height 643
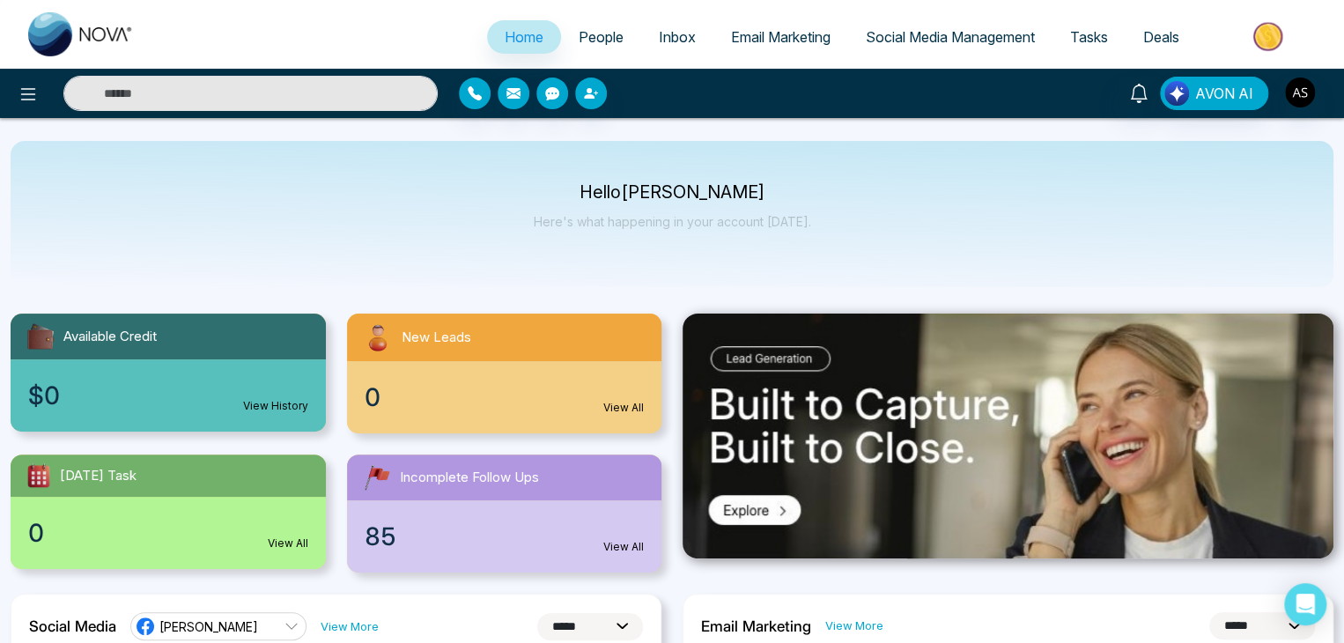
click at [45, 78] on div at bounding box center [224, 93] width 448 height 35
click at [39, 96] on button at bounding box center [28, 93] width 35 height 35
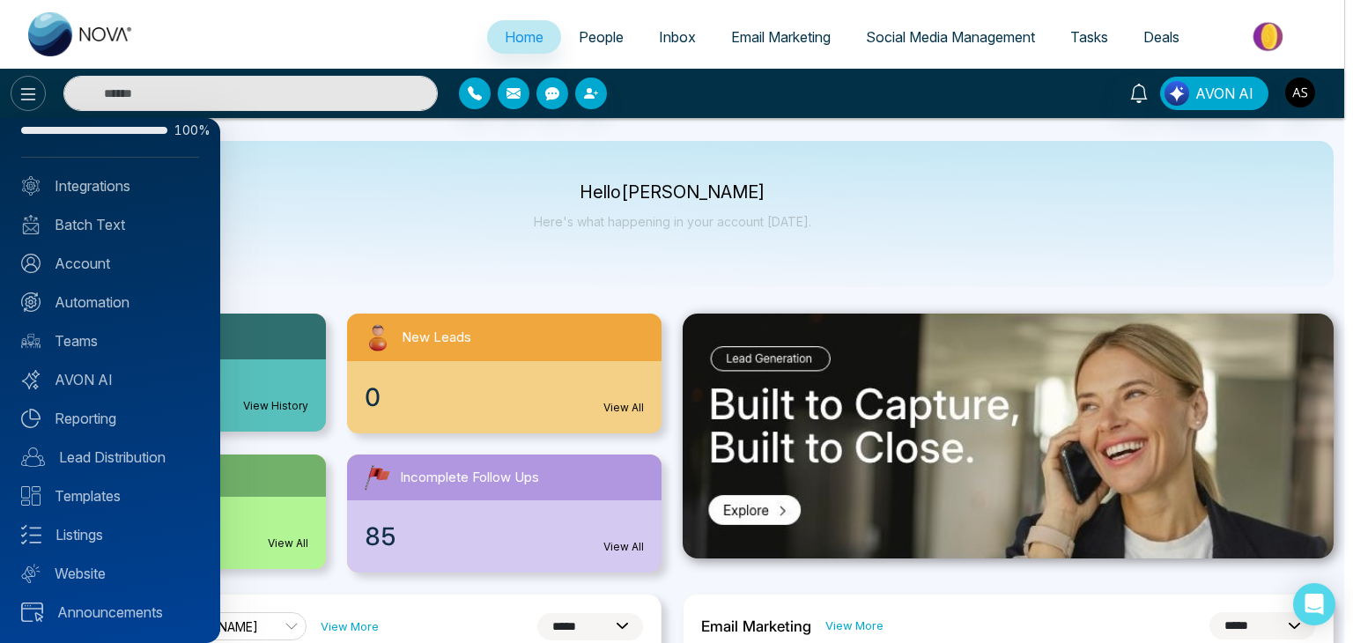
click at [39, 96] on div at bounding box center [676, 321] width 1353 height 643
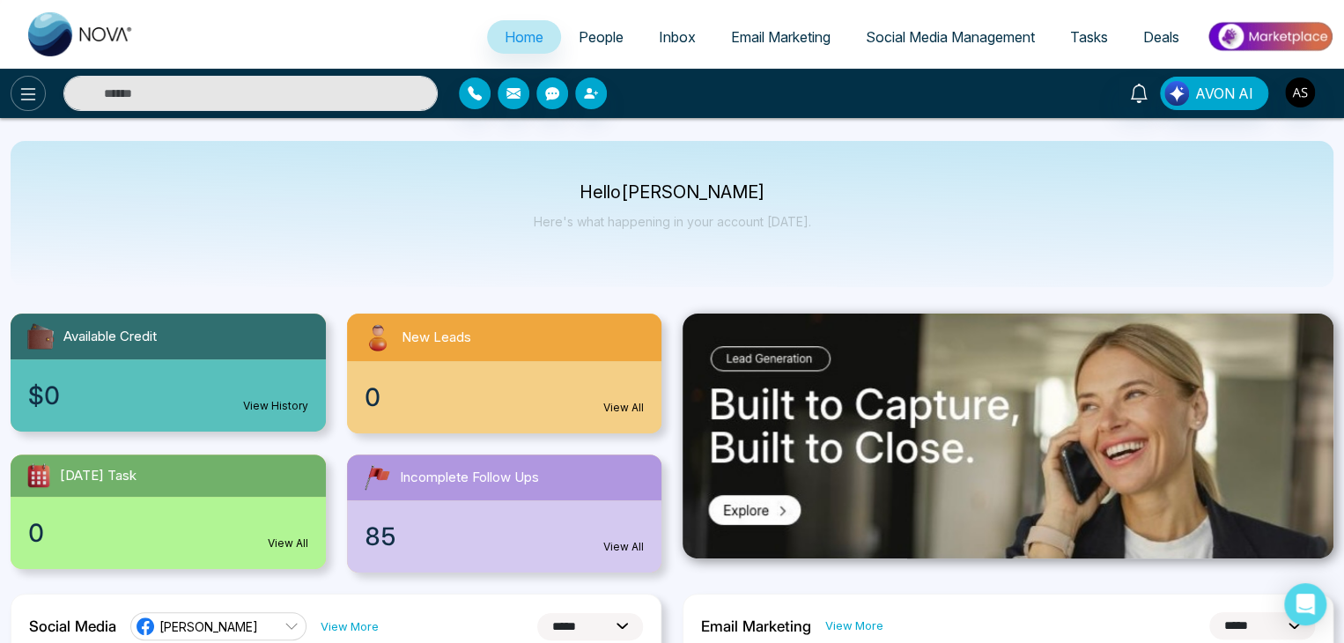
click at [39, 96] on button at bounding box center [28, 93] width 35 height 35
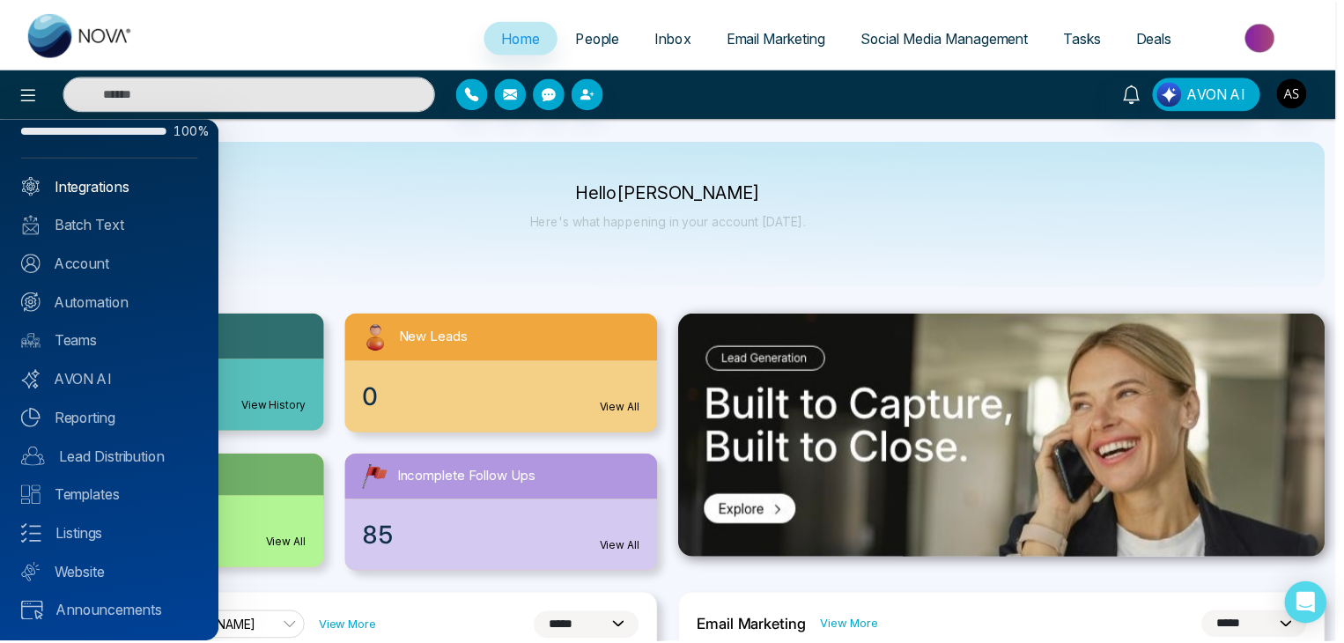
scroll to position [0, 0]
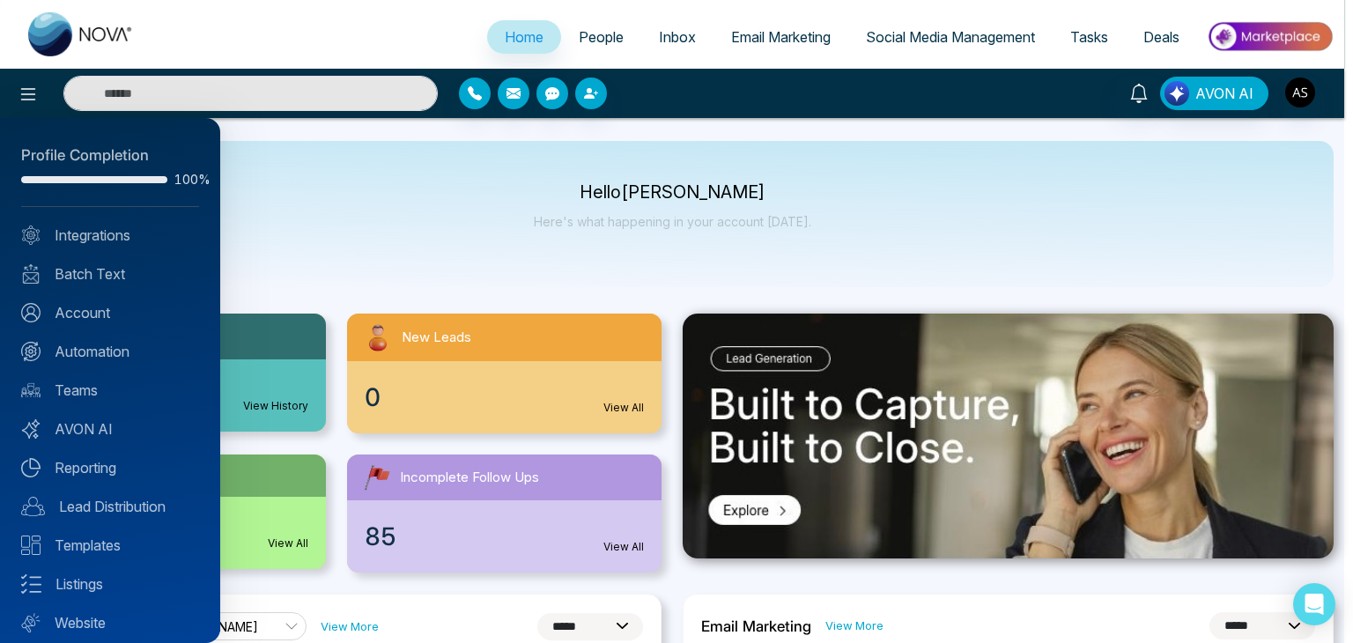
click at [392, 229] on div at bounding box center [676, 321] width 1353 height 643
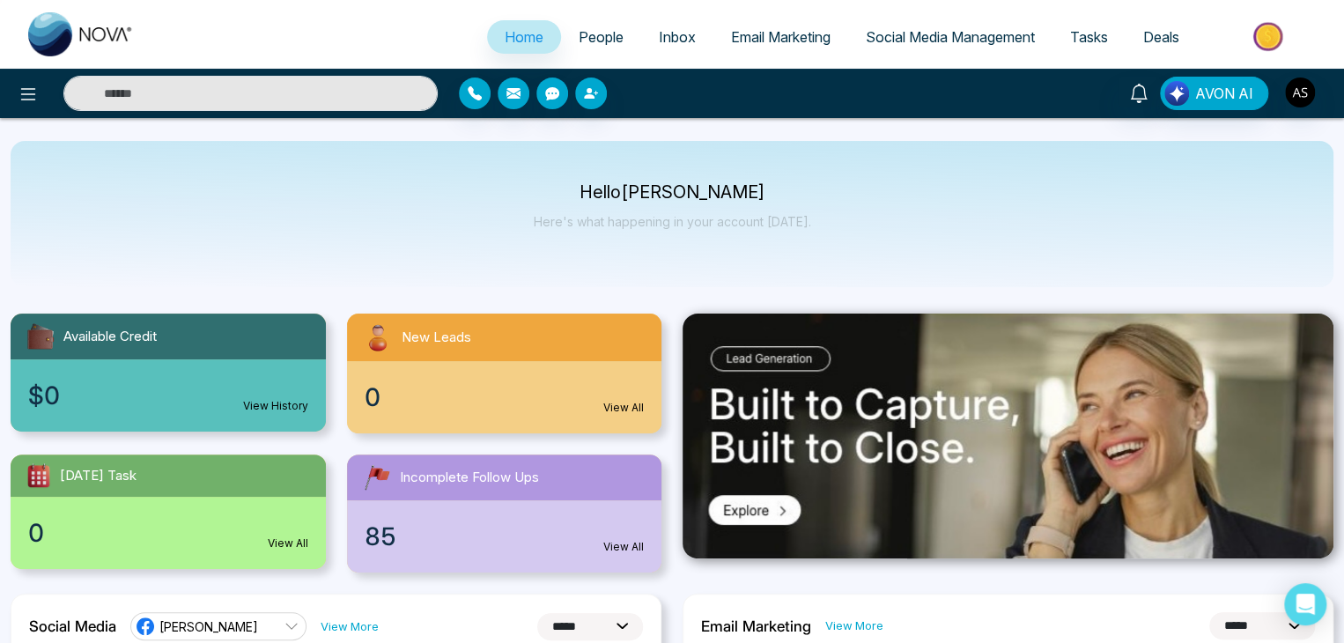
click at [765, 29] on span "Email Marketing" at bounding box center [781, 37] width 100 height 18
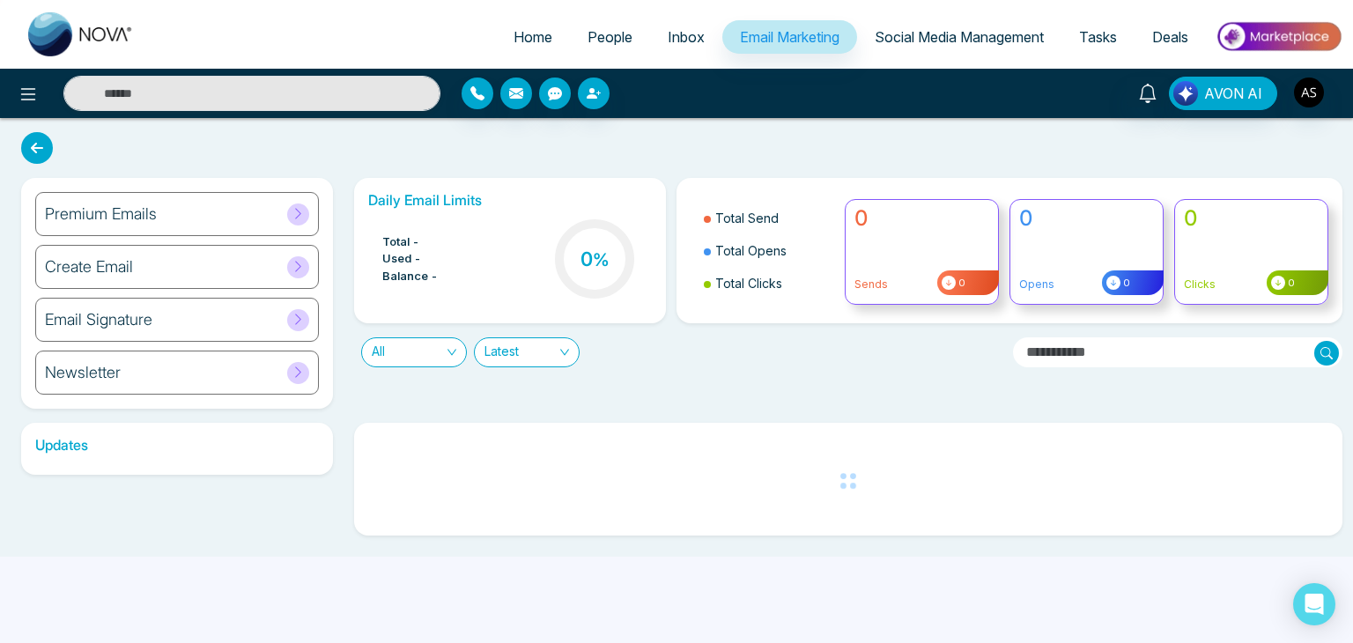
click at [919, 37] on span "Social Media Management" at bounding box center [959, 37] width 169 height 18
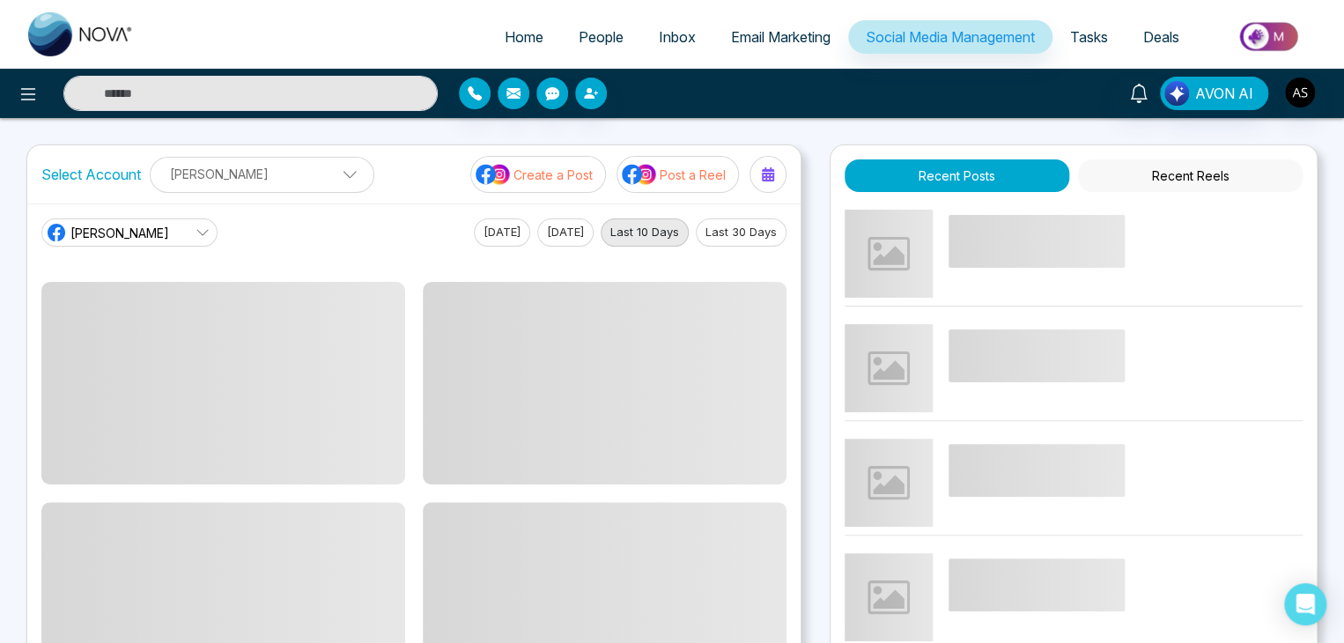
click at [661, 31] on span "Inbox" at bounding box center [677, 37] width 37 height 18
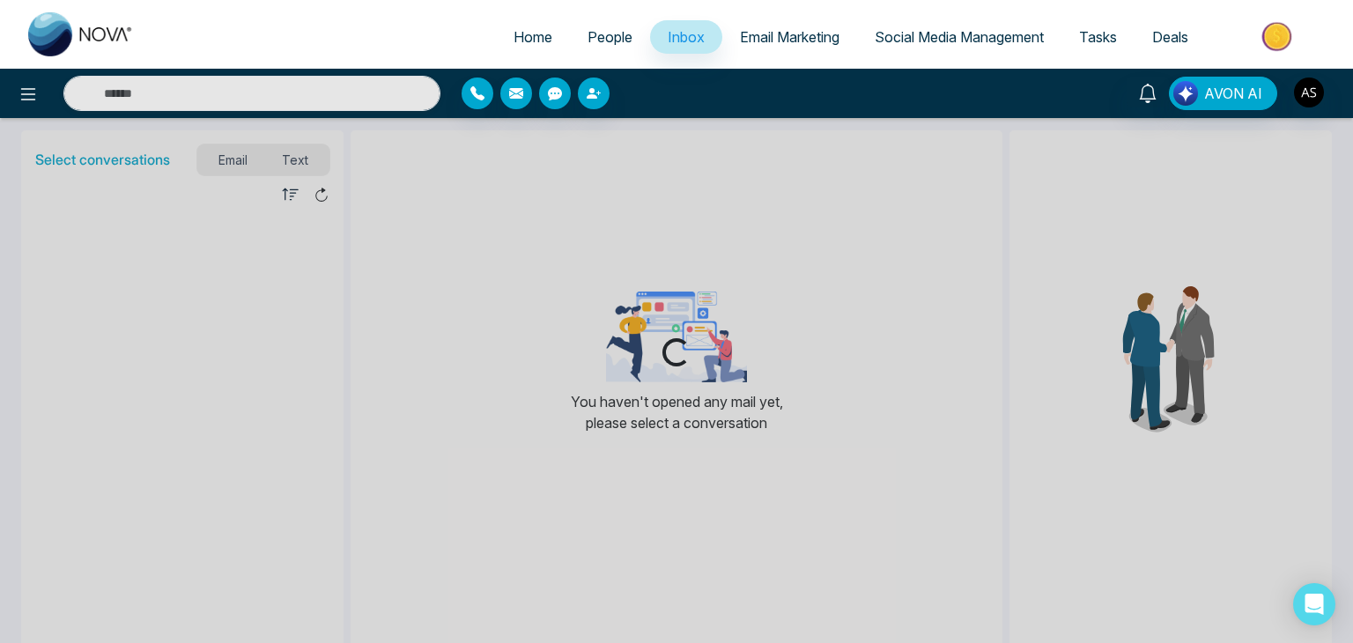
click at [587, 29] on span "People" at bounding box center [609, 37] width 45 height 18
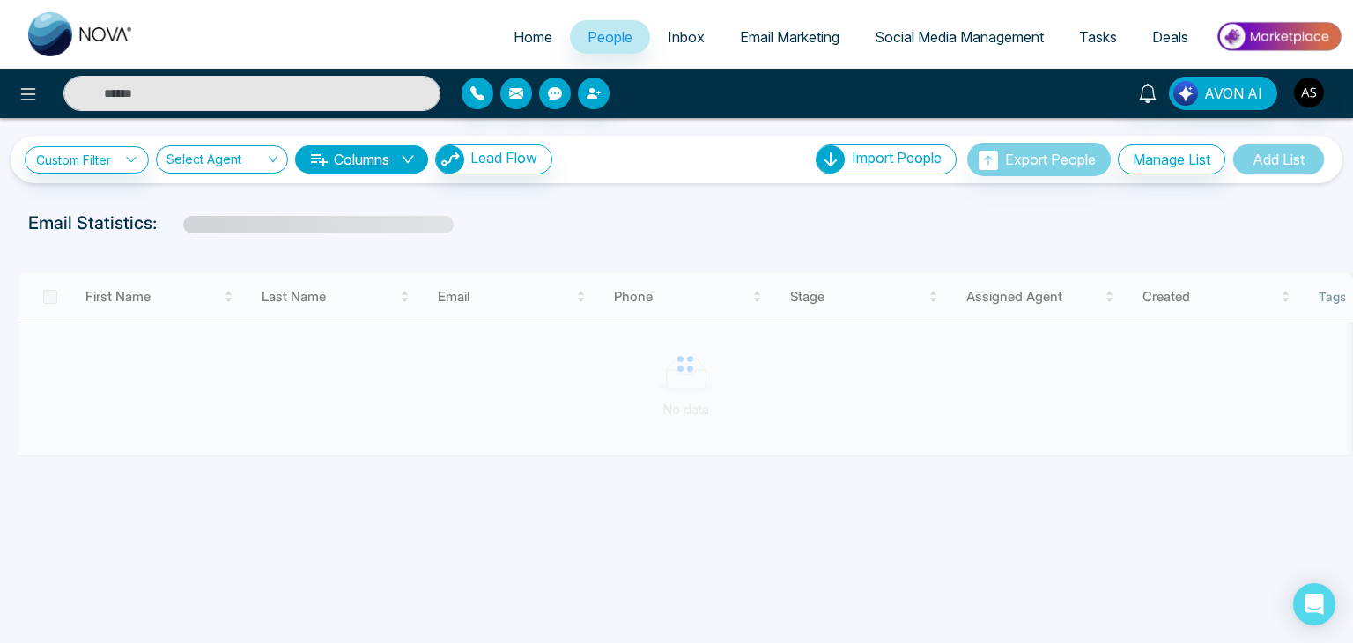
click at [512, 26] on link "Home" at bounding box center [533, 36] width 74 height 33
select select "*"
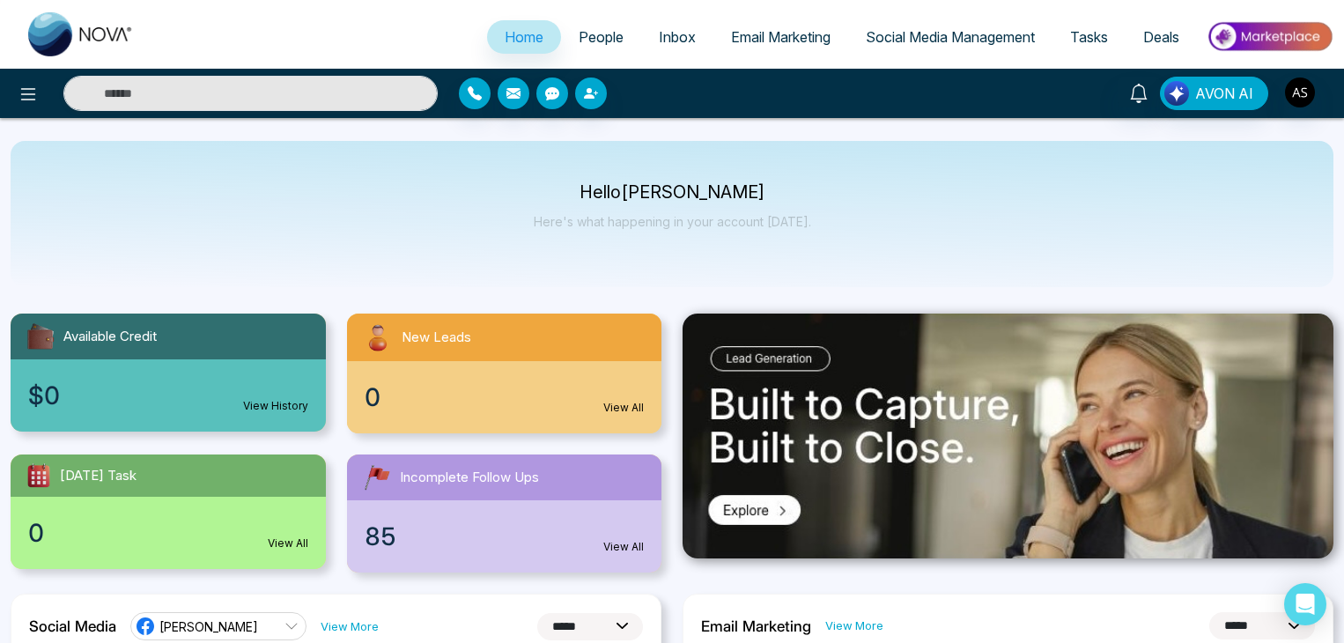
select select "*"
click at [770, 33] on span "Email Marketing" at bounding box center [781, 37] width 100 height 18
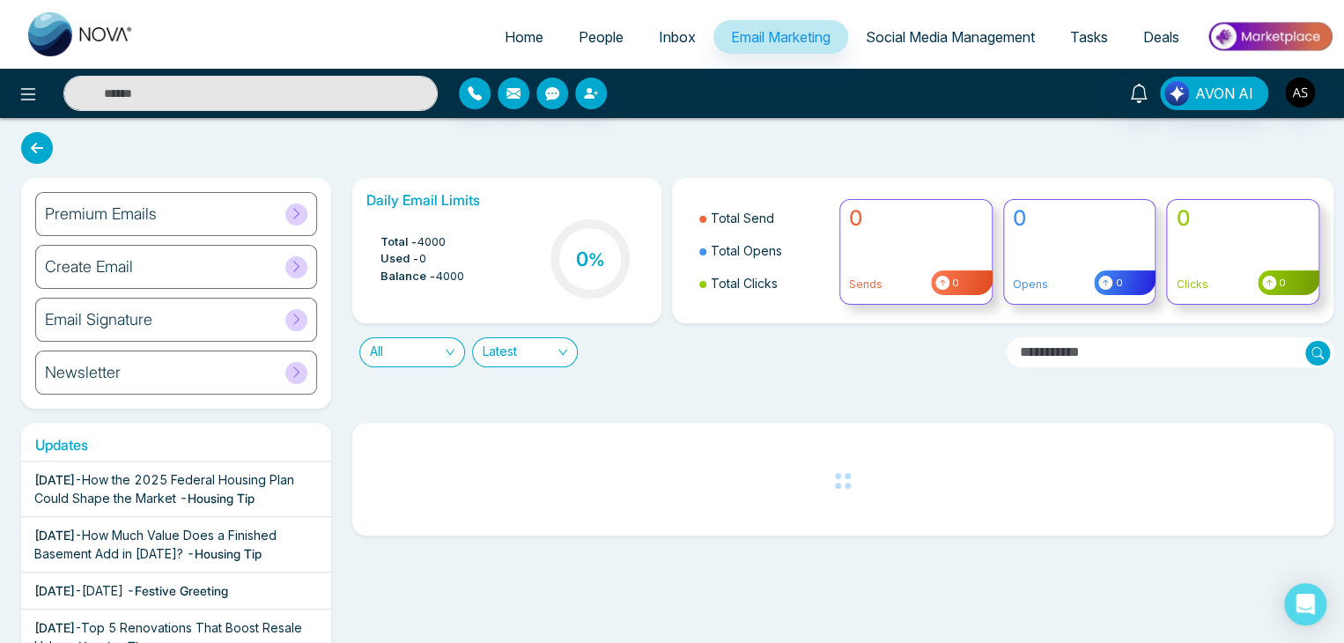
click at [663, 47] on link "Inbox" at bounding box center [677, 36] width 72 height 33
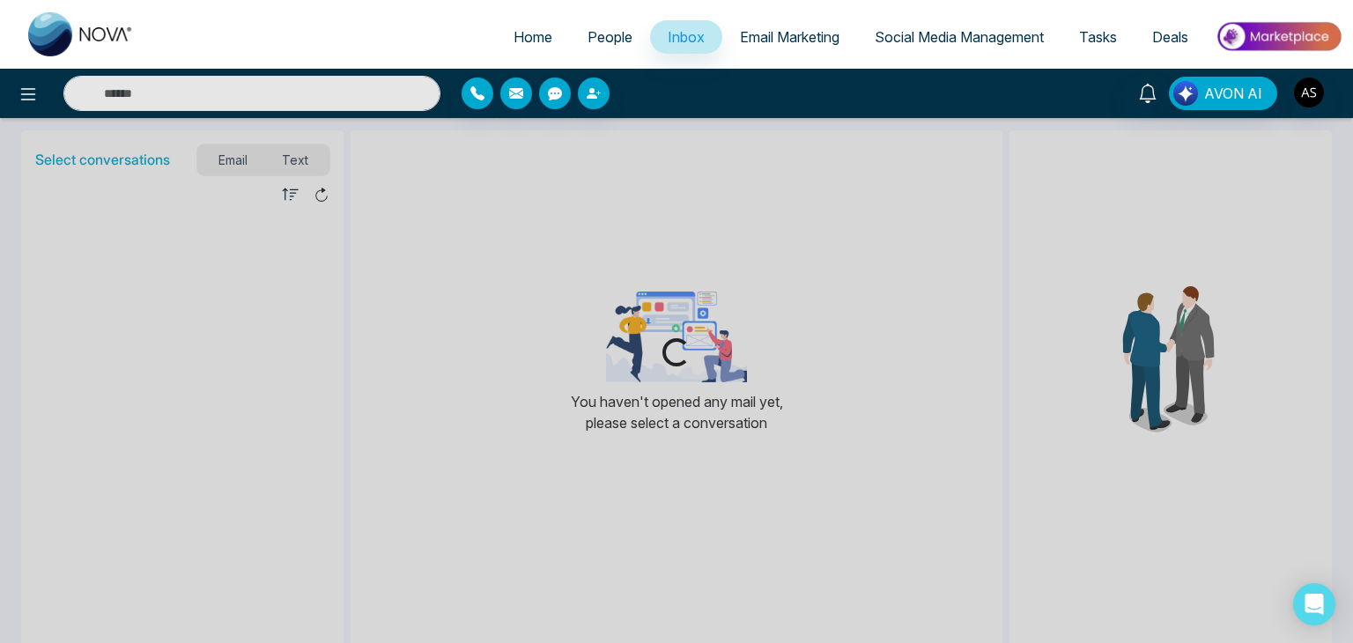
click at [669, 36] on span "Inbox" at bounding box center [686, 37] width 37 height 18
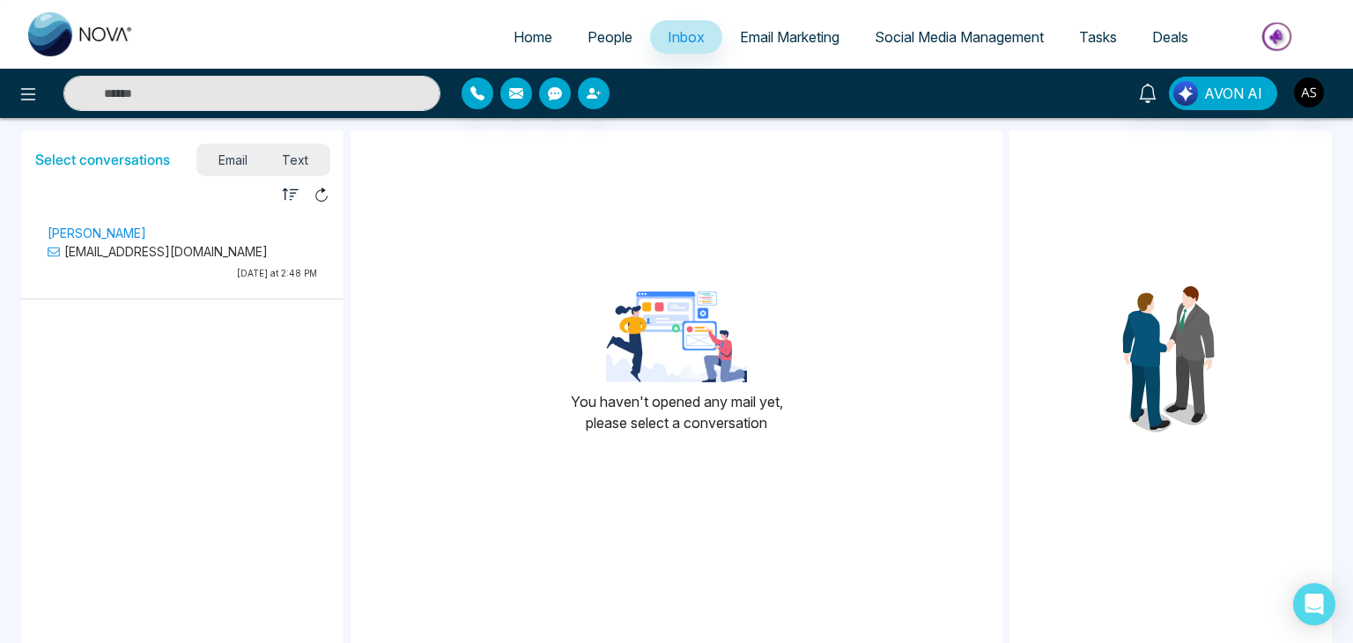
click at [606, 41] on span "People" at bounding box center [609, 37] width 45 height 18
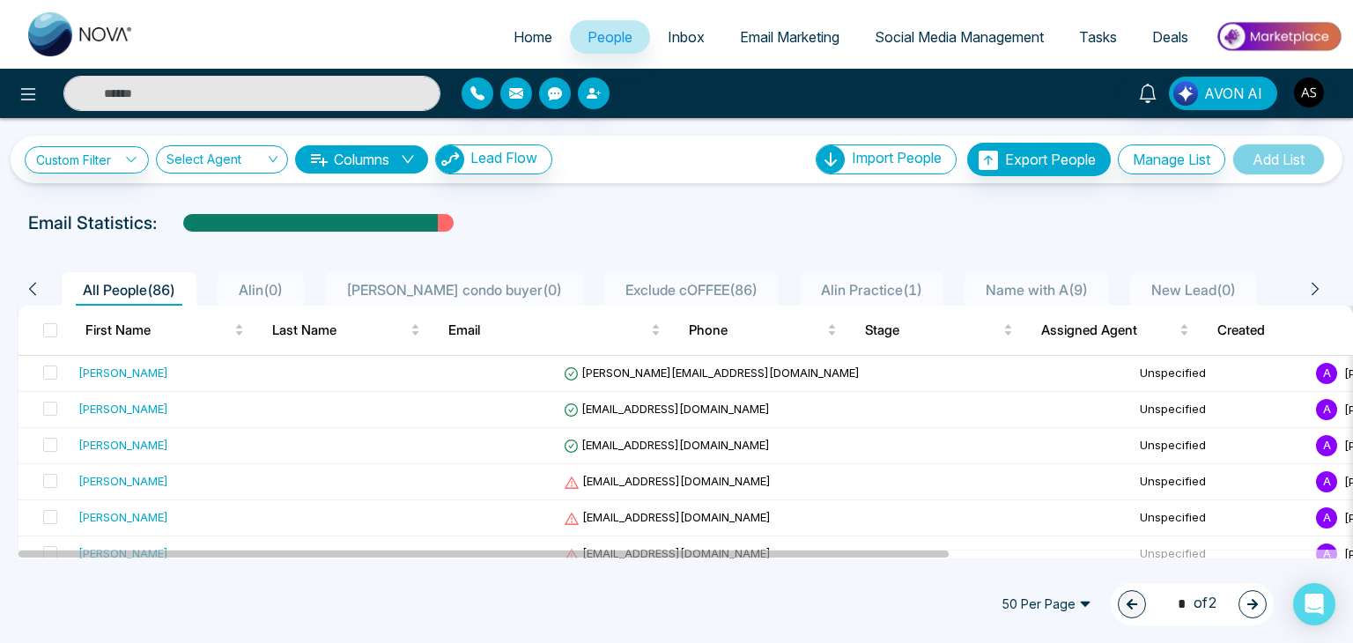
click at [513, 41] on span "Home" at bounding box center [532, 37] width 39 height 18
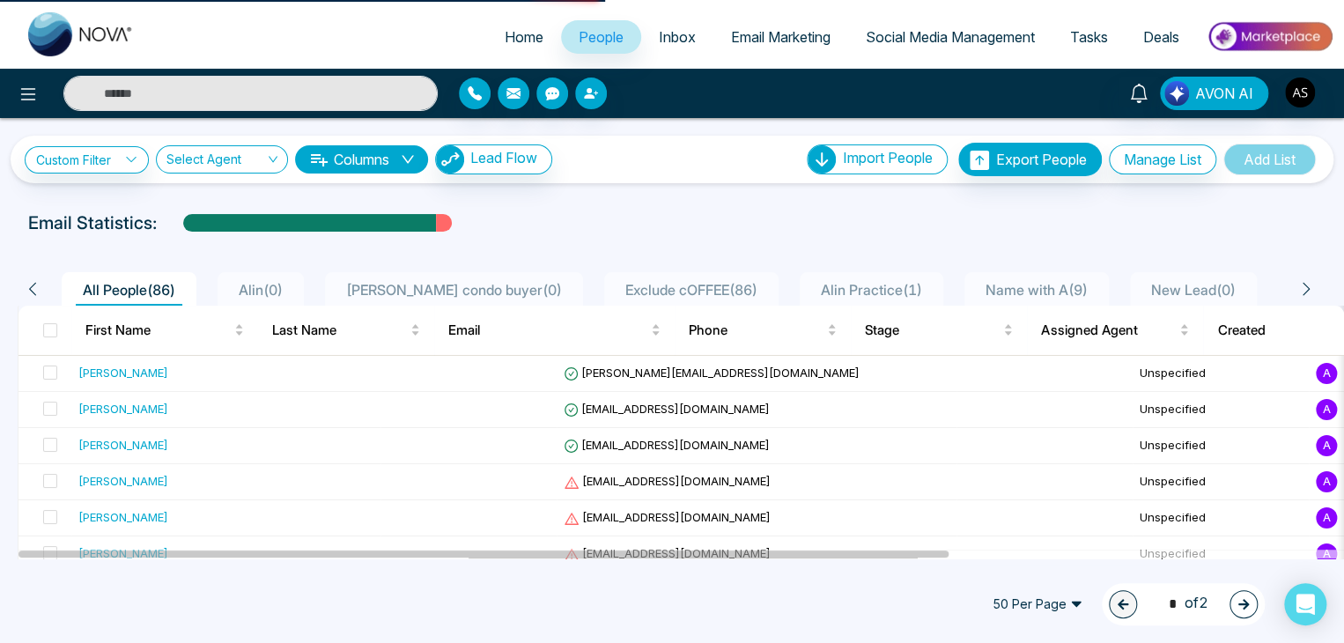
select select "*"
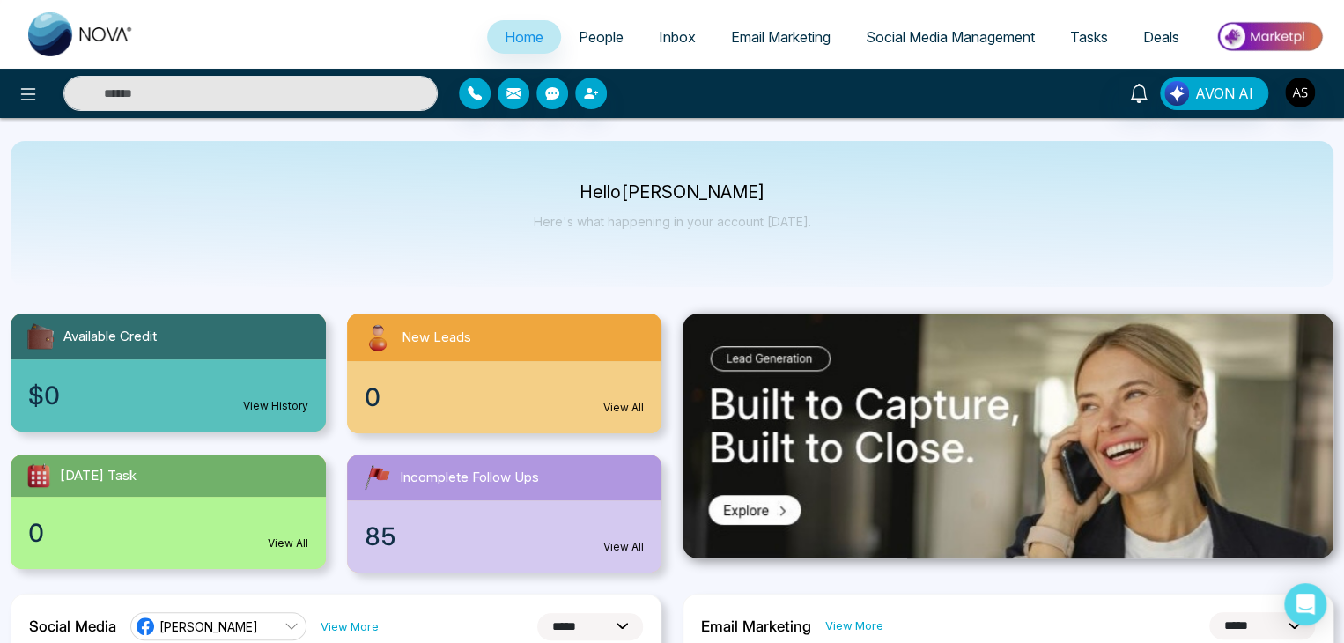
click at [789, 26] on link "Email Marketing" at bounding box center [780, 36] width 135 height 33
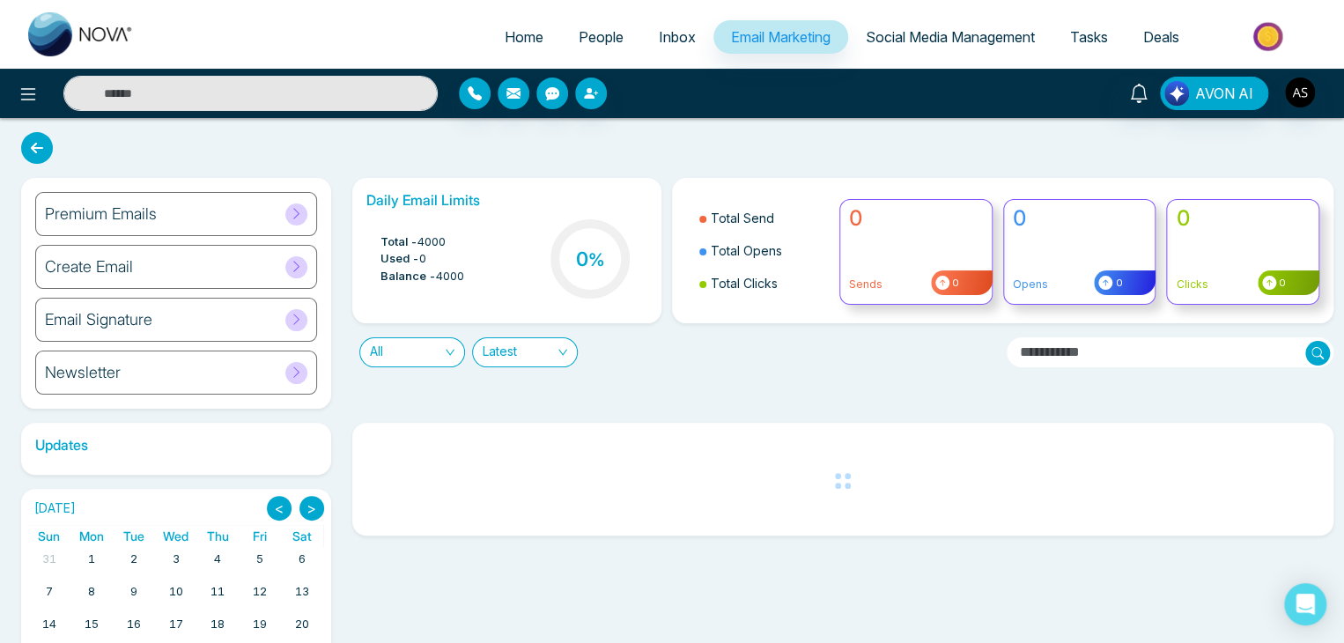
click at [486, 279] on div "Total - 4000 Used - 0 Balance - 4000 0 %" at bounding box center [507, 261] width 282 height 90
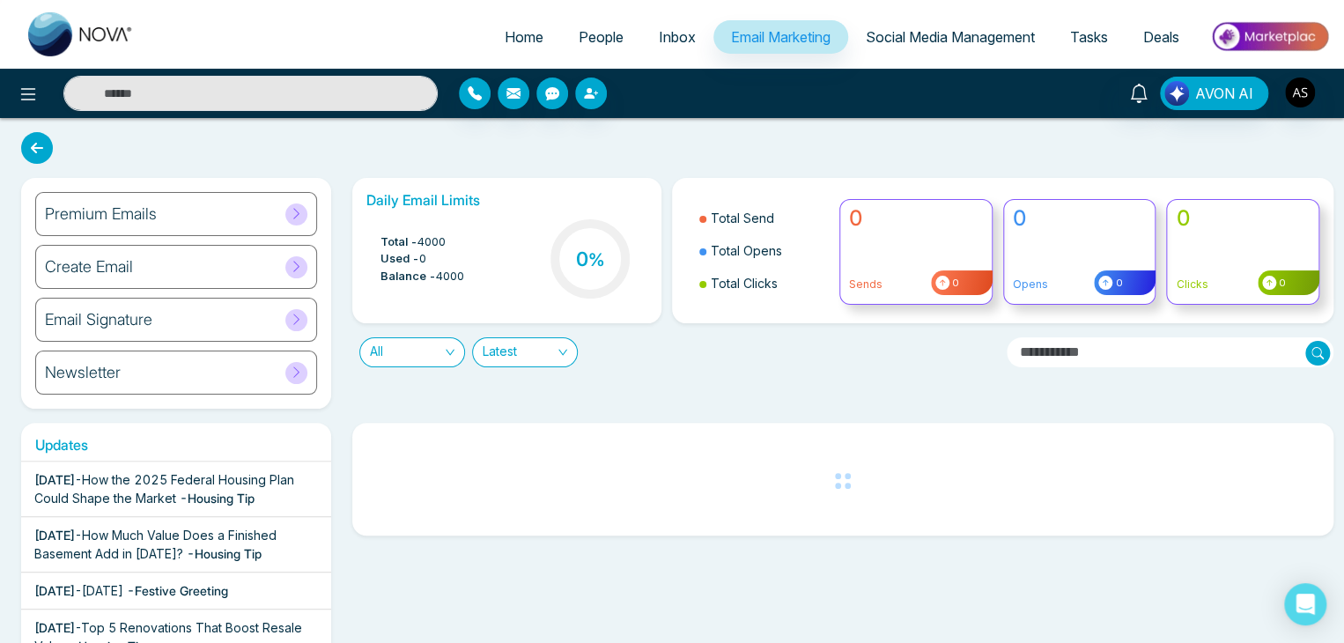
click at [486, 279] on div "Total - 4000 Used - 0 Balance - 4000 0 %" at bounding box center [507, 261] width 282 height 90
click at [691, 323] on div "All Latest" at bounding box center [672, 345] width 661 height 44
click at [669, 43] on span "Inbox" at bounding box center [677, 37] width 37 height 18
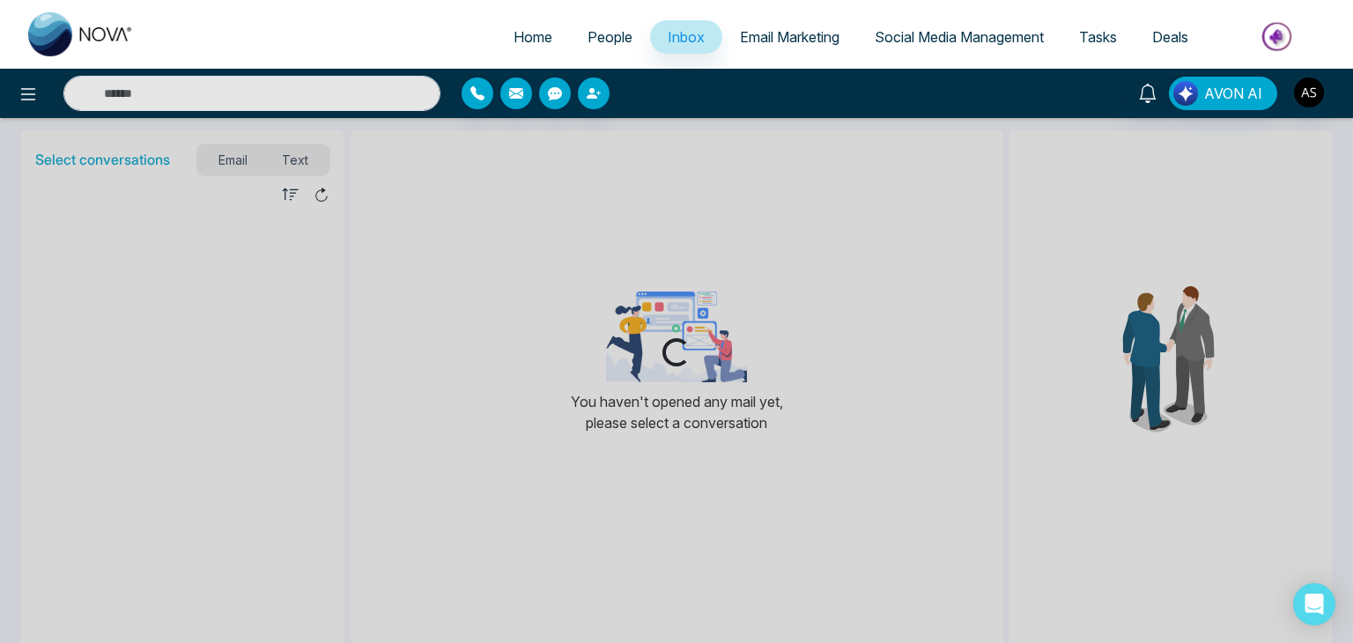
click at [570, 34] on link "People" at bounding box center [610, 36] width 80 height 33
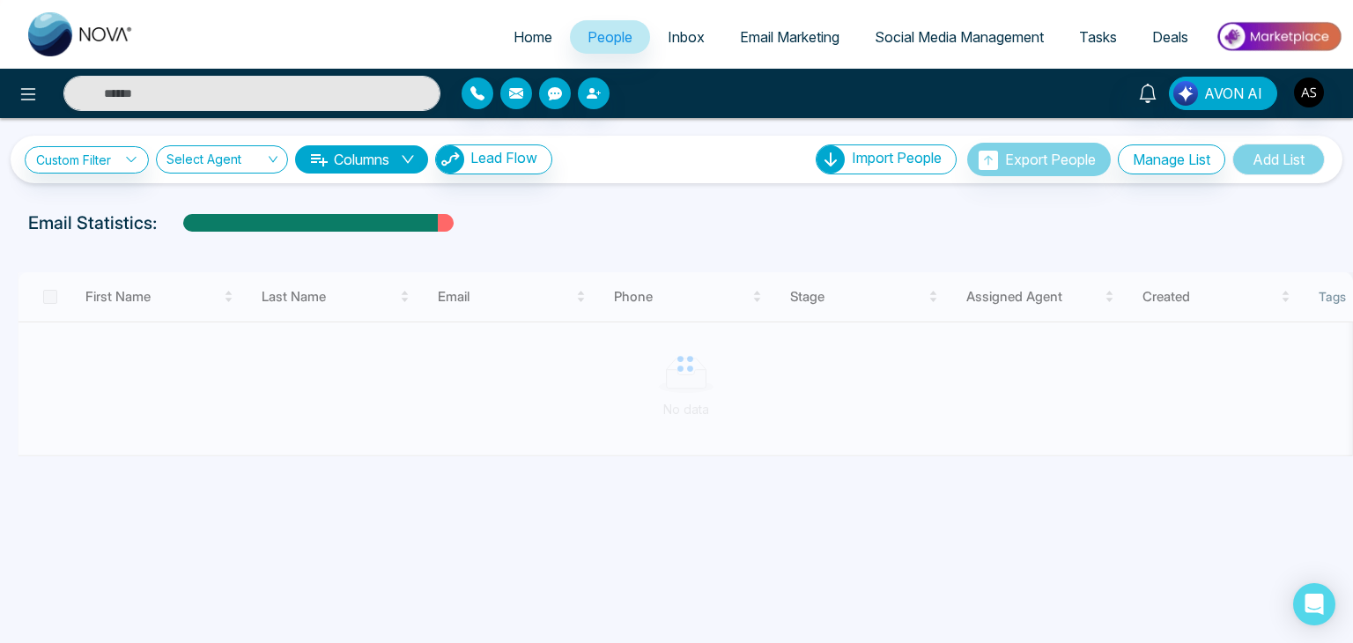
click at [543, 34] on link "Home" at bounding box center [533, 36] width 74 height 33
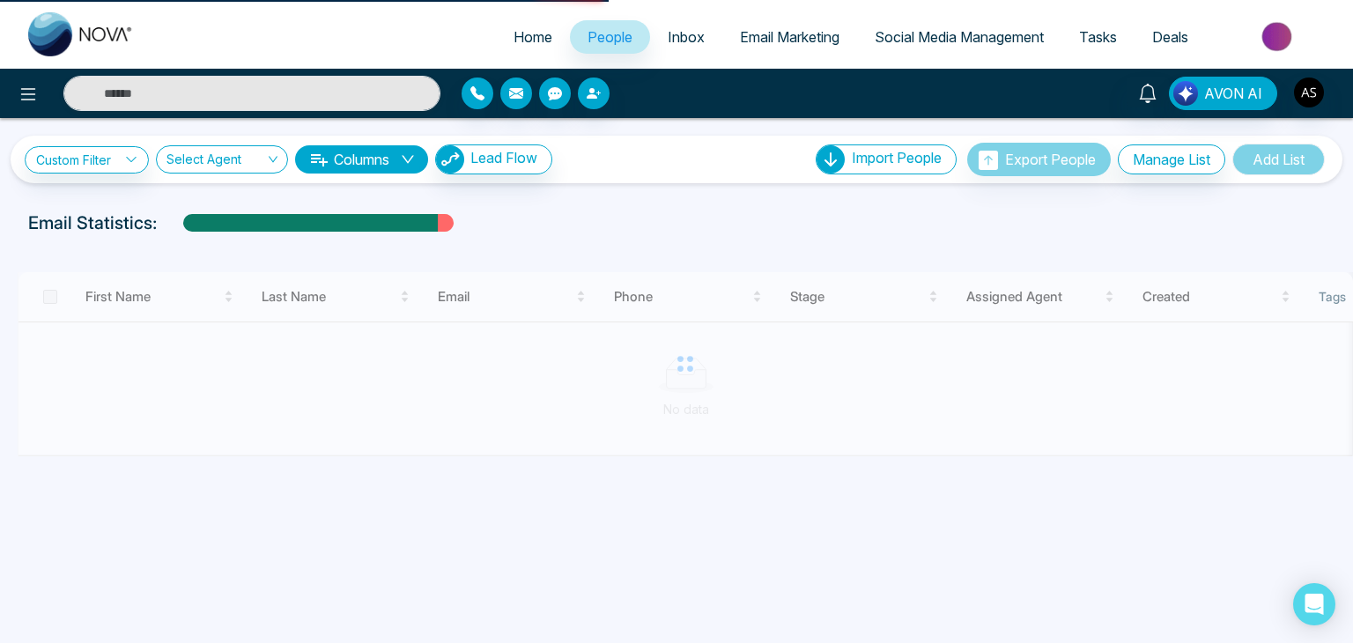
select select "*"
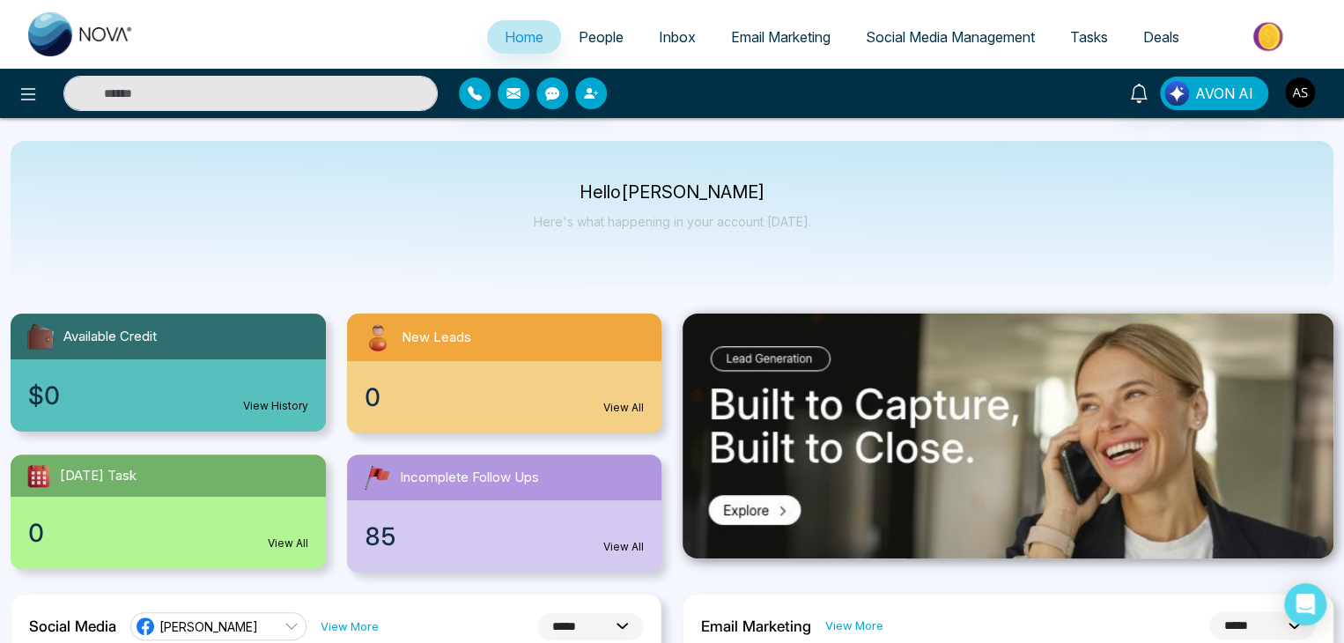
click at [34, 92] on icon at bounding box center [28, 94] width 21 height 21
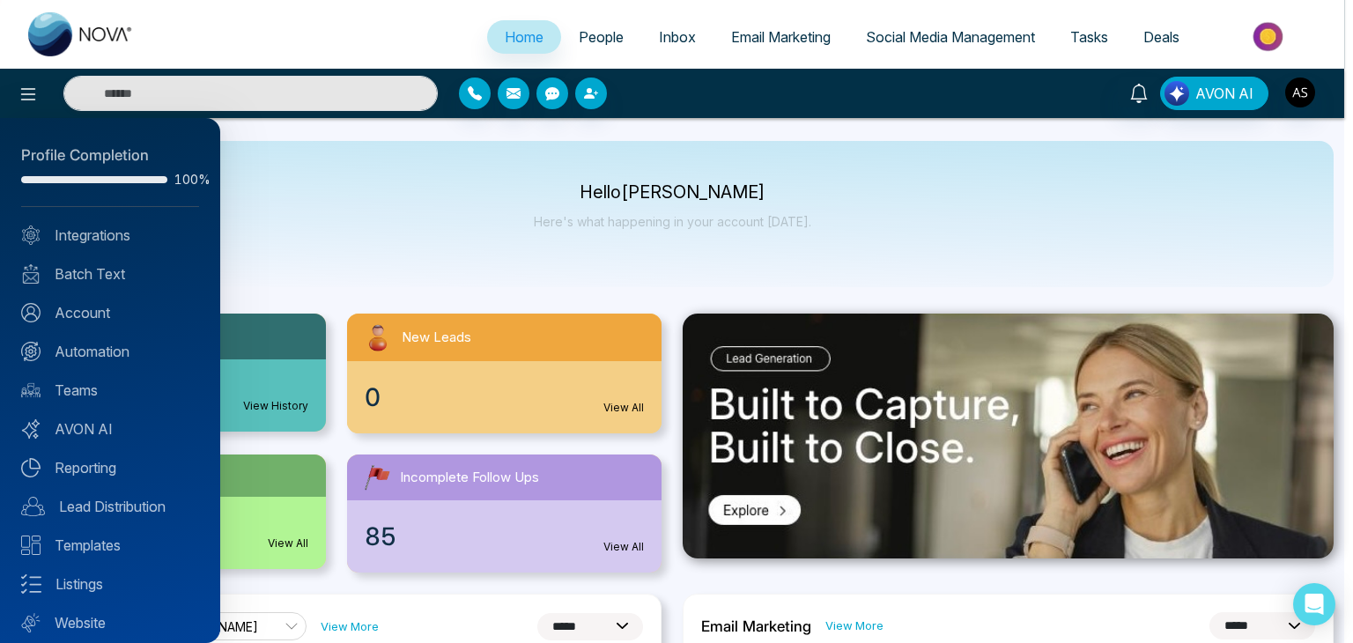
click at [436, 198] on div at bounding box center [676, 321] width 1353 height 643
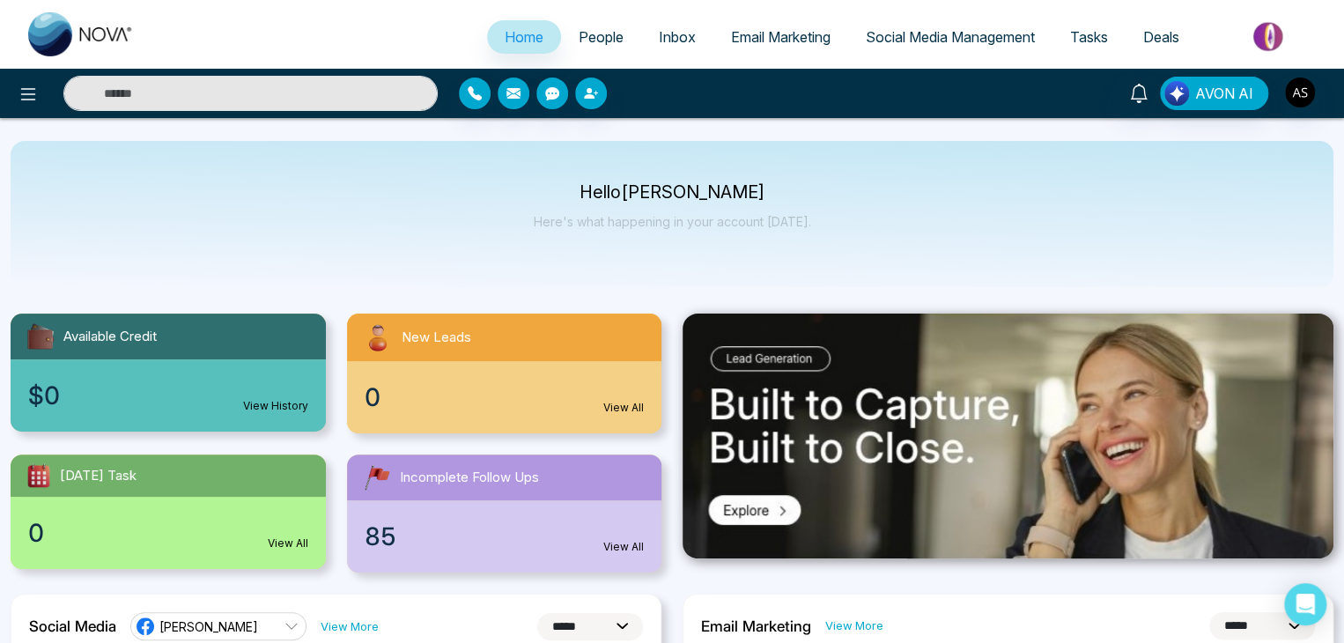
click at [918, 35] on span "Social Media Management" at bounding box center [950, 37] width 169 height 18
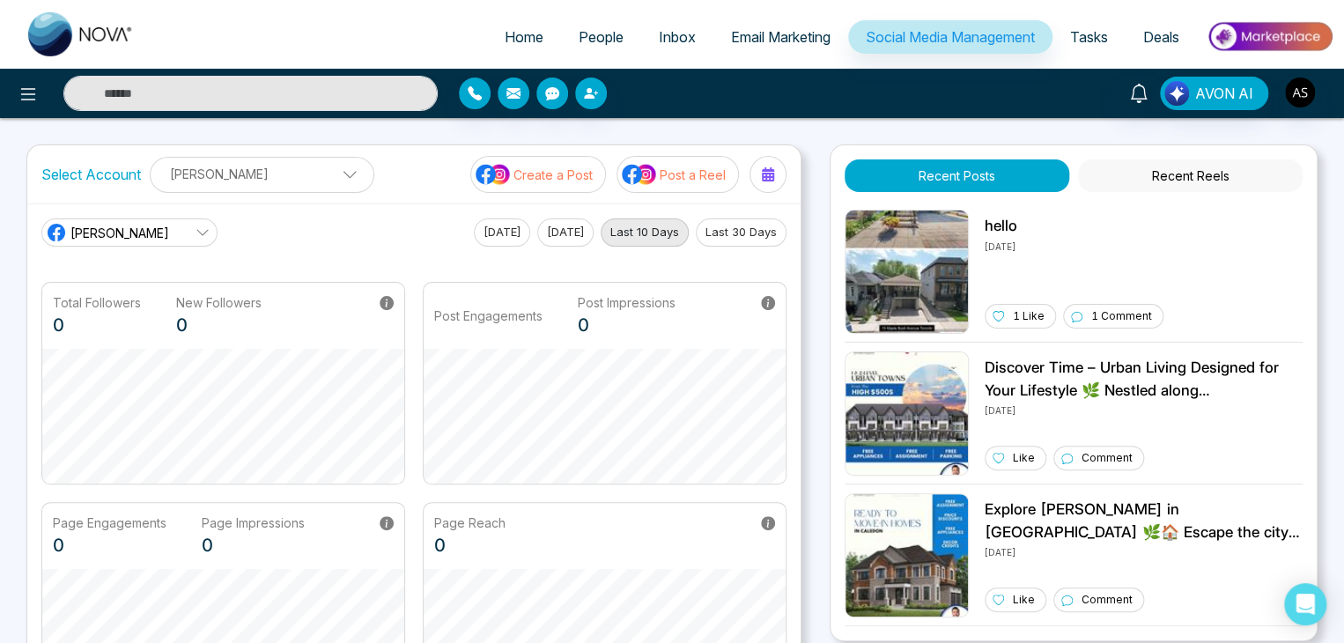
click at [329, 165] on p "[PERSON_NAME]" at bounding box center [262, 173] width 202 height 29
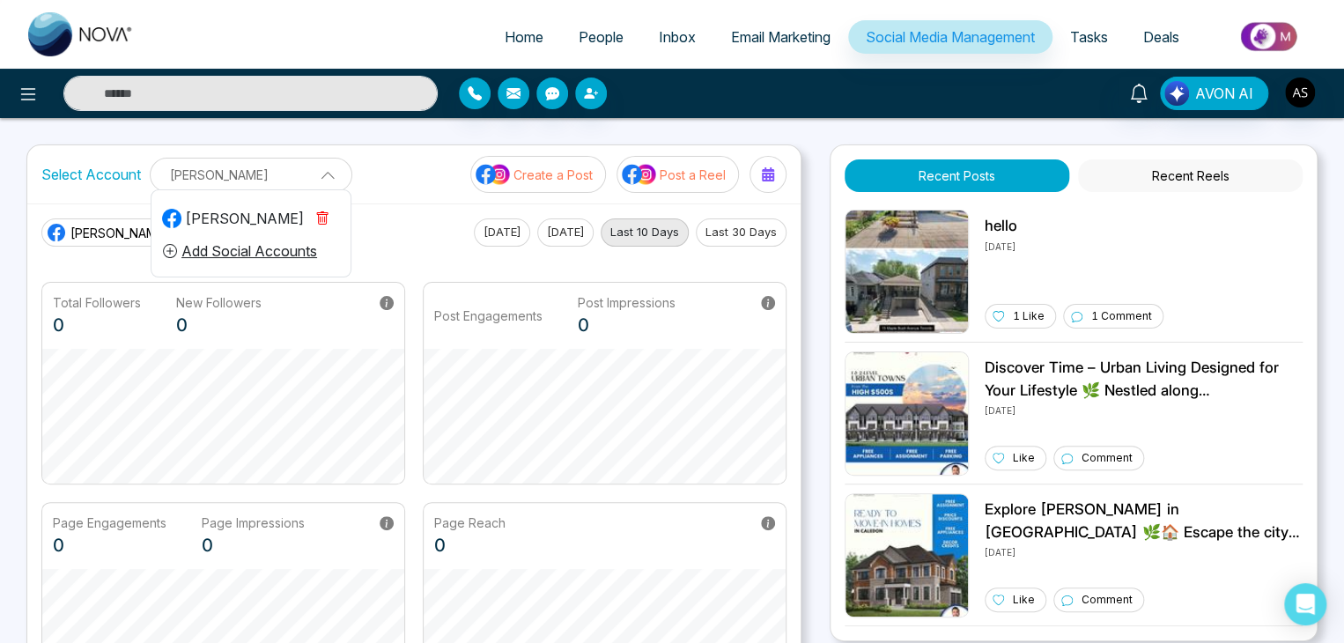
click at [329, 165] on p "[PERSON_NAME]" at bounding box center [251, 174] width 180 height 29
click at [328, 163] on p "[PERSON_NAME]" at bounding box center [262, 173] width 202 height 29
click at [328, 163] on p "[PERSON_NAME]" at bounding box center [251, 174] width 180 height 29
click at [1304, 89] on img "button" at bounding box center [1300, 93] width 30 height 30
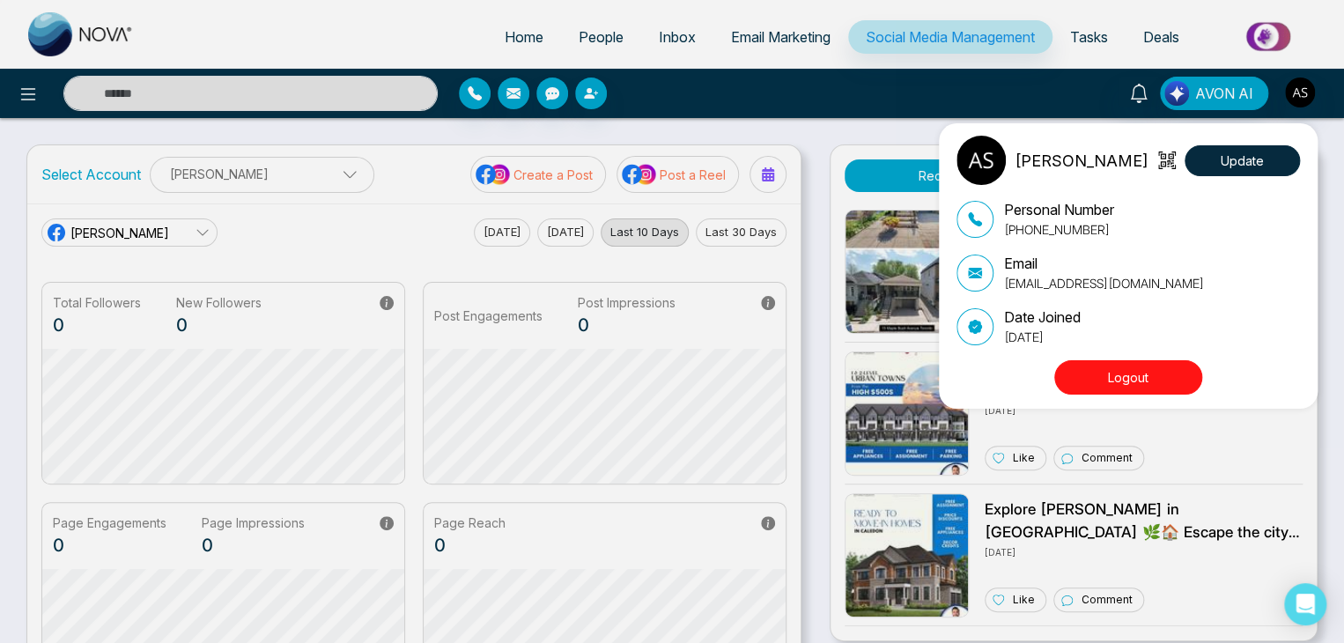
click at [1134, 377] on button "Logout" at bounding box center [1128, 377] width 148 height 34
